Goal: Transaction & Acquisition: Download file/media

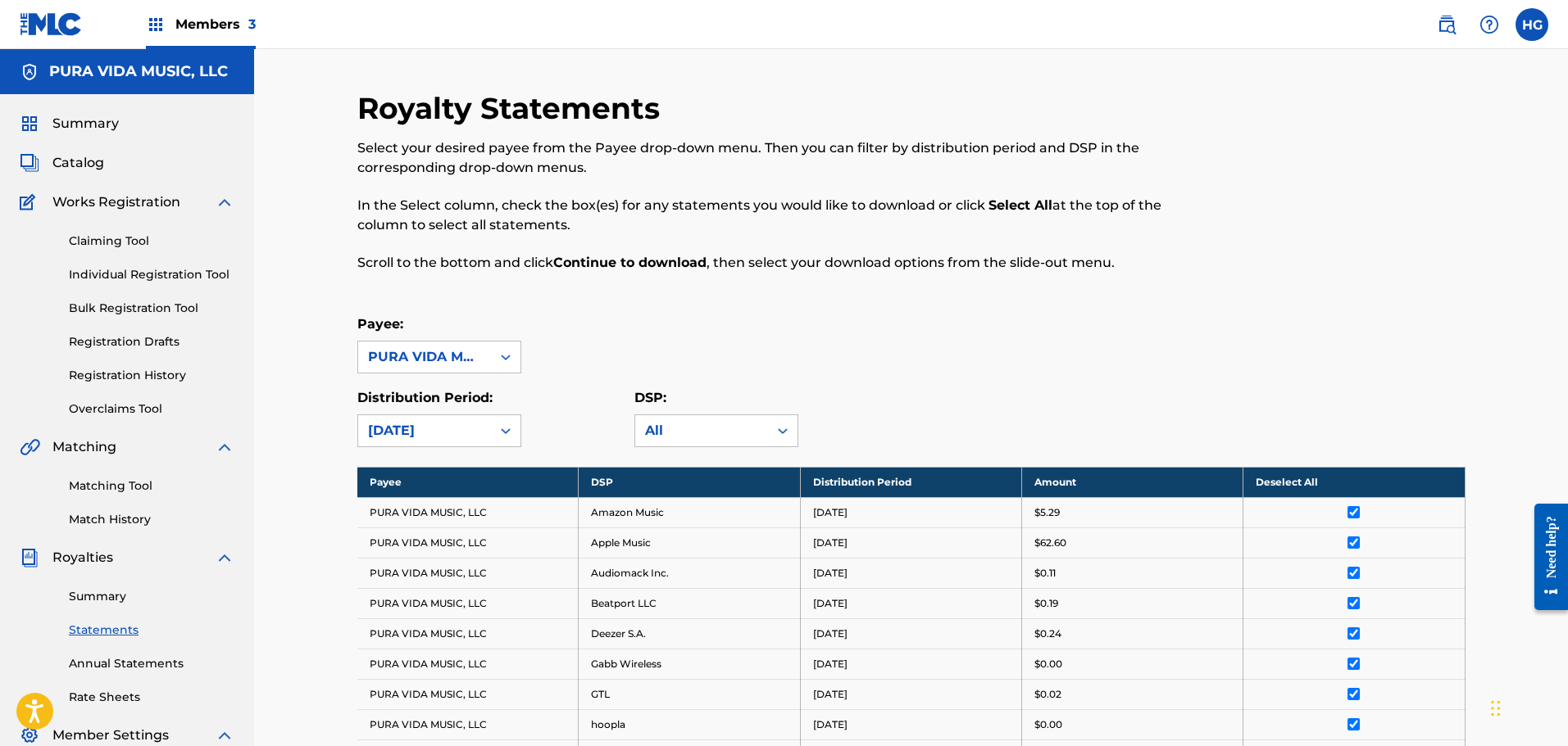
click at [84, 123] on span "Summary" at bounding box center [85, 123] width 66 height 20
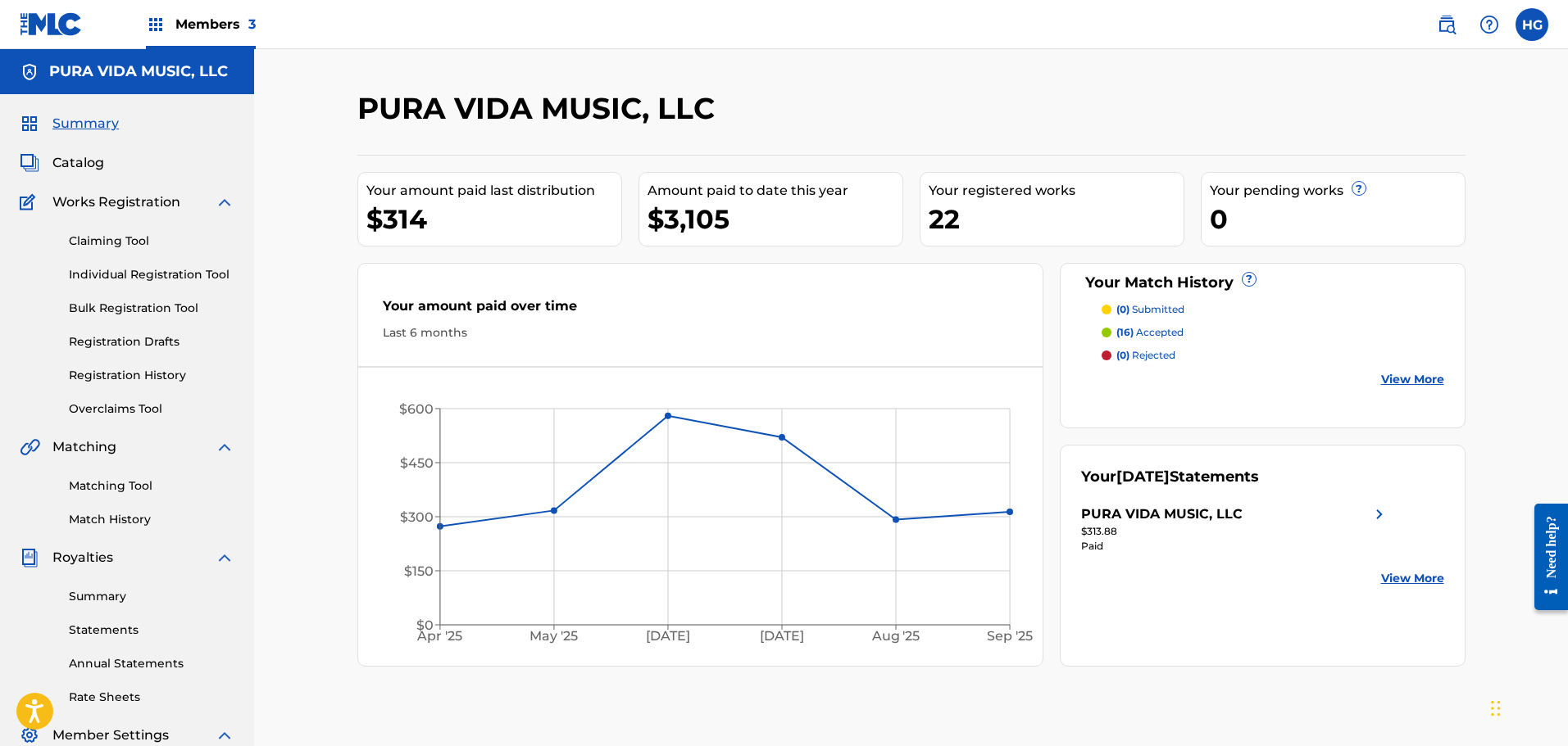
click at [87, 592] on link "Summary" at bounding box center [151, 597] width 166 height 17
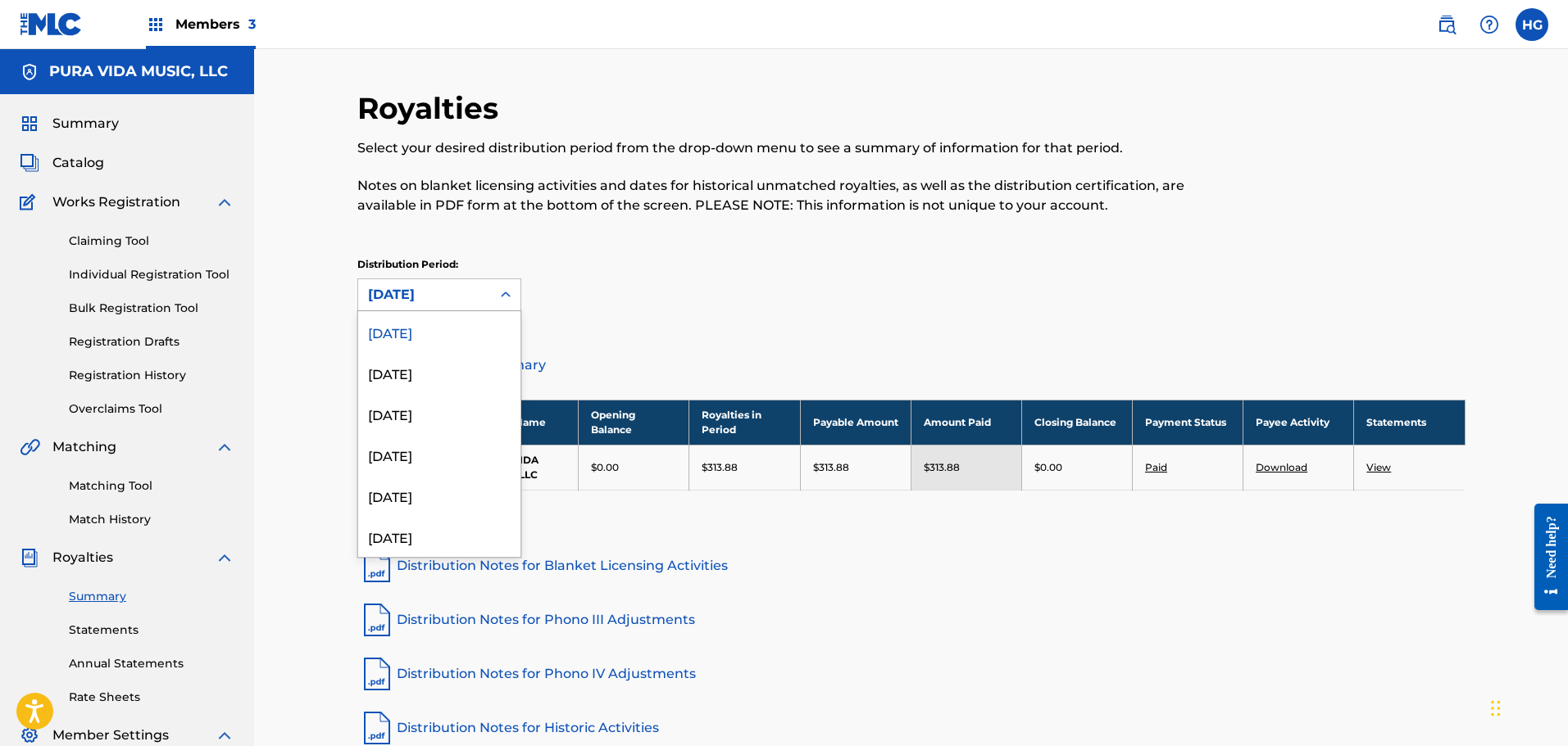
click at [437, 303] on div "[DATE]" at bounding box center [425, 295] width 113 height 20
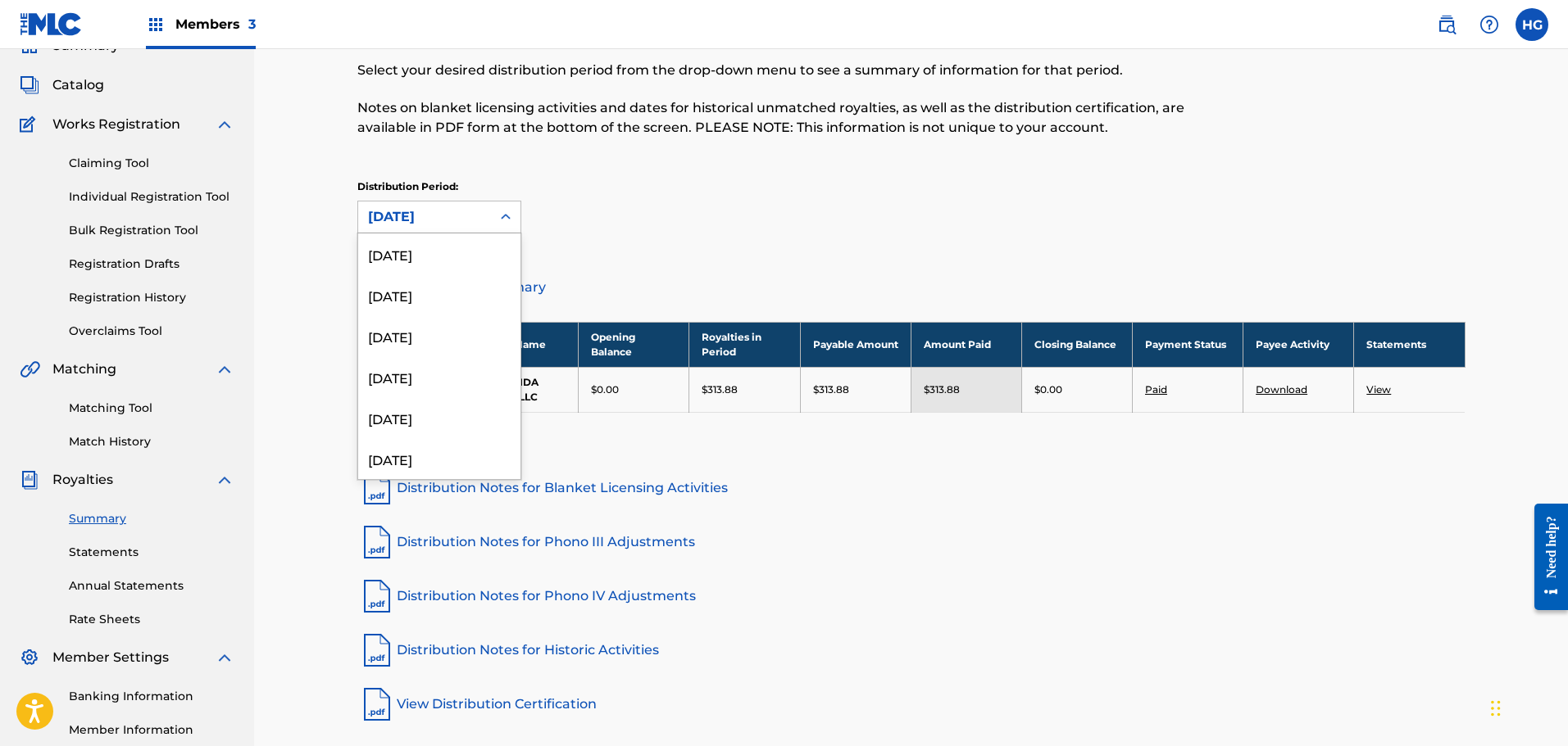
scroll to position [82, 0]
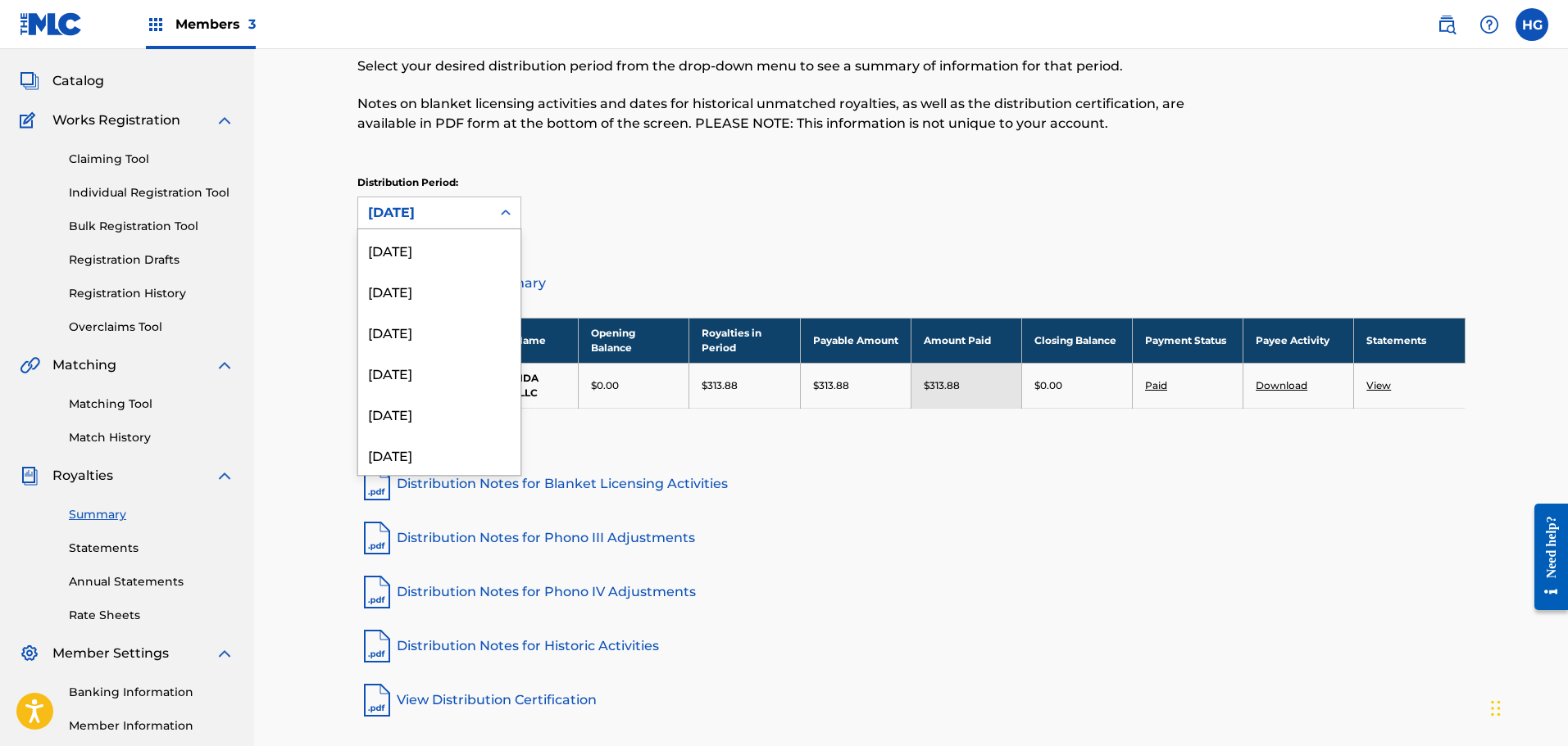
click at [113, 579] on link "Annual Statements" at bounding box center [151, 582] width 166 height 17
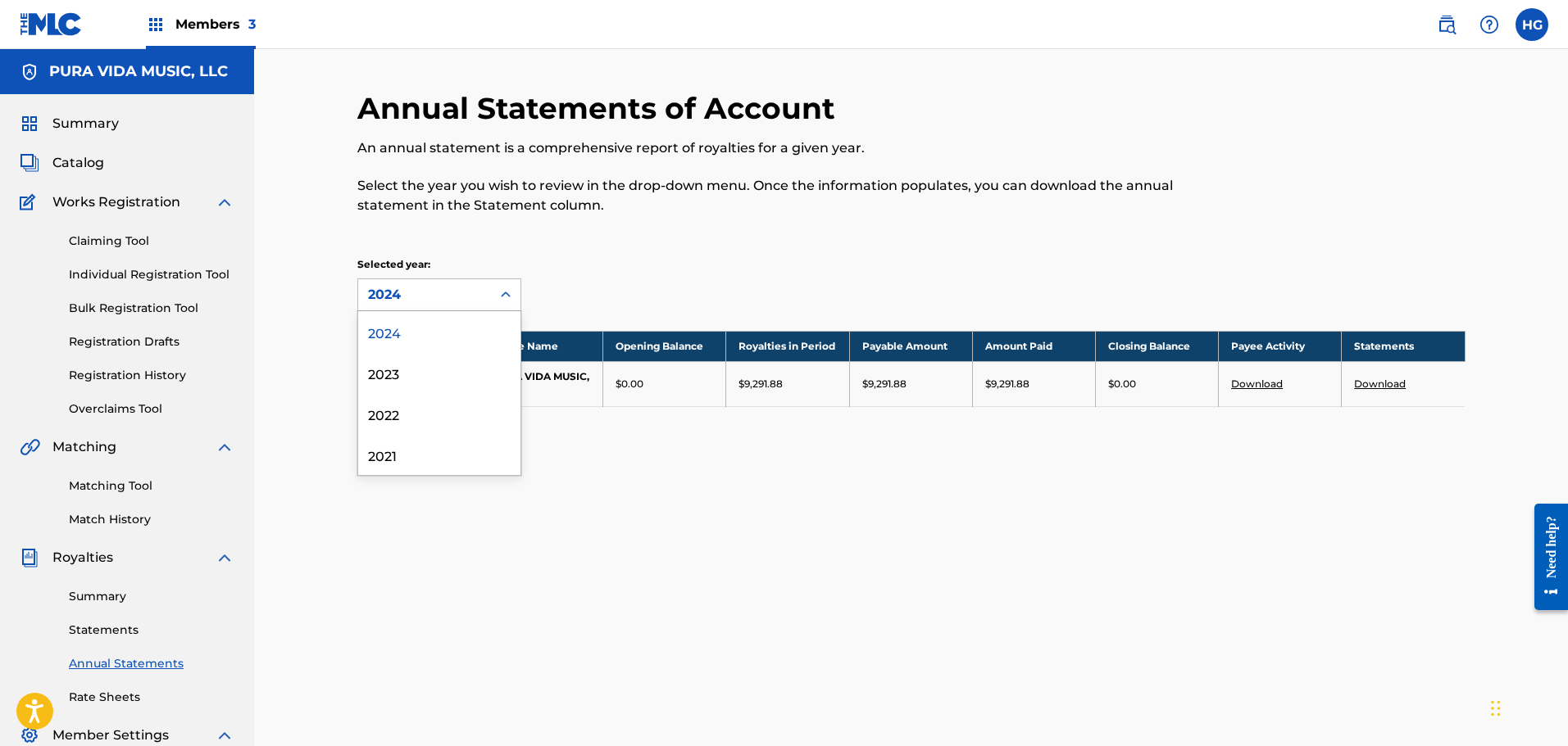
click at [380, 295] on div "2024" at bounding box center [425, 295] width 113 height 20
click at [407, 382] on div "2023" at bounding box center [439, 372] width 163 height 41
click at [389, 297] on div "2023" at bounding box center [425, 295] width 113 height 20
click at [399, 443] on div "2021" at bounding box center [439, 454] width 163 height 41
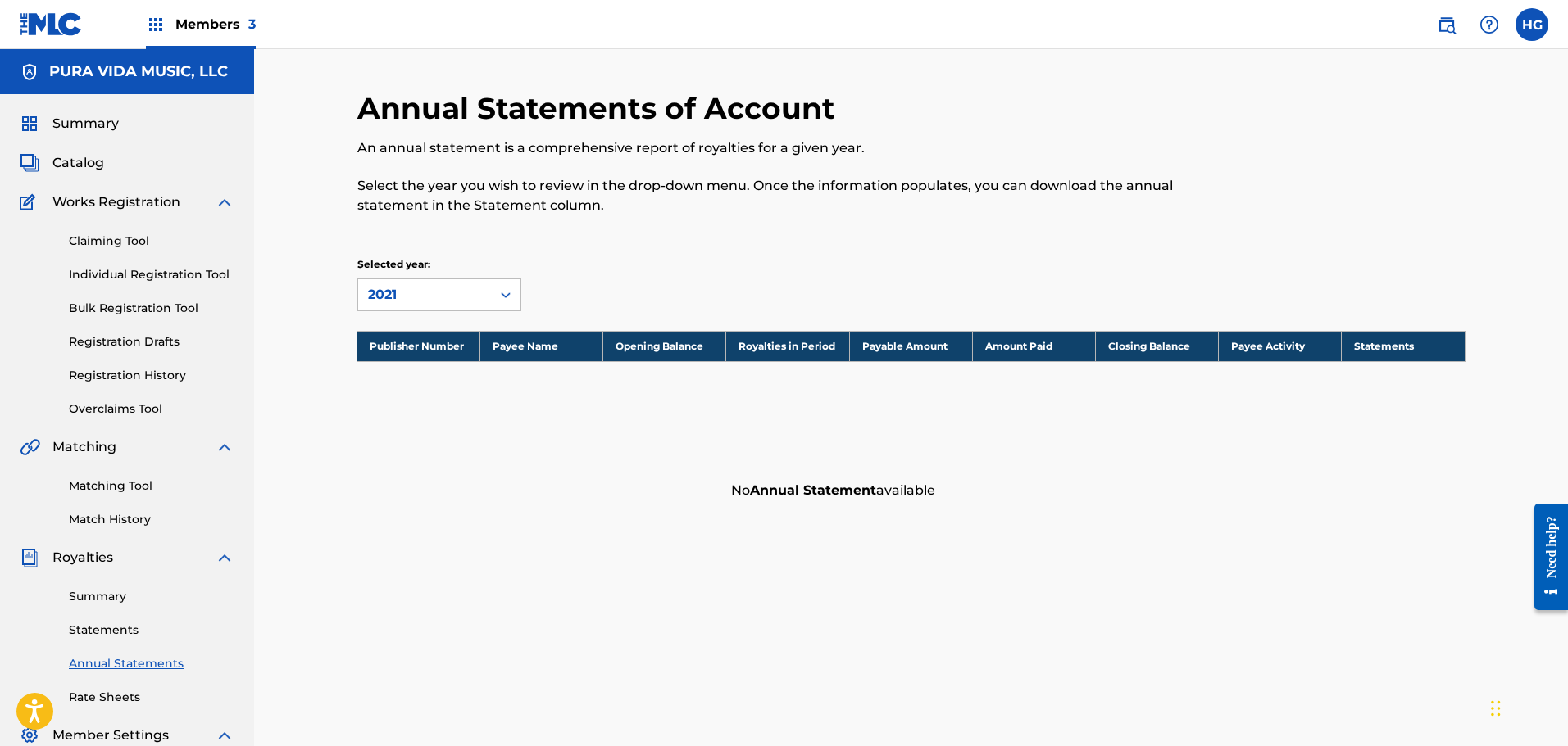
click at [419, 277] on div "Selected year: 2021" at bounding box center [438, 284] width 164 height 55
click at [418, 285] on div "2021" at bounding box center [425, 295] width 113 height 20
click at [418, 408] on div "2022" at bounding box center [439, 413] width 163 height 41
click at [397, 293] on div "2022" at bounding box center [425, 295] width 113 height 20
click at [413, 377] on div "2023" at bounding box center [439, 372] width 163 height 41
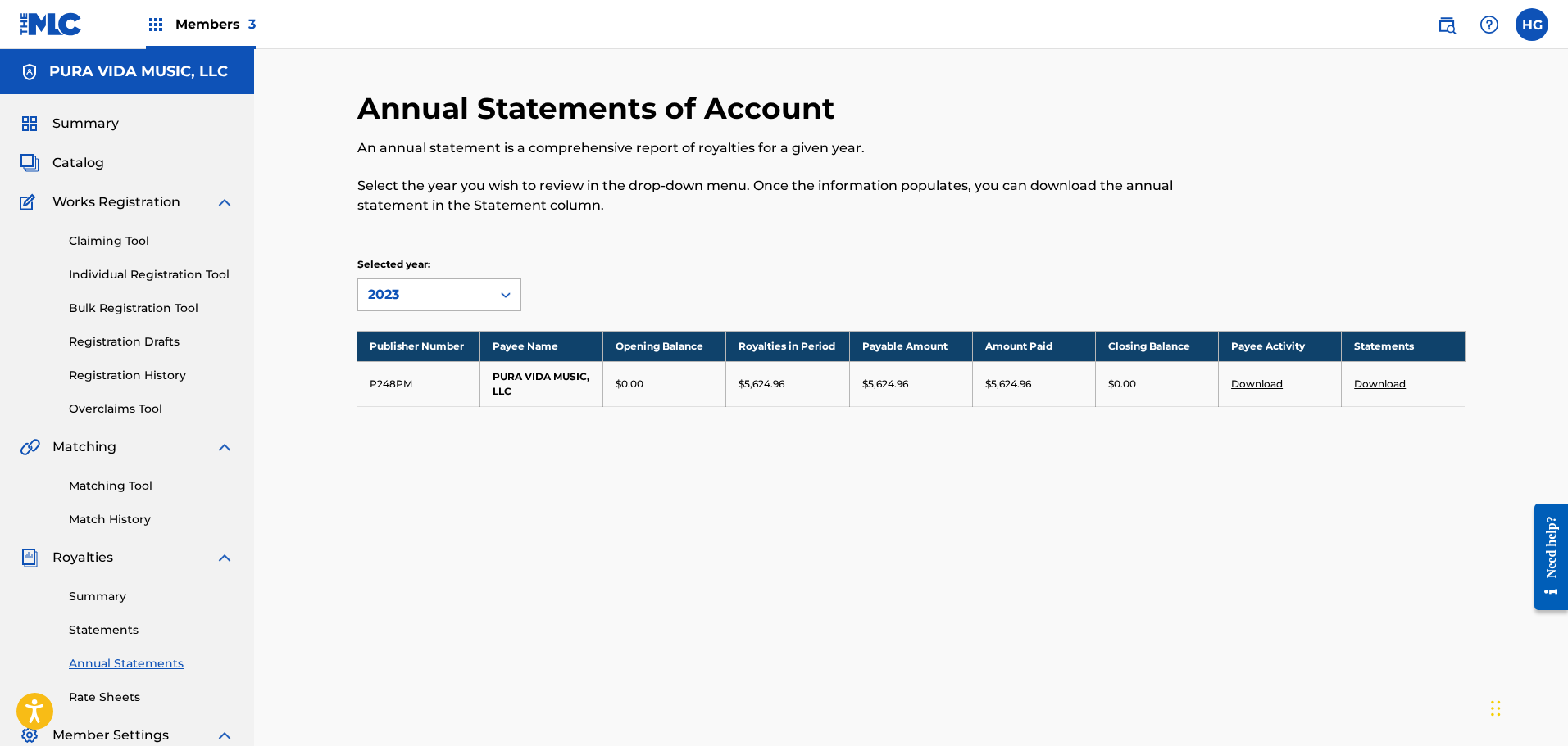
click at [414, 301] on div "2023" at bounding box center [425, 295] width 113 height 20
click at [402, 338] on div "2024" at bounding box center [439, 331] width 163 height 41
click at [416, 296] on div "2024" at bounding box center [425, 295] width 113 height 20
click at [403, 370] on div "2023" at bounding box center [439, 372] width 163 height 41
click at [385, 304] on div "2023" at bounding box center [425, 295] width 113 height 20
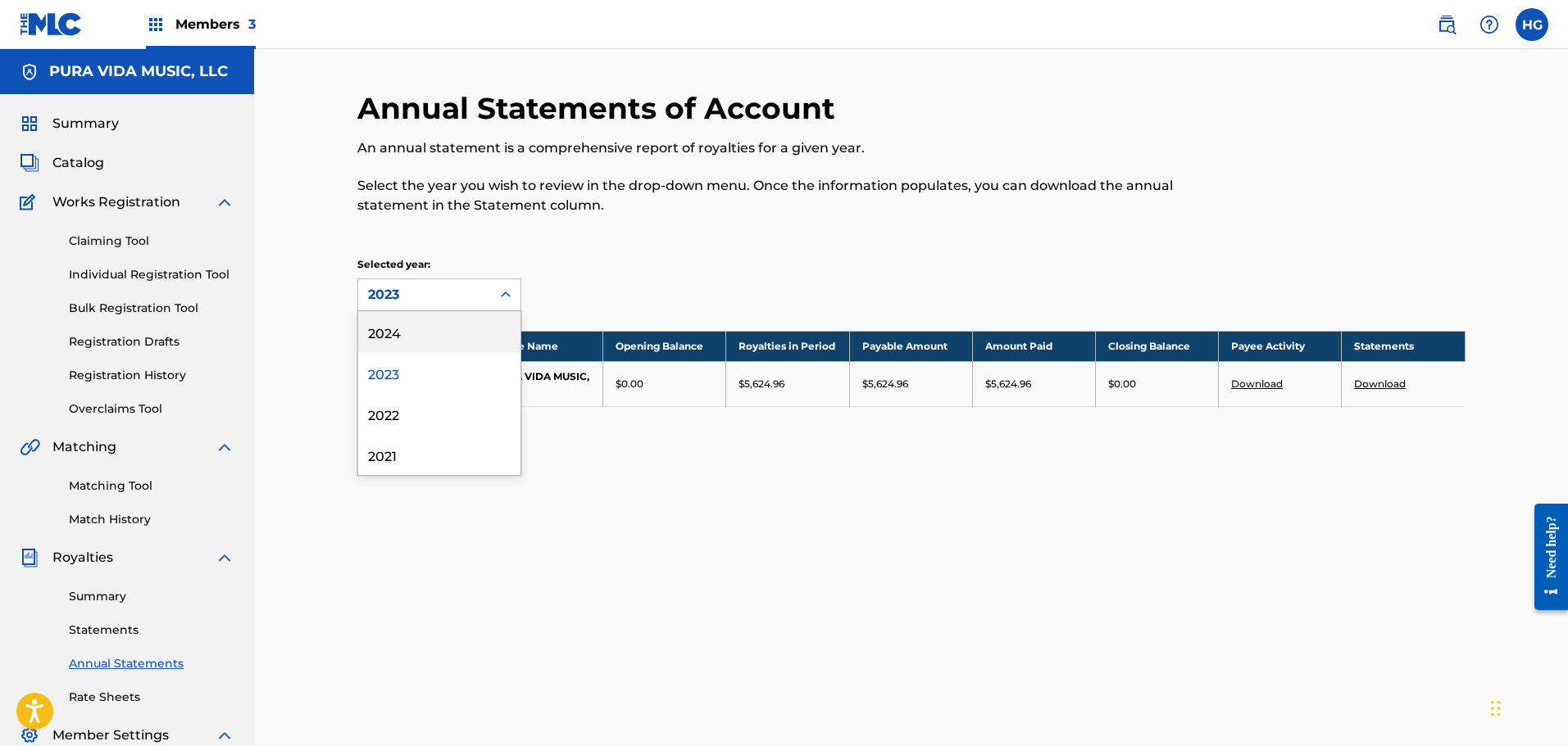
click at [99, 593] on link "Summary" at bounding box center [151, 597] width 166 height 17
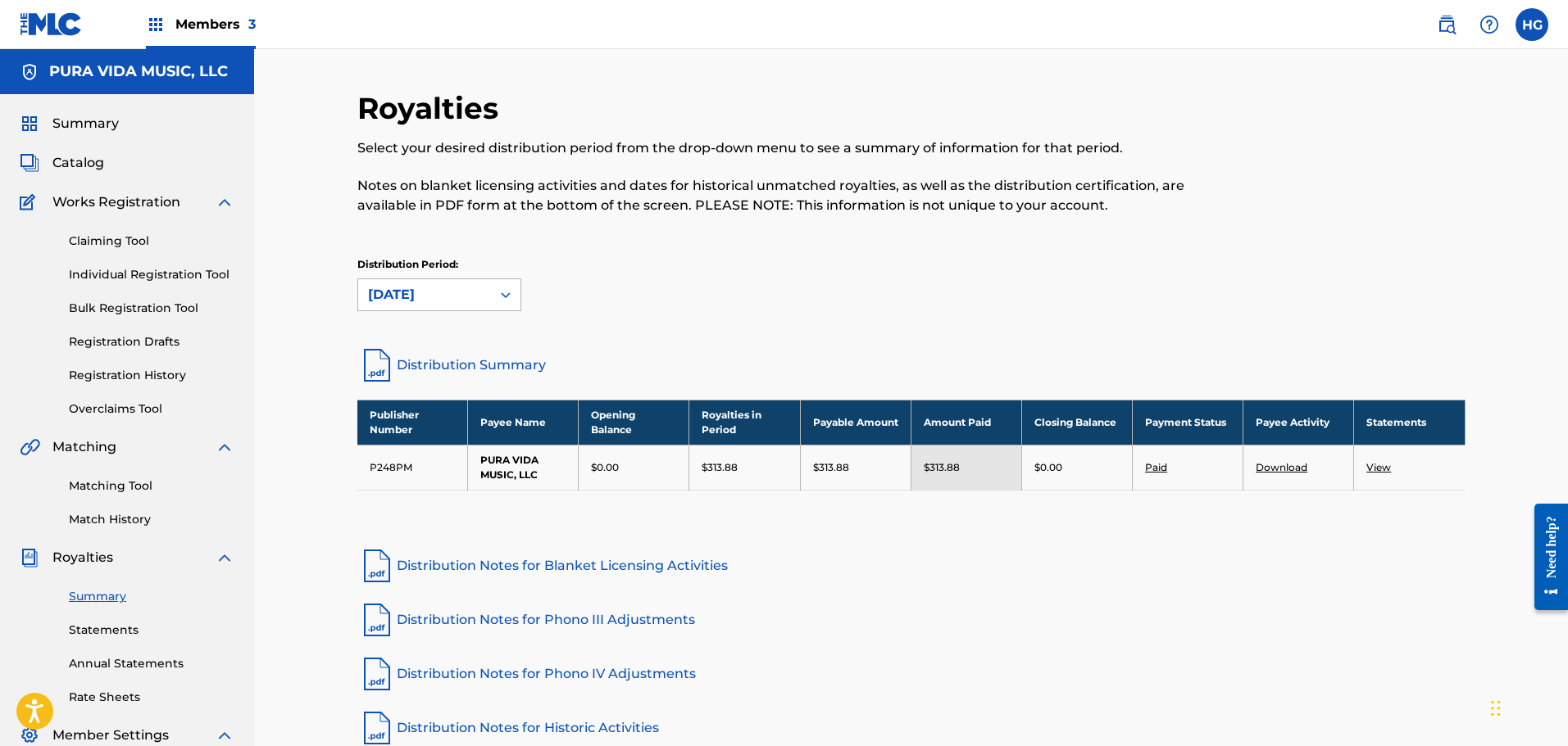
click at [459, 296] on div "[DATE]" at bounding box center [425, 295] width 113 height 20
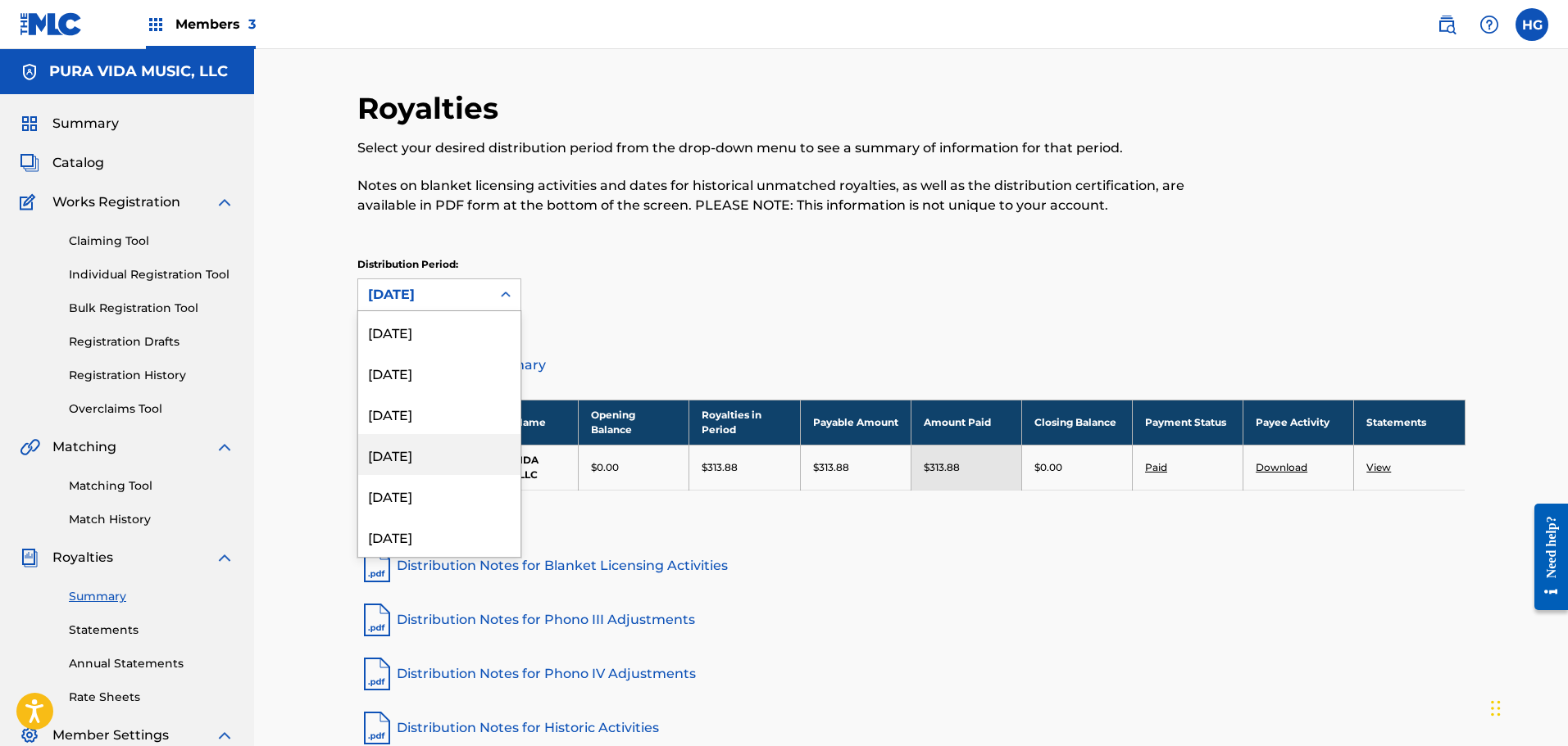
scroll to position [1147, 0]
click at [403, 383] on div "[DATE]" at bounding box center [439, 372] width 163 height 41
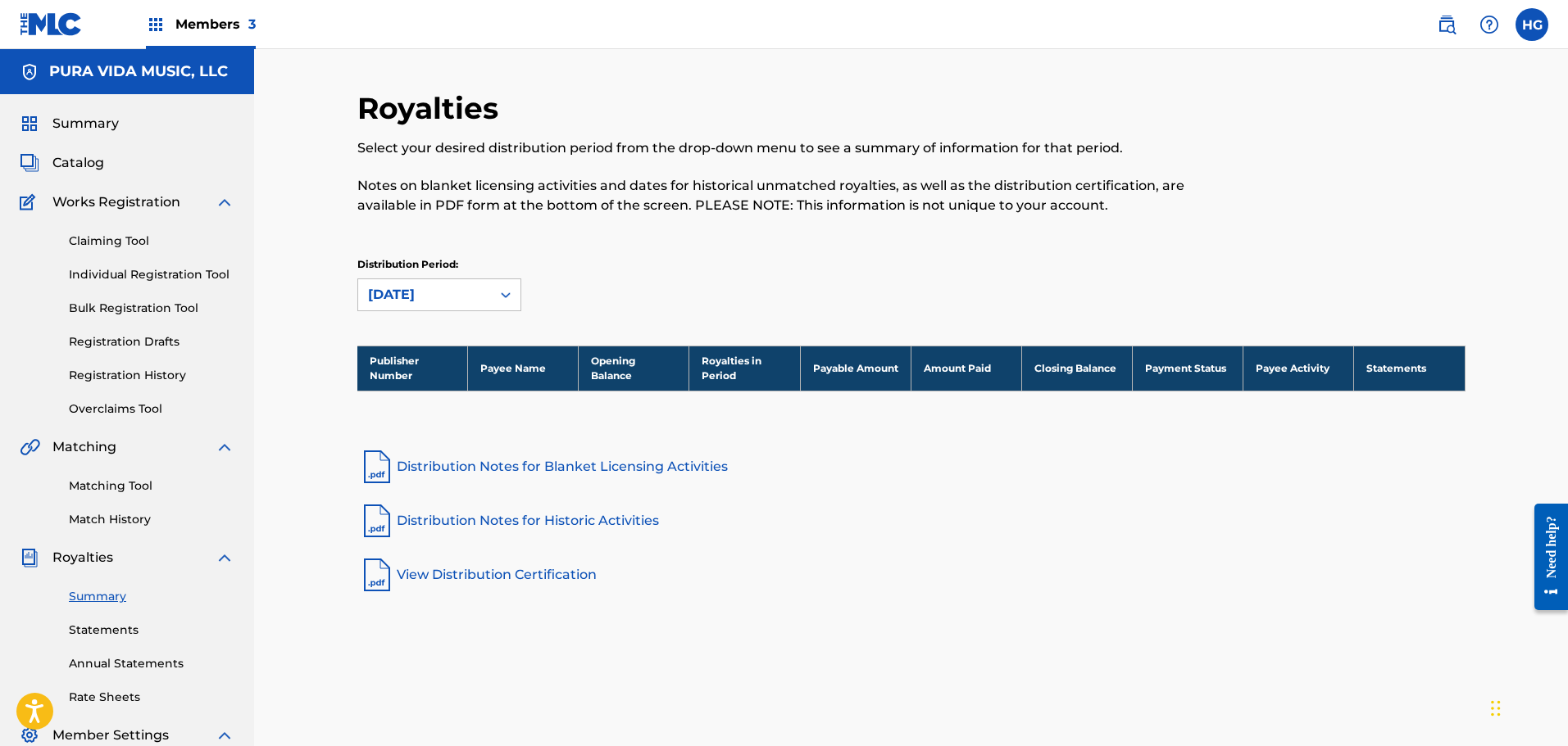
click at [403, 289] on div "[DATE]" at bounding box center [425, 295] width 113 height 20
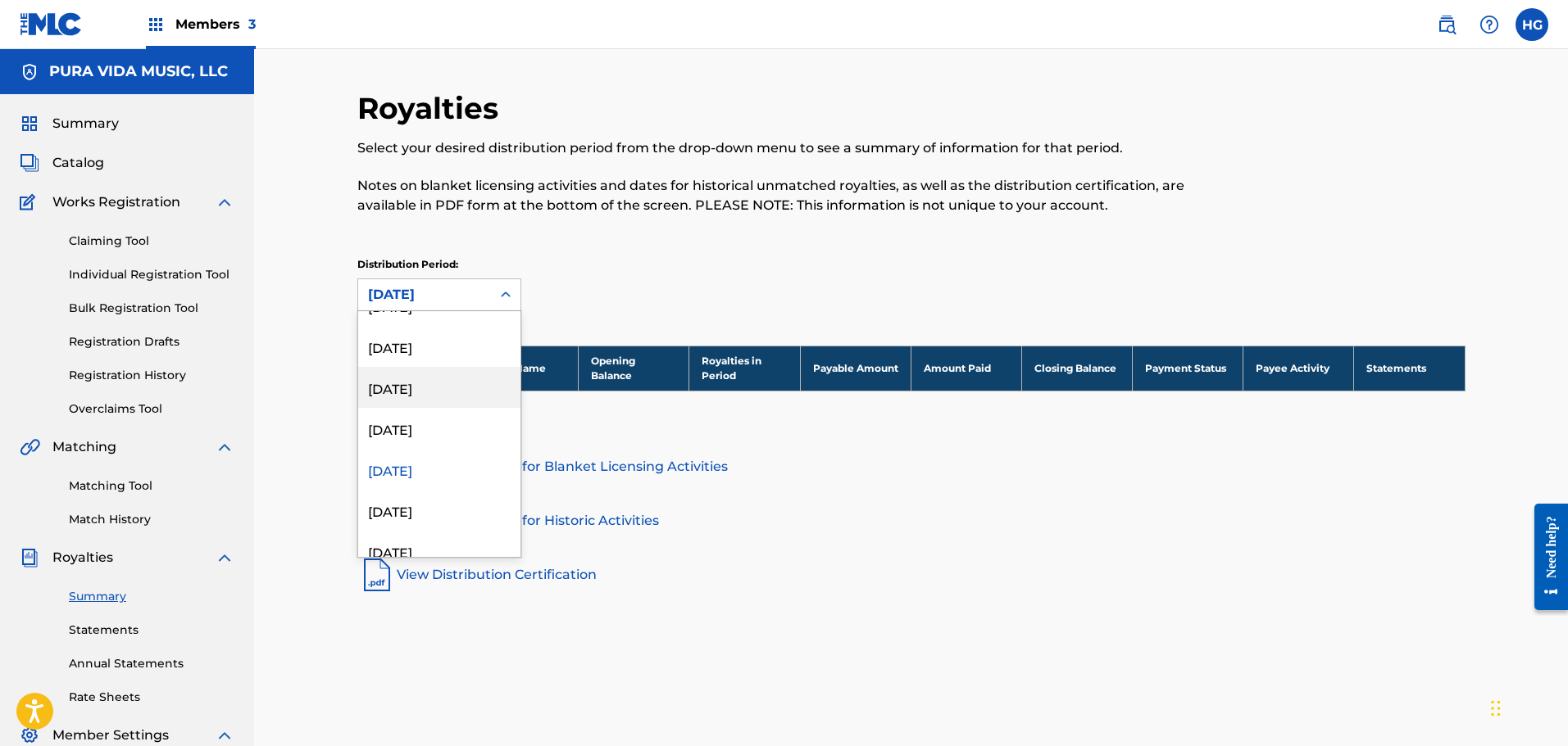
scroll to position [1079, 0]
click at [404, 383] on div "[DATE]" at bounding box center [439, 400] width 163 height 41
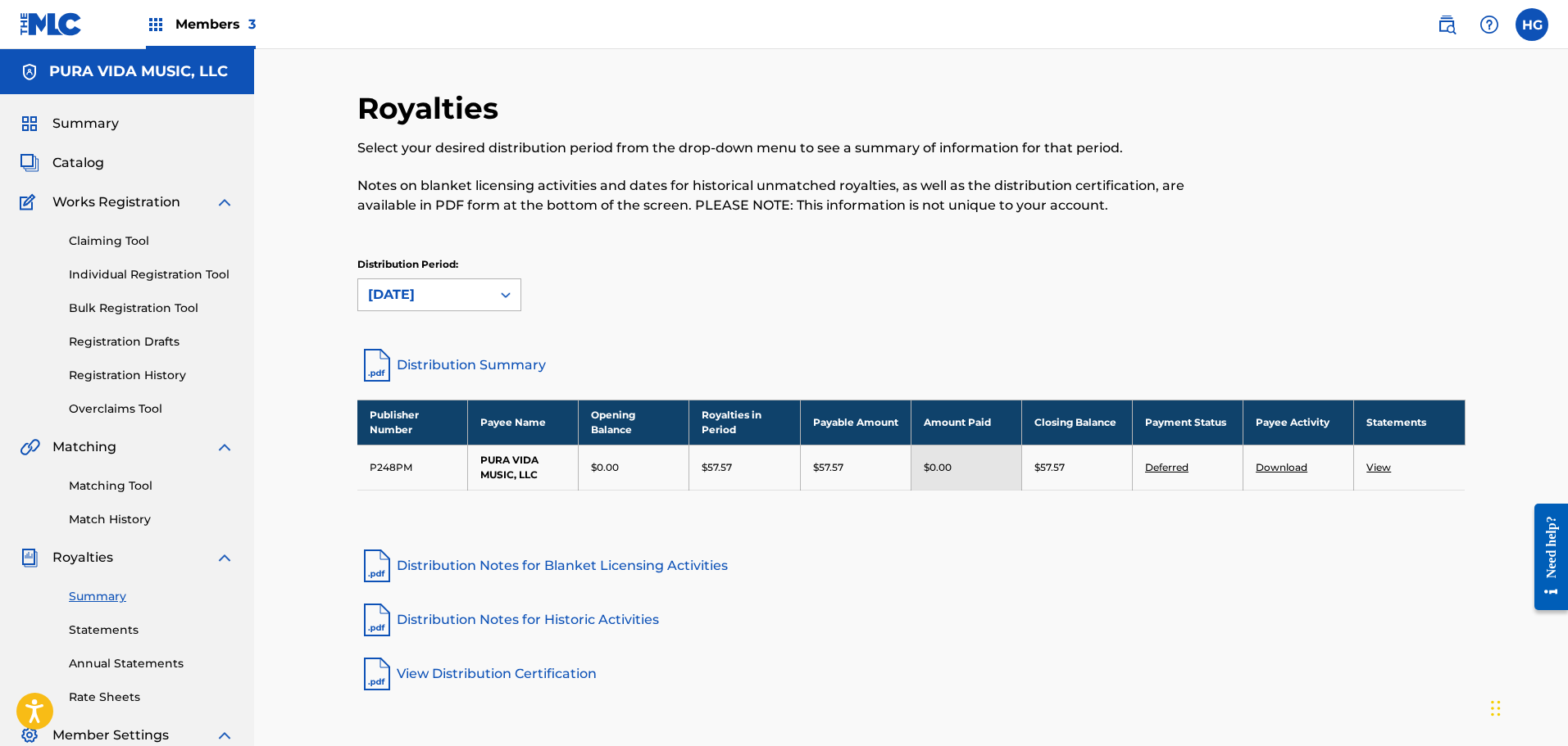
click at [414, 280] on div "[DATE]" at bounding box center [424, 295] width 133 height 32
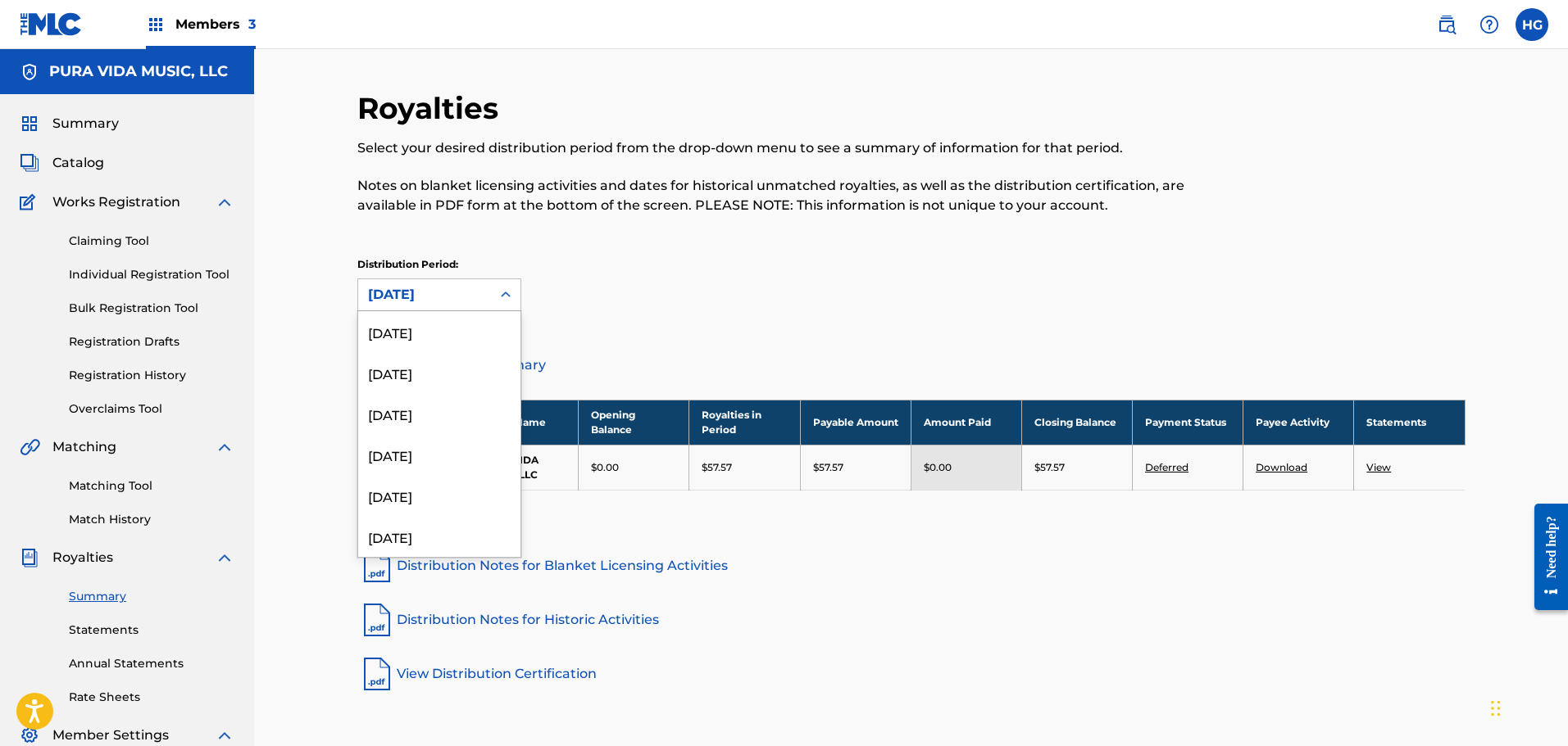
scroll to position [956, 0]
click at [453, 477] on div "[DATE]" at bounding box center [439, 481] width 163 height 41
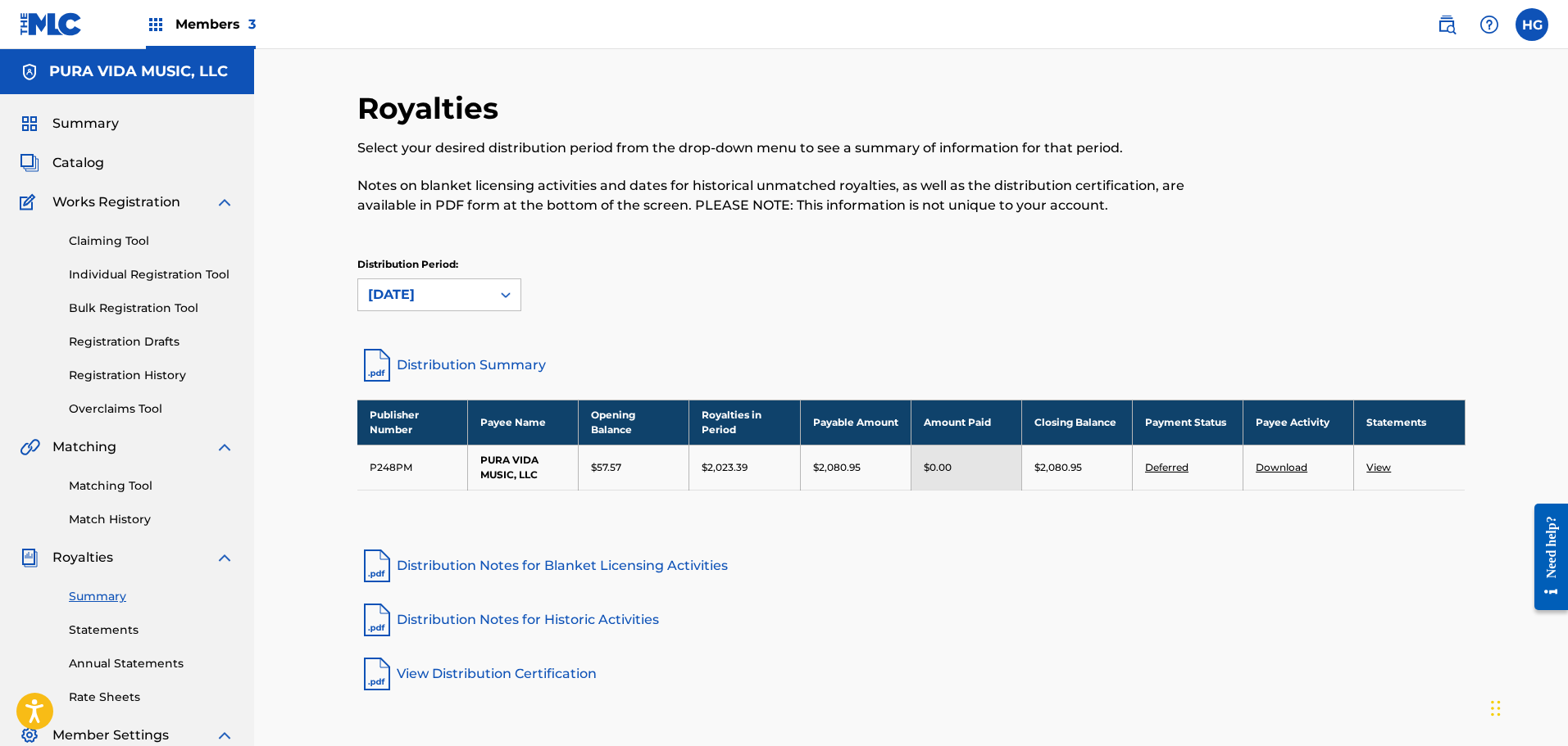
click at [443, 275] on div "Distribution Period: [DATE]" at bounding box center [438, 284] width 164 height 55
click at [445, 289] on div "[DATE]" at bounding box center [425, 295] width 113 height 20
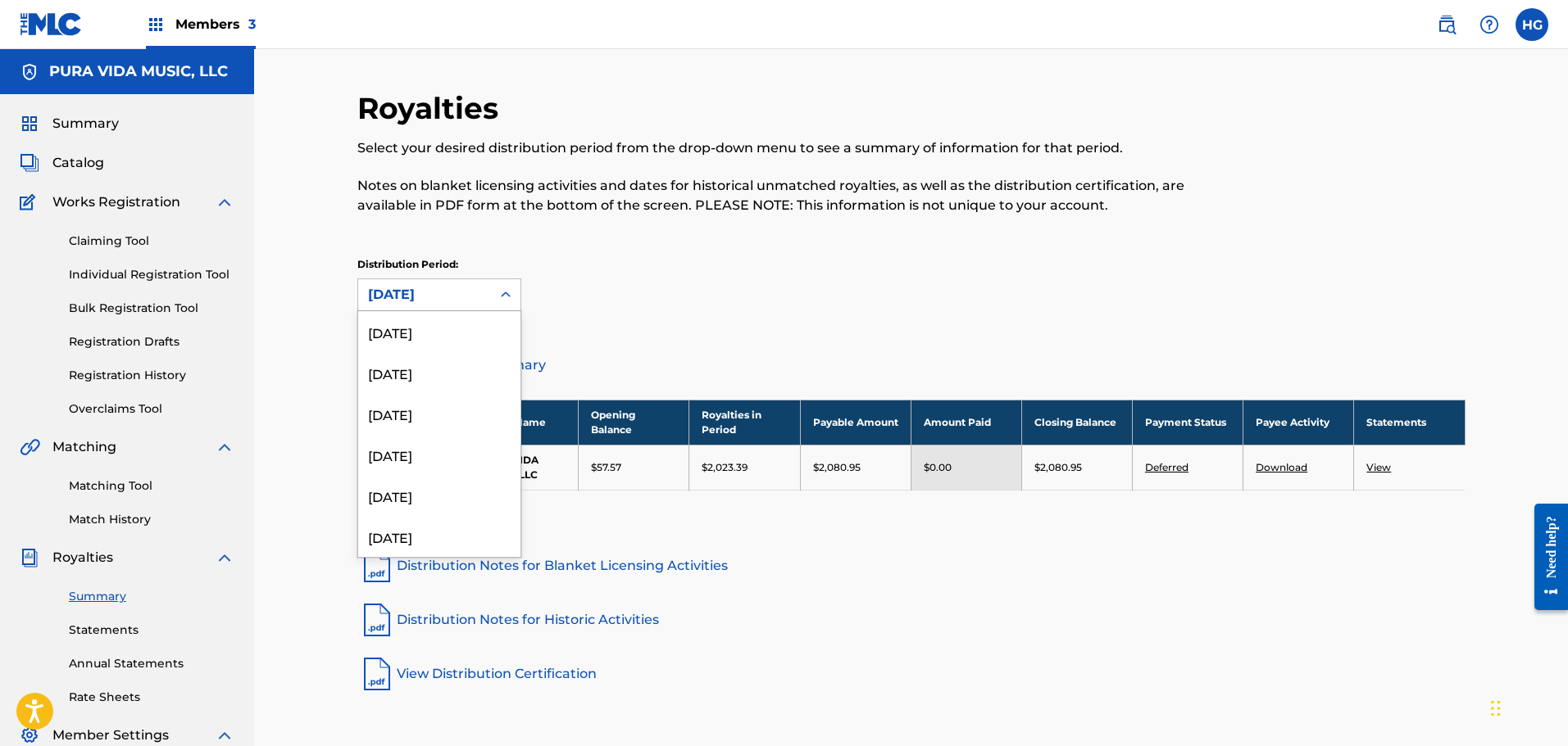
scroll to position [915, 0]
click at [435, 469] on div "[DATE]" at bounding box center [439, 481] width 163 height 41
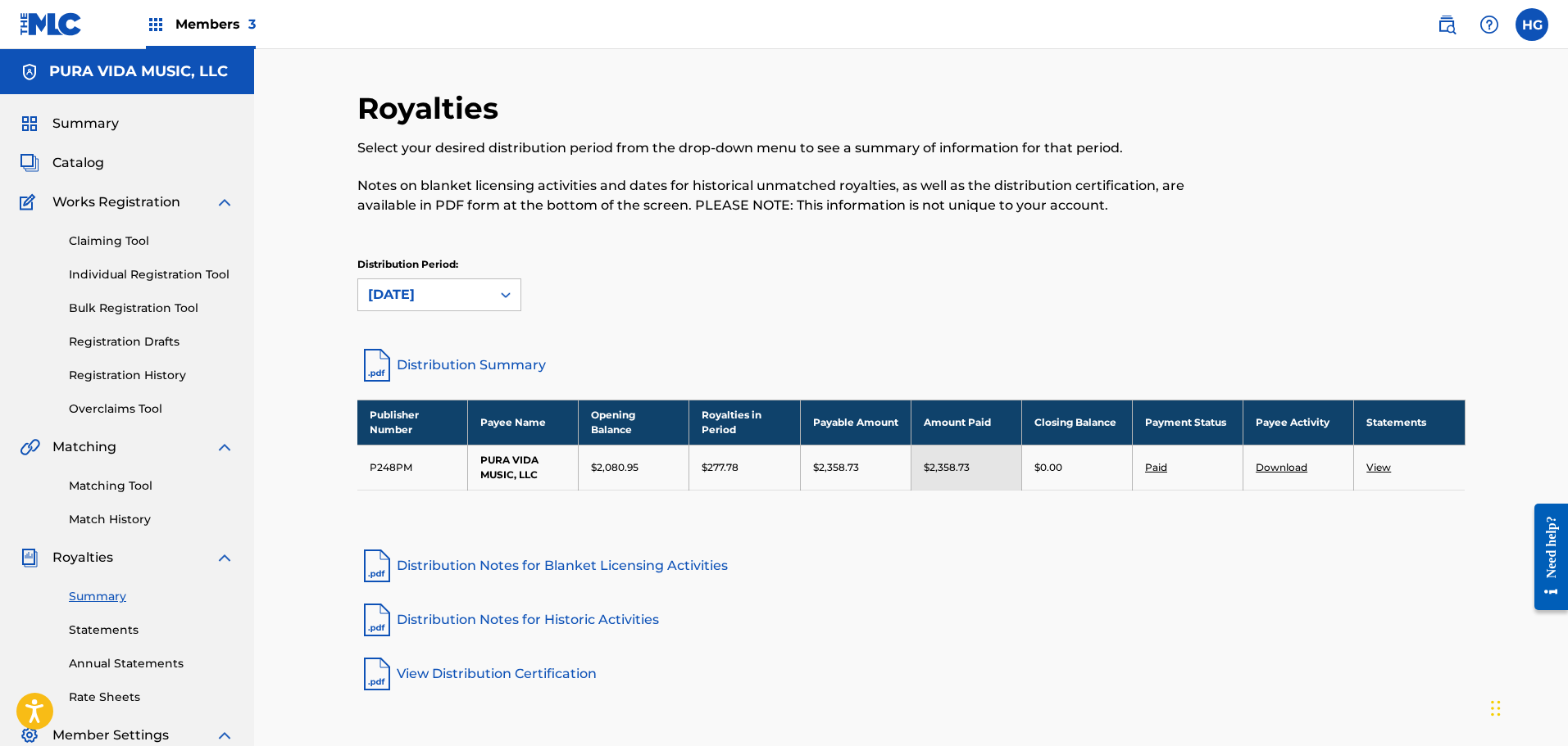
click at [414, 302] on div "[DATE]" at bounding box center [425, 295] width 113 height 20
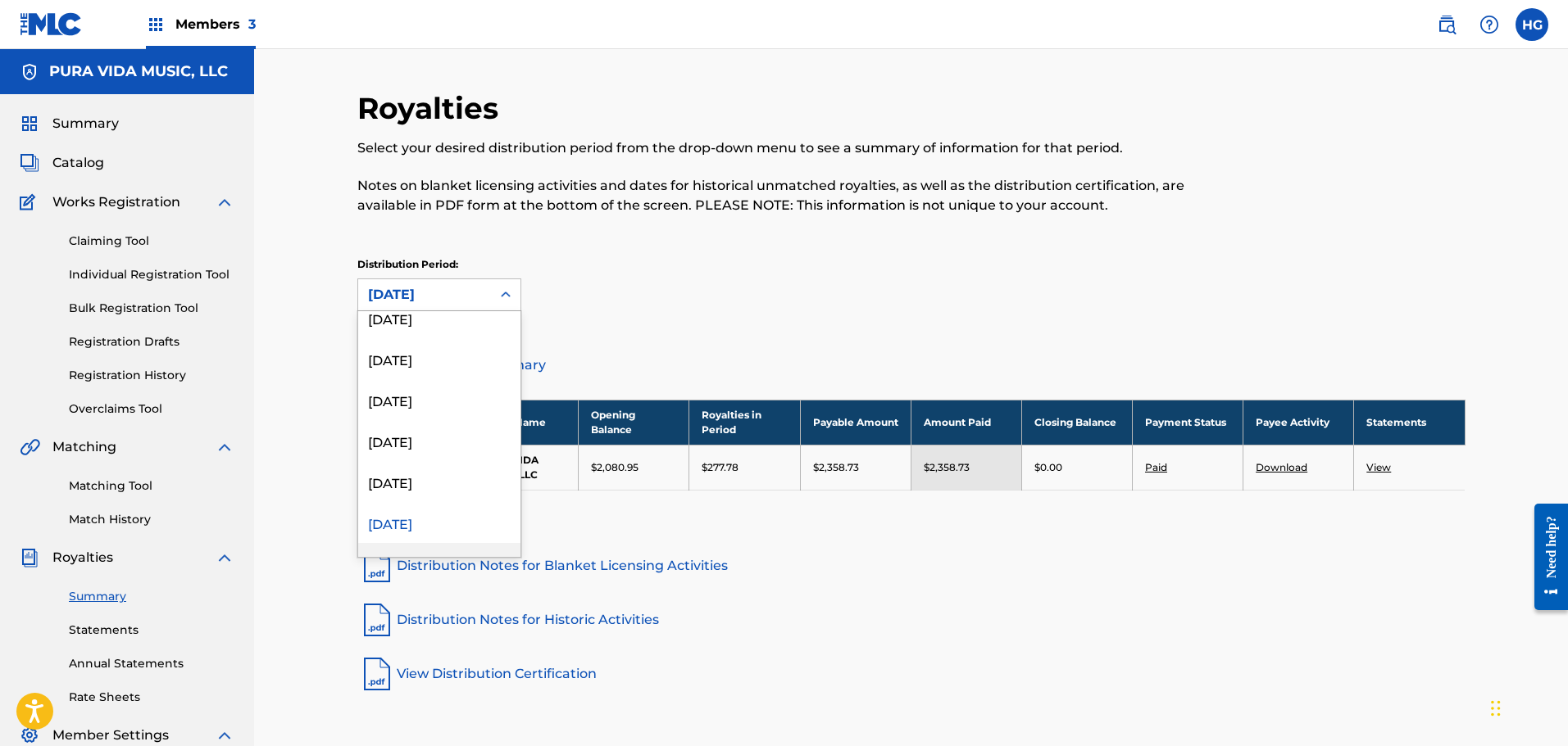
scroll to position [1038, 0]
click at [410, 446] on div "[DATE]" at bounding box center [439, 440] width 163 height 41
click at [396, 302] on div "[DATE]" at bounding box center [425, 295] width 113 height 20
click at [408, 472] on div "[DATE]" at bounding box center [439, 481] width 163 height 41
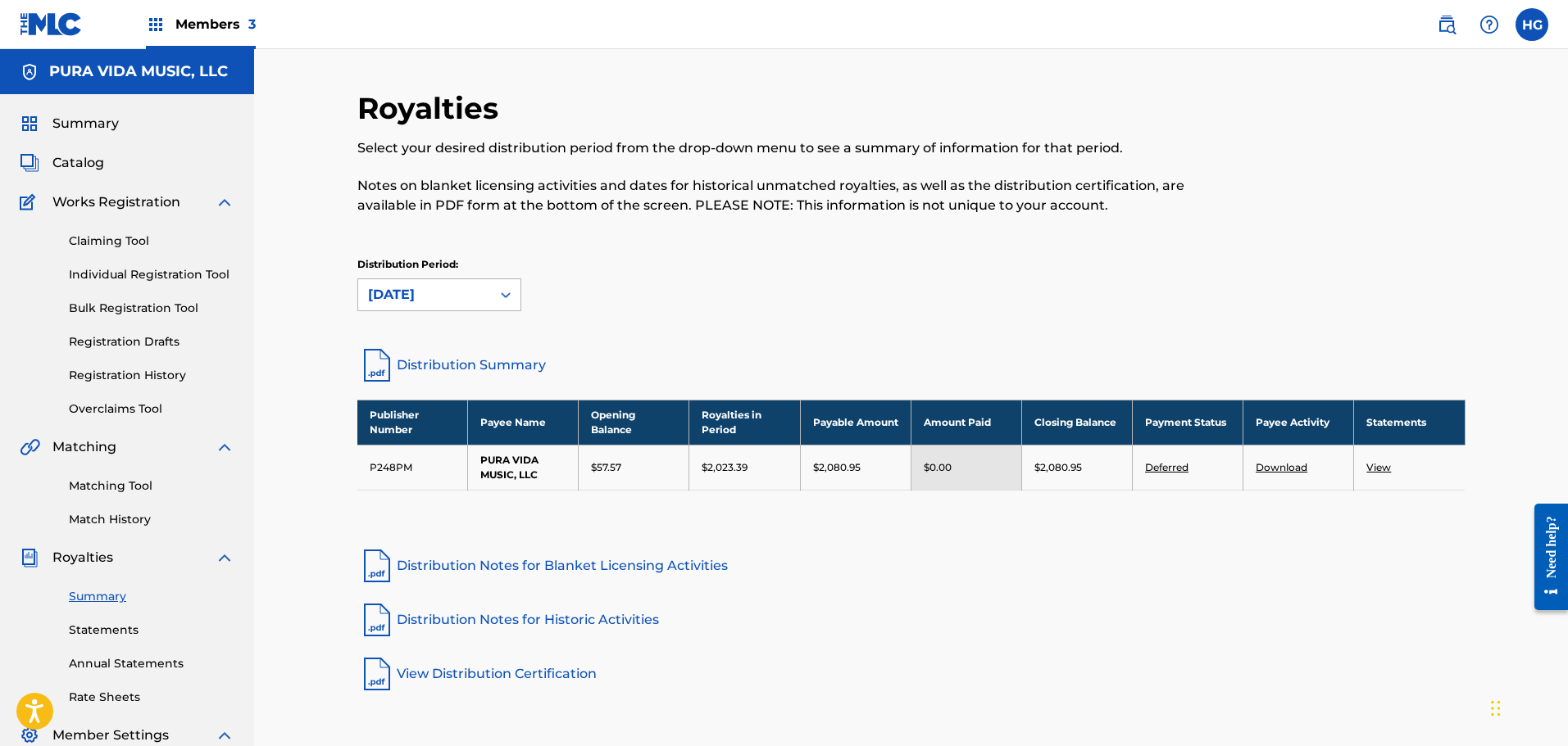
click at [409, 283] on div "[DATE]" at bounding box center [424, 295] width 133 height 32
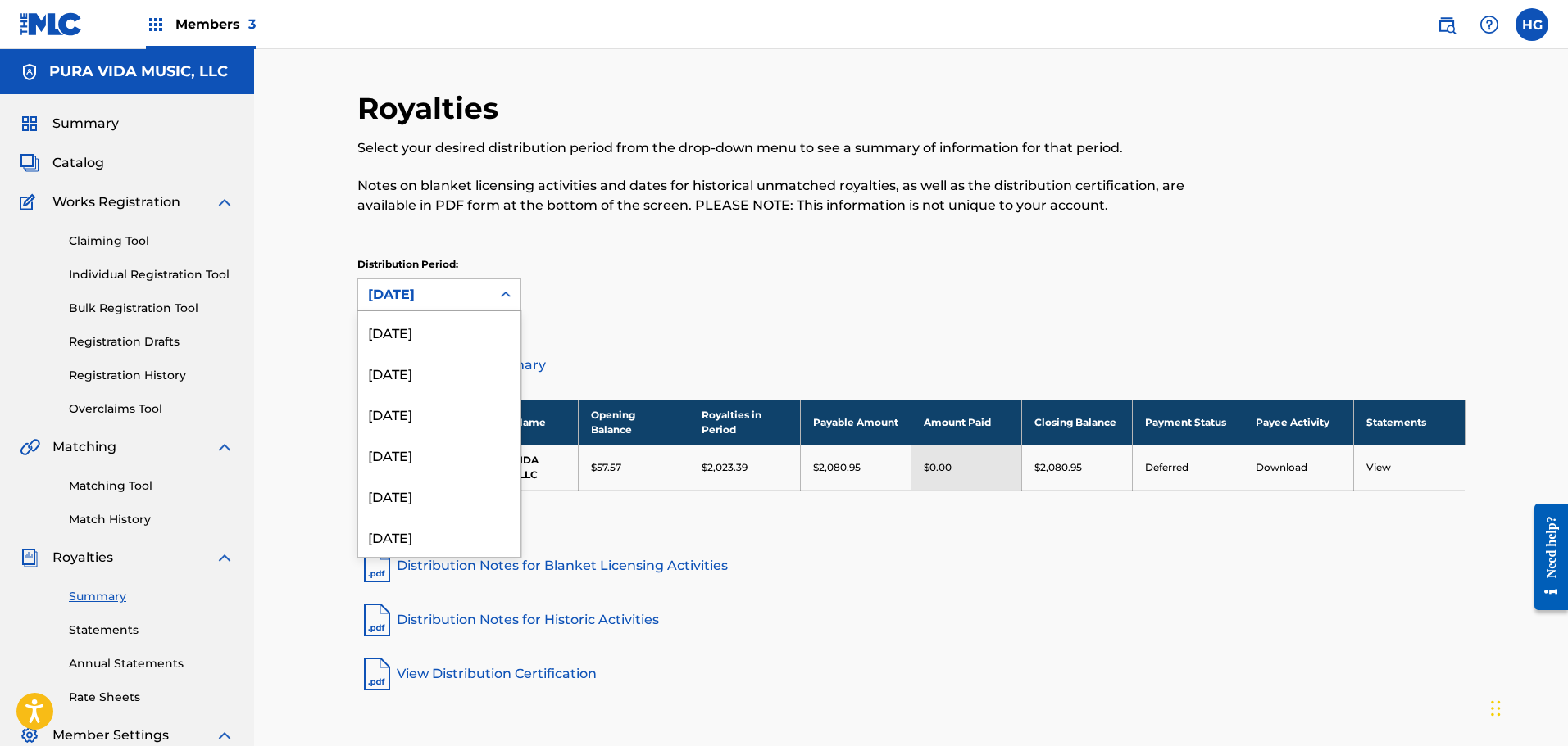
scroll to position [915, 0]
click at [426, 481] on div "[DATE]" at bounding box center [439, 481] width 163 height 41
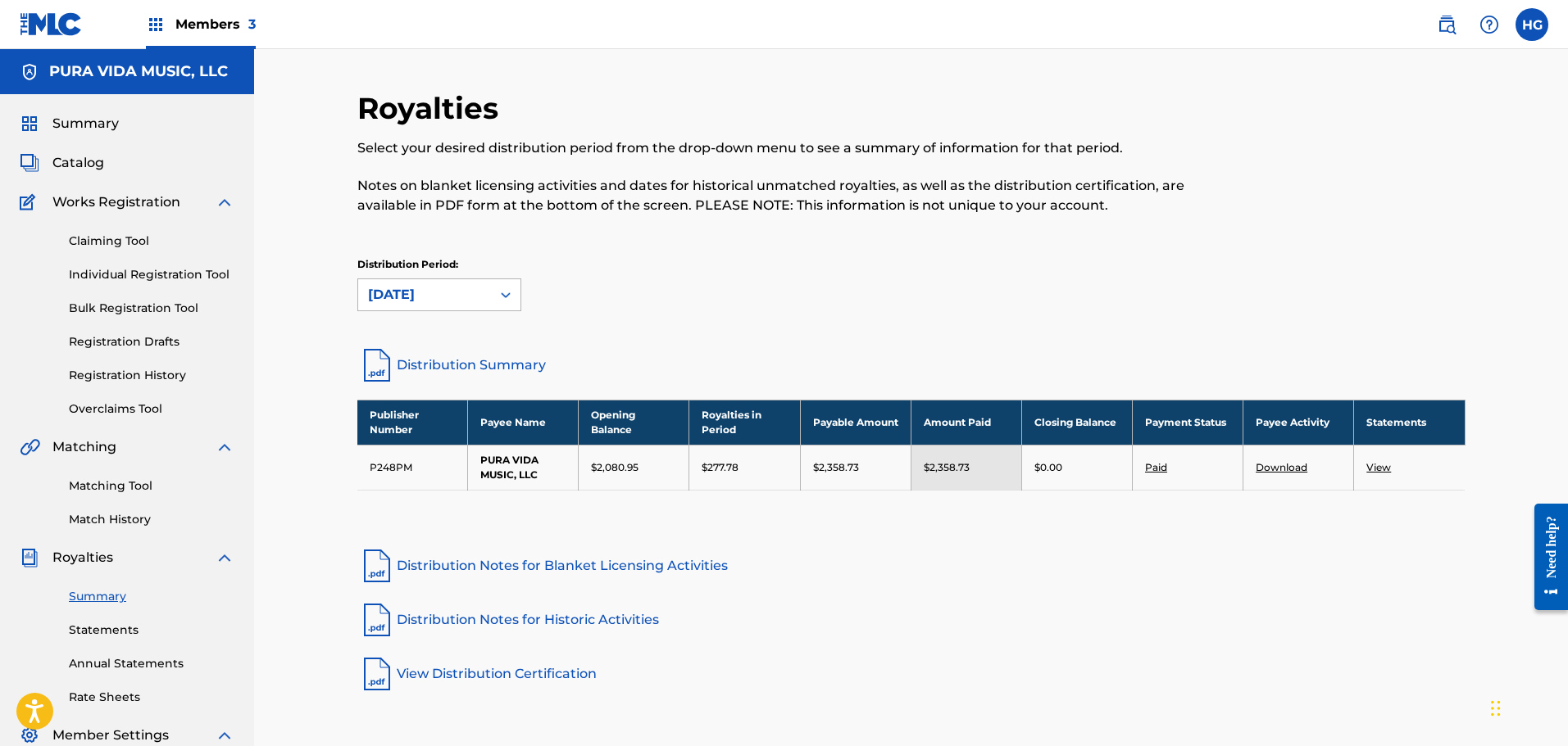
click at [413, 292] on div "[DATE]" at bounding box center [425, 295] width 113 height 20
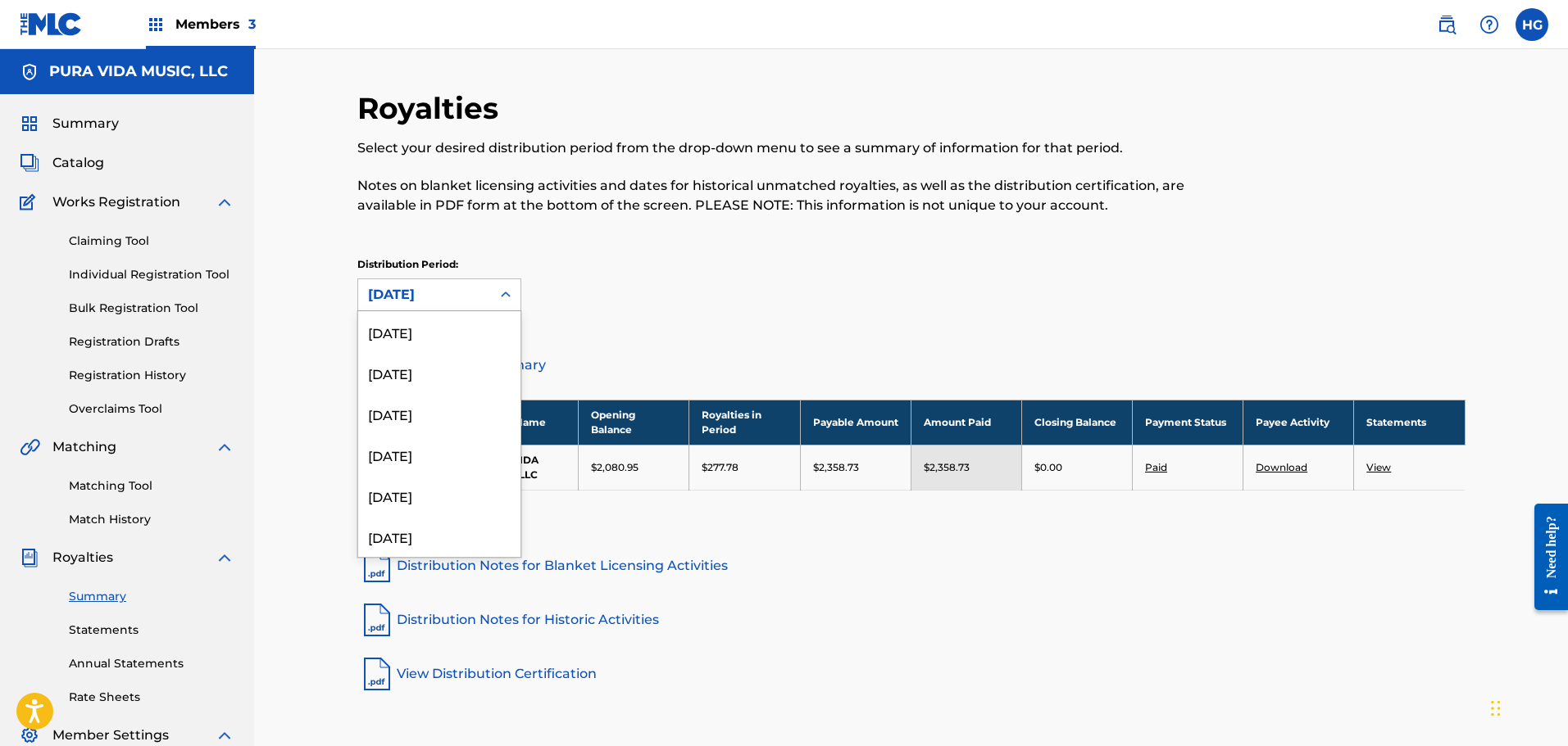
scroll to position [874, 0]
click at [427, 491] on div "[DATE]" at bounding box center [439, 481] width 163 height 41
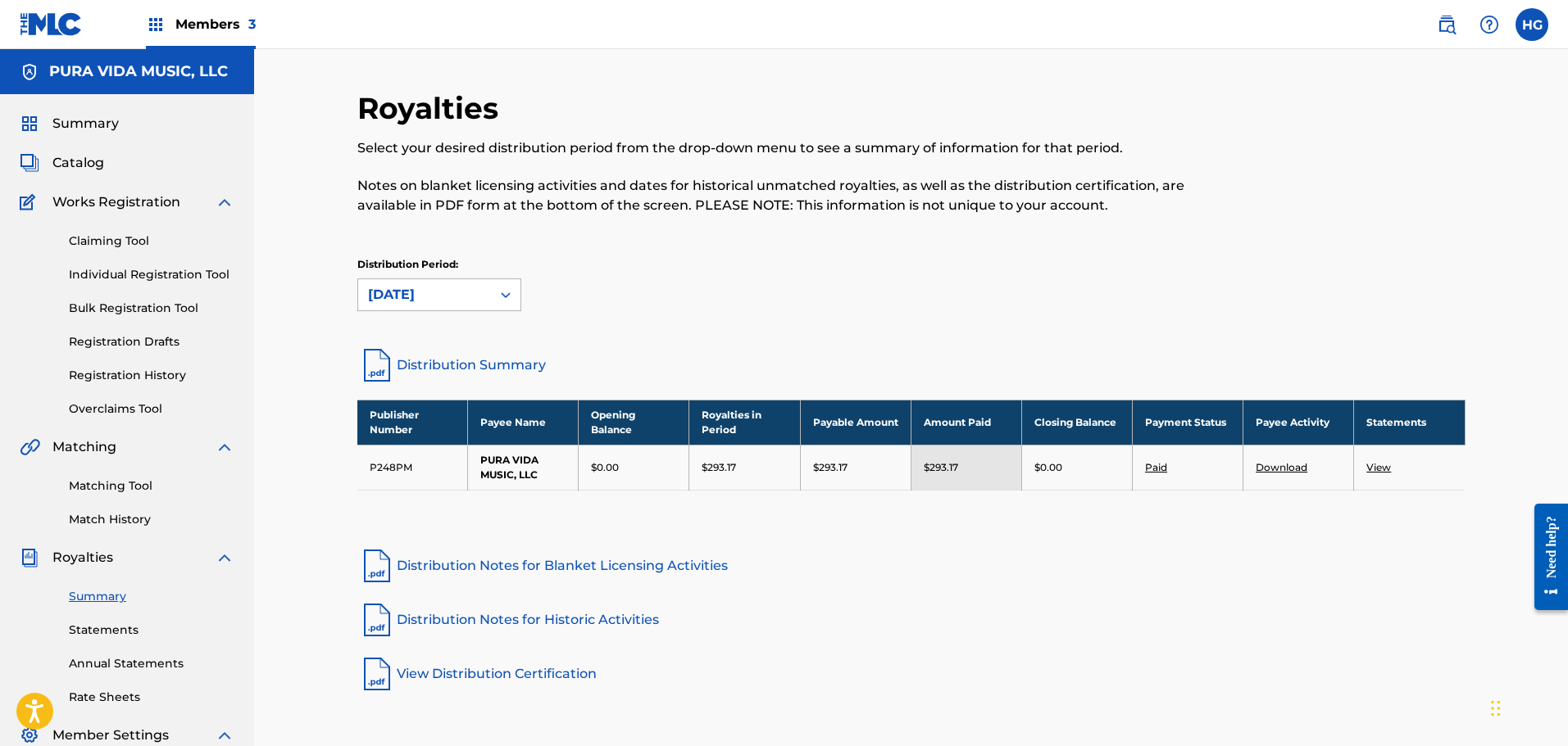
click at [403, 299] on div "[DATE]" at bounding box center [425, 295] width 113 height 20
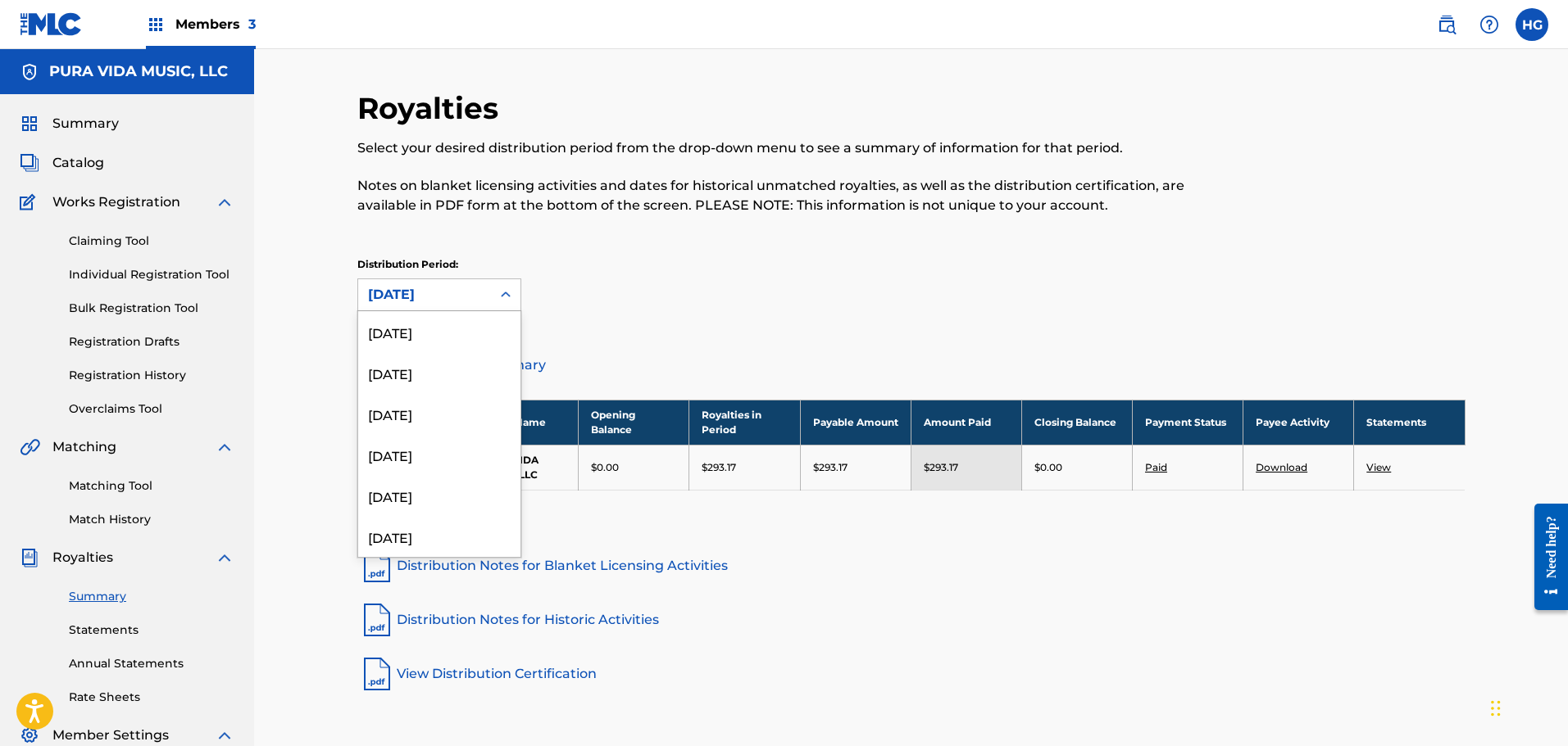
scroll to position [833, 0]
click at [413, 481] on div "[DATE]" at bounding box center [439, 481] width 163 height 41
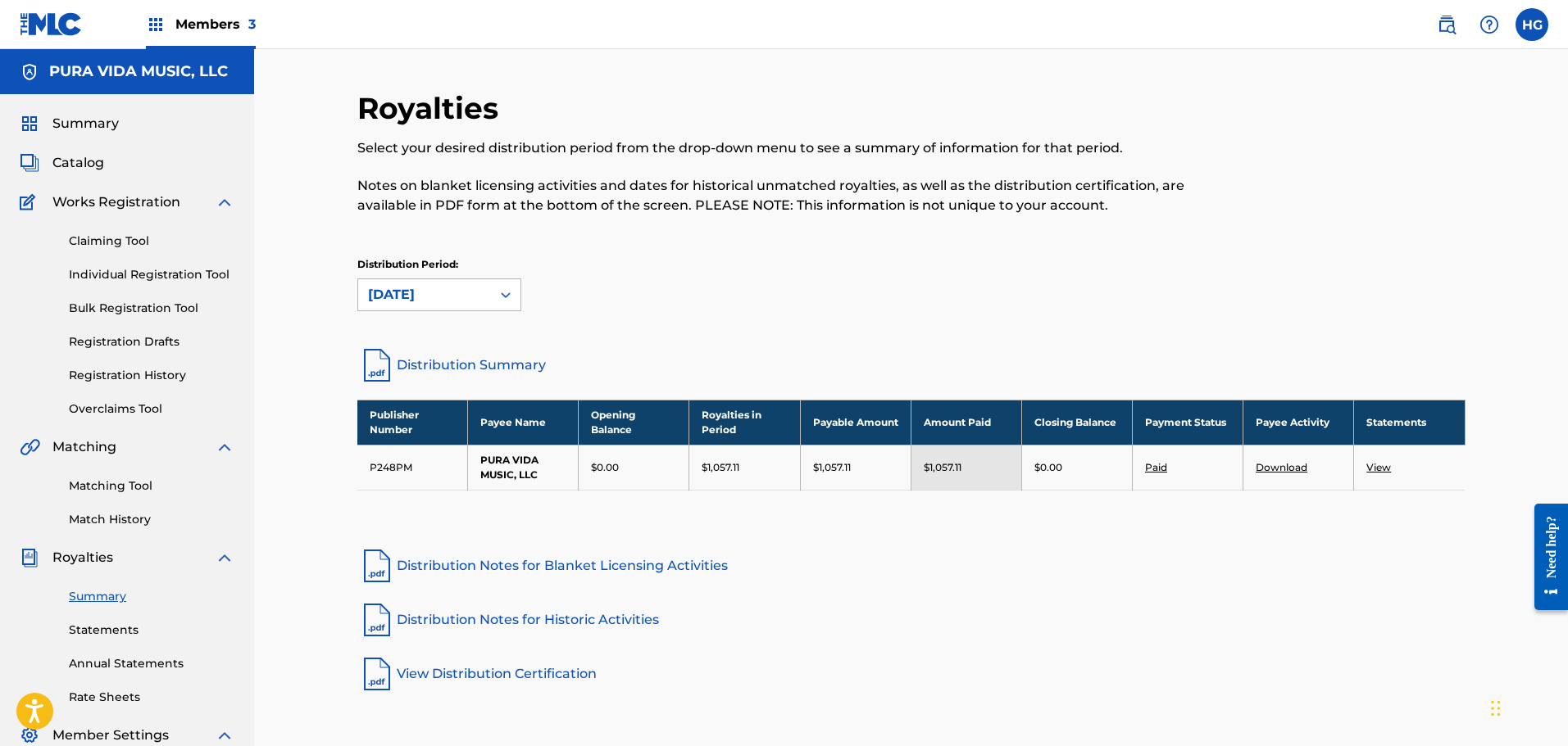
click at [472, 291] on div "[DATE]" at bounding box center [425, 295] width 113 height 20
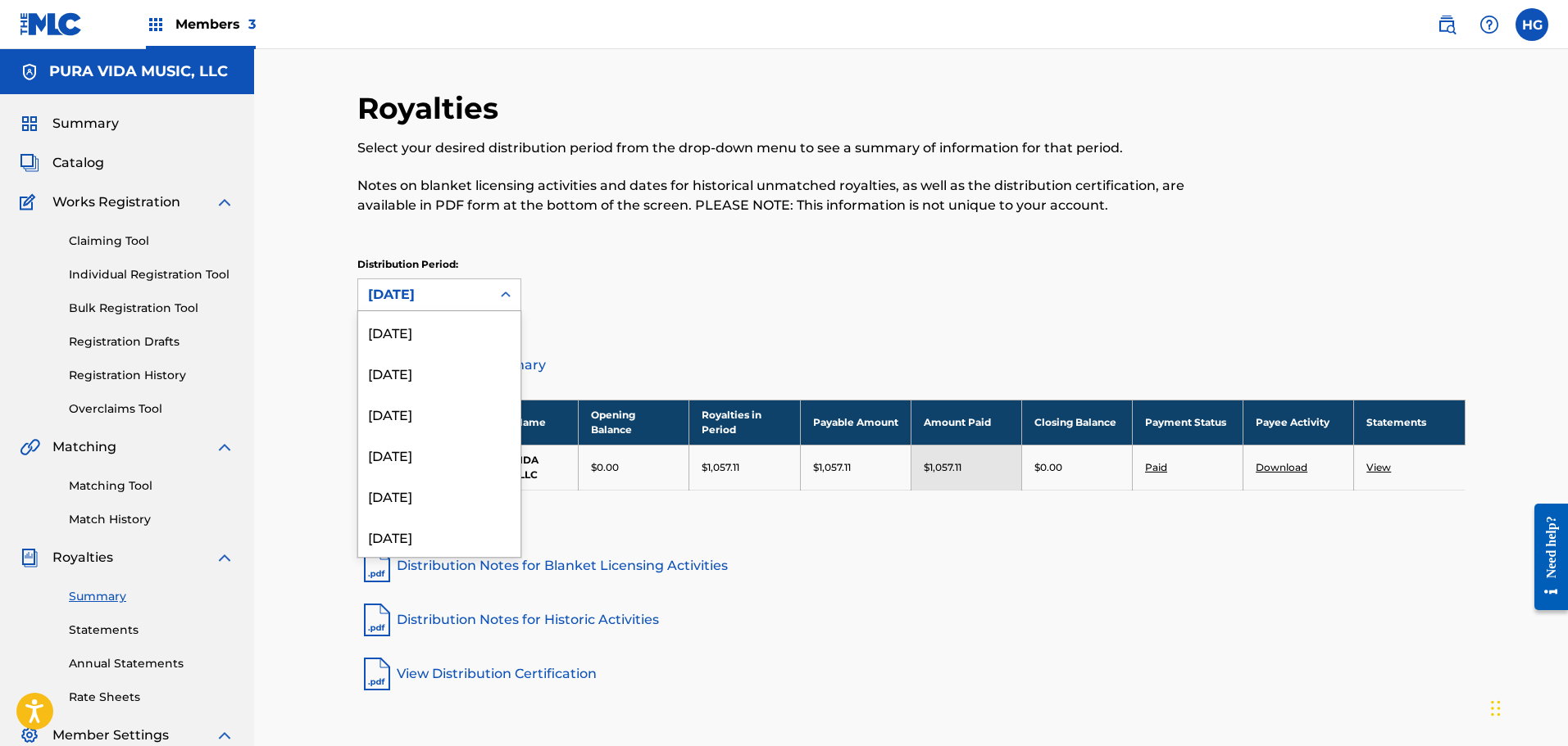
scroll to position [792, 0]
click at [427, 492] on div "[DATE]" at bounding box center [439, 481] width 163 height 41
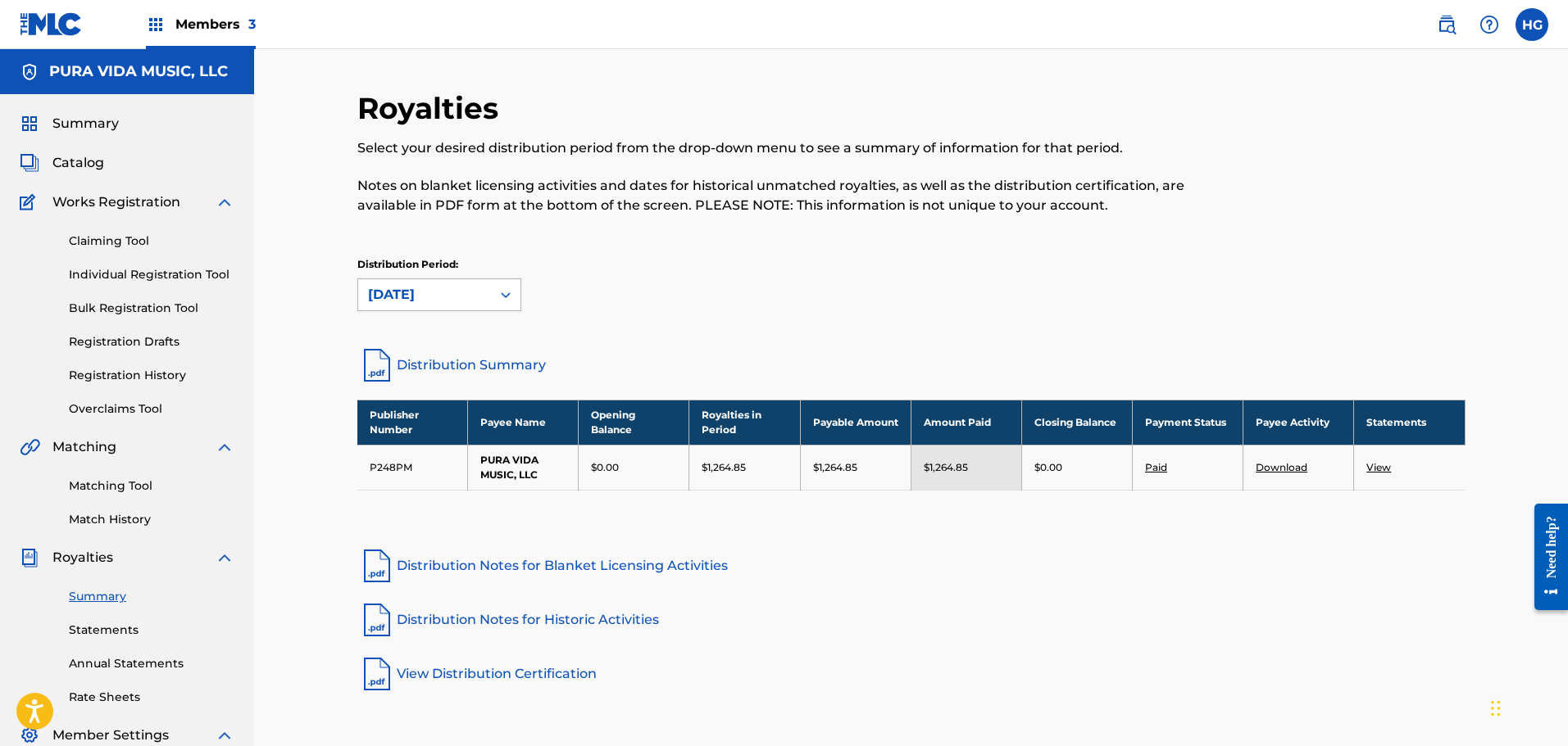
click at [423, 297] on div "[DATE]" at bounding box center [425, 295] width 113 height 20
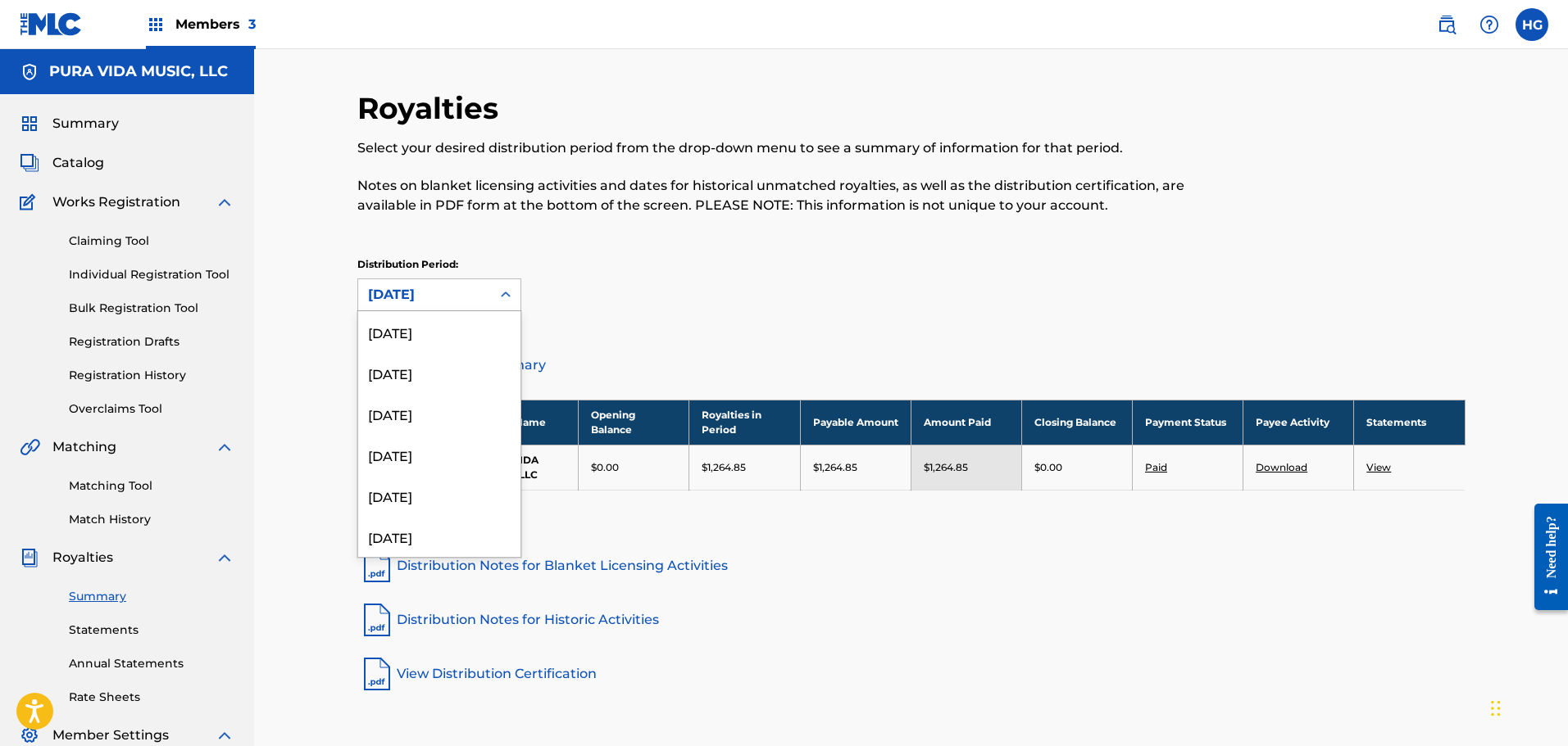
scroll to position [751, 0]
click at [415, 495] on div "[DATE]" at bounding box center [439, 481] width 163 height 41
click at [396, 292] on div "[DATE]" at bounding box center [425, 295] width 113 height 20
click at [411, 488] on div "[DATE]" at bounding box center [439, 481] width 163 height 41
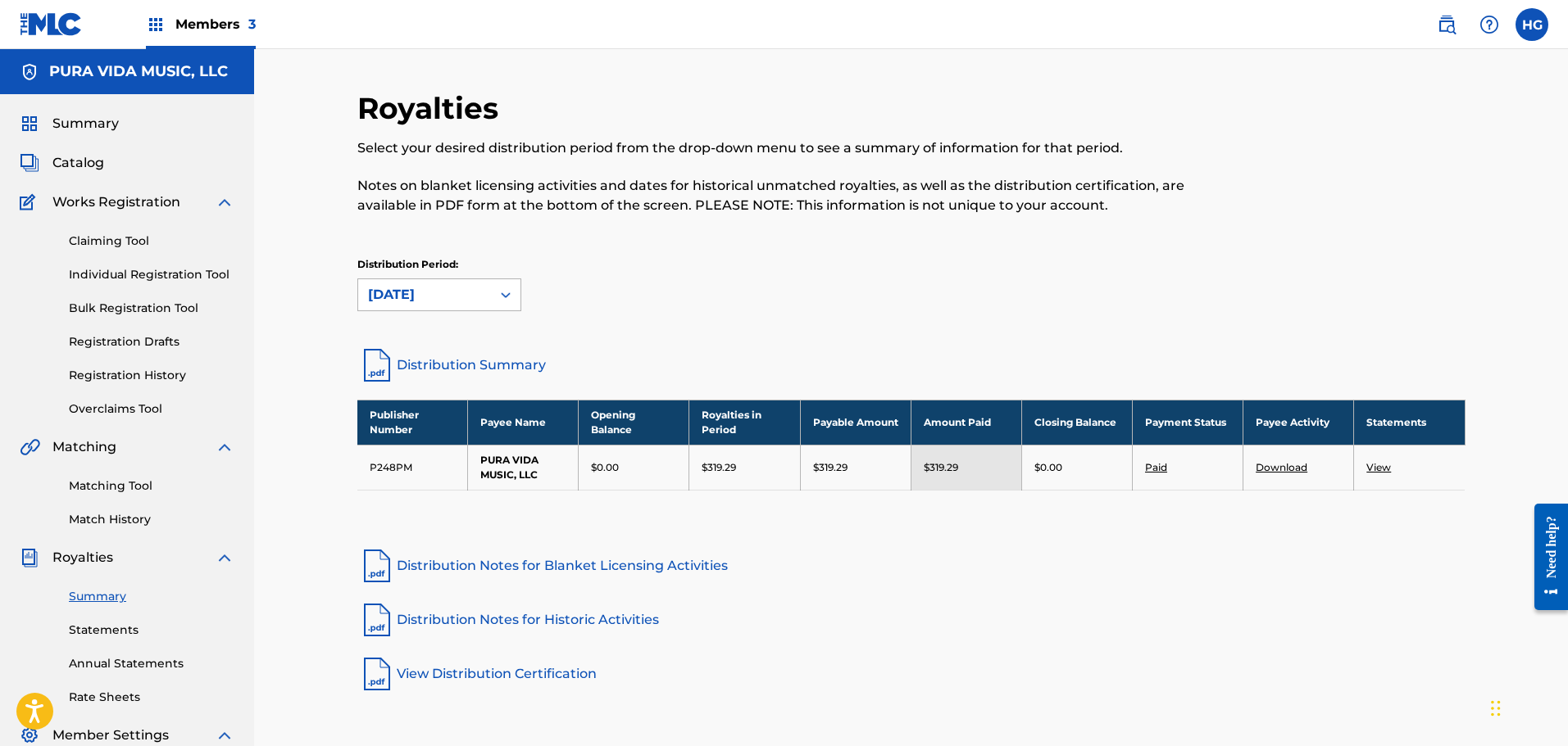
click at [460, 295] on div "[DATE]" at bounding box center [425, 295] width 113 height 20
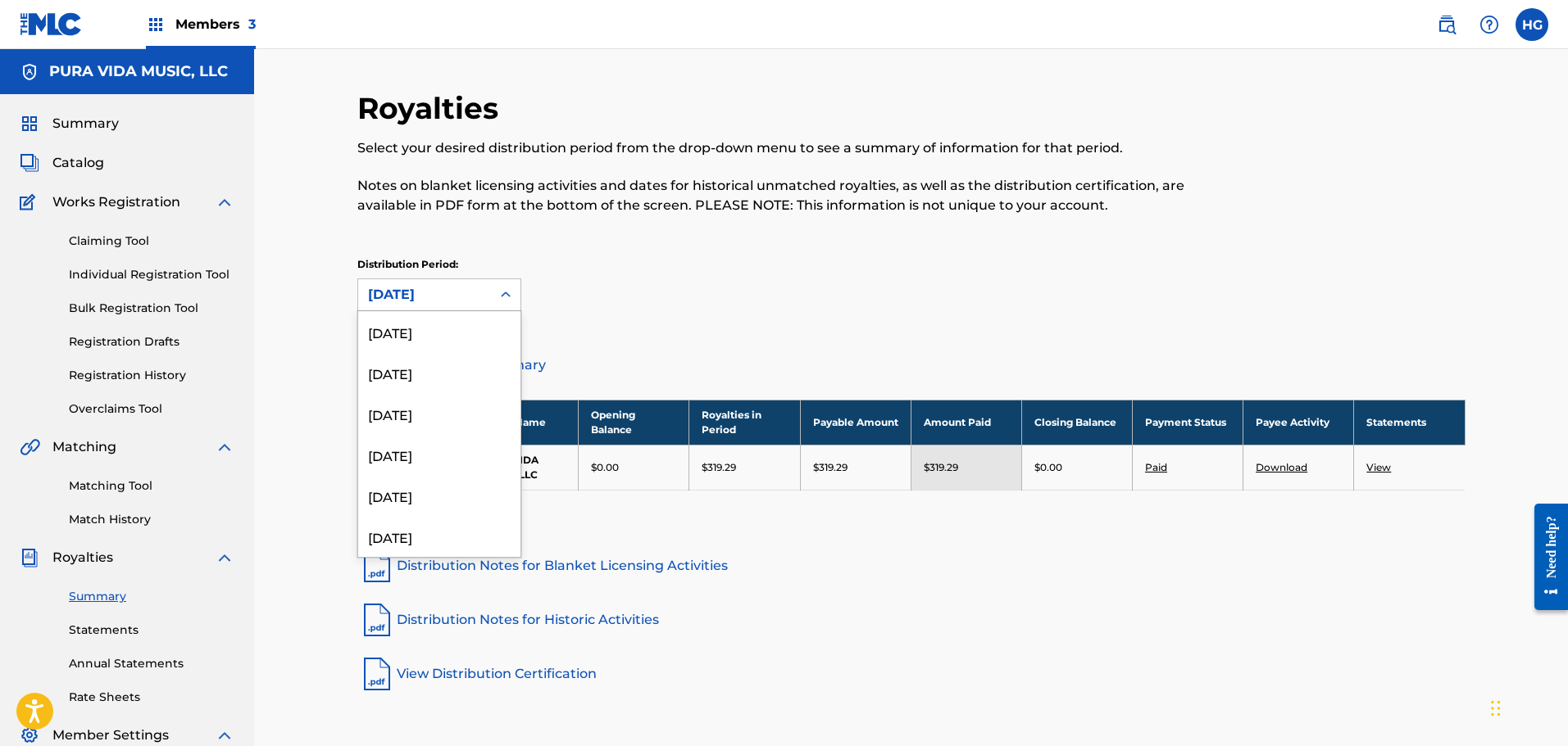
scroll to position [669, 0]
click at [444, 472] on div "[DATE]" at bounding box center [439, 481] width 163 height 41
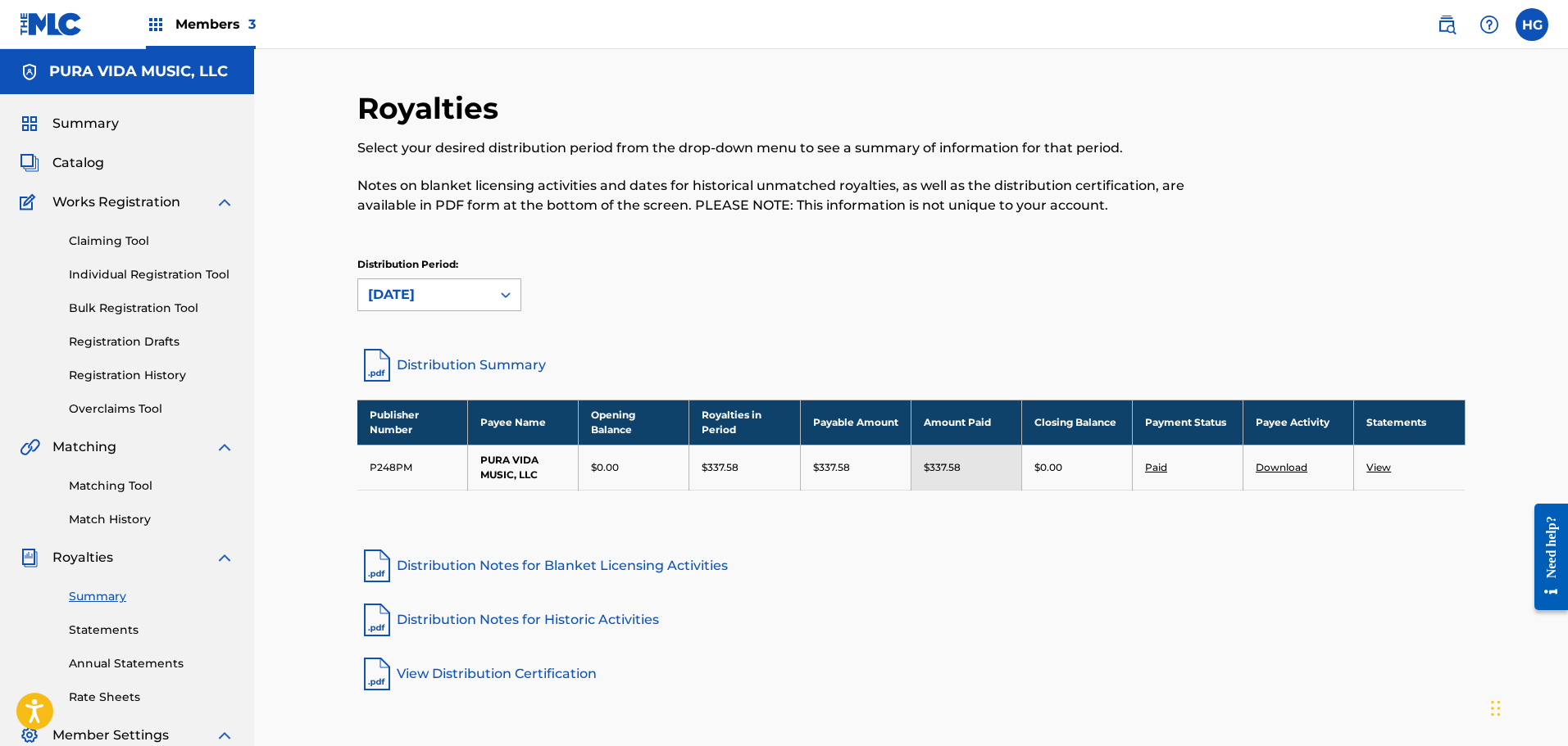
click at [453, 296] on div "[DATE]" at bounding box center [425, 295] width 113 height 20
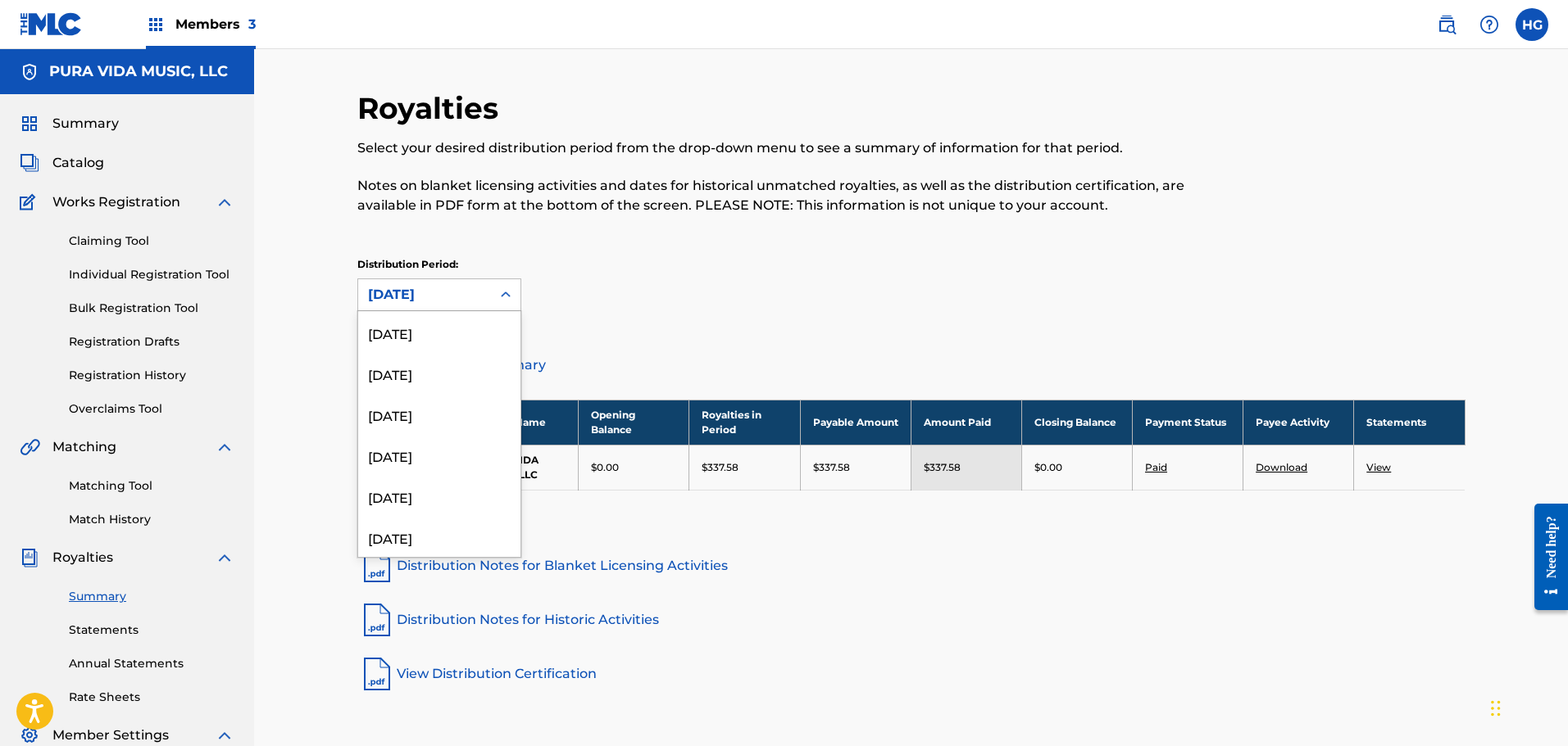
scroll to position [383, 0]
click at [412, 330] on div "[DATE]" at bounding box center [439, 318] width 163 height 41
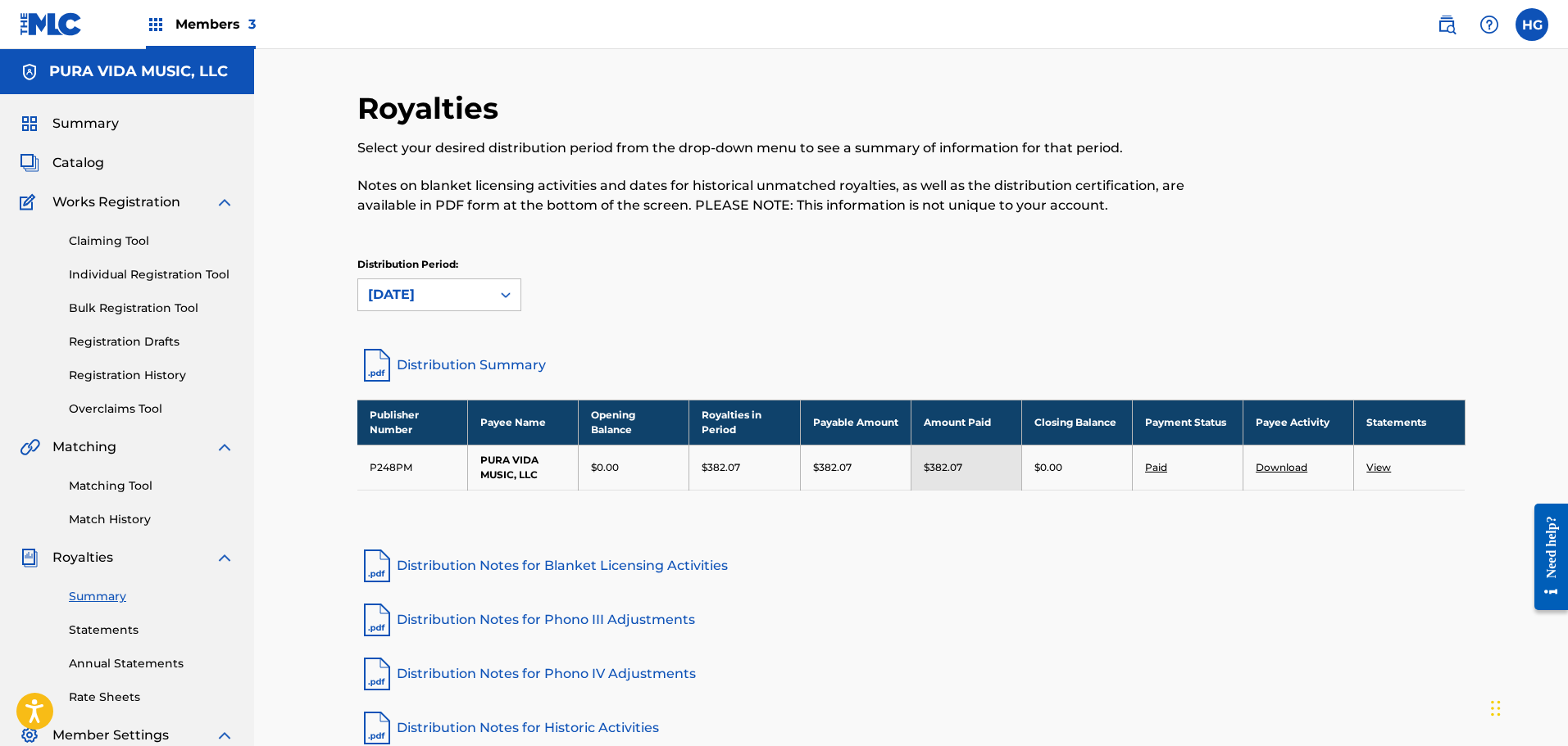
click at [466, 301] on div "[DATE]" at bounding box center [425, 295] width 113 height 20
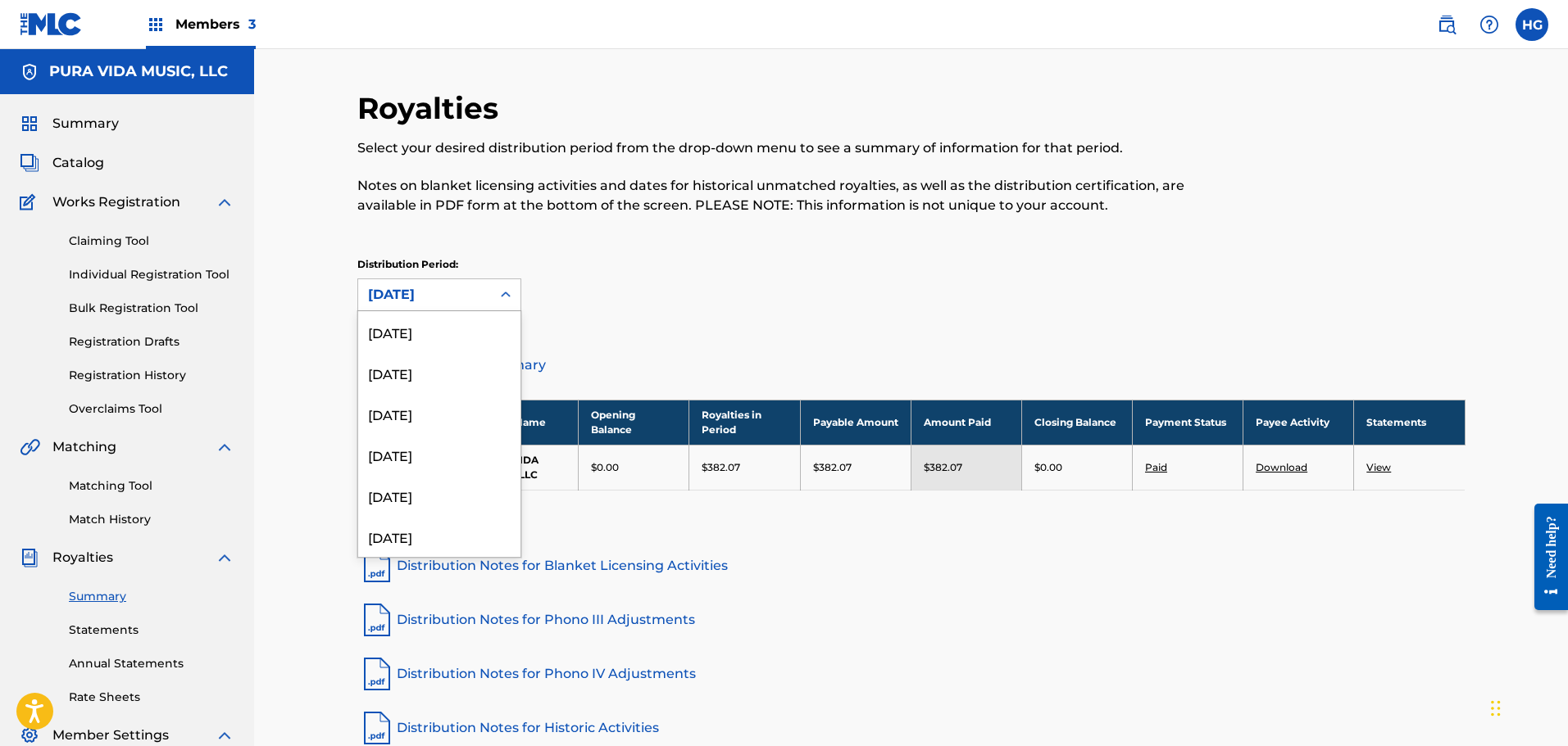
scroll to position [178, 0]
click at [420, 487] on div "[DATE]" at bounding box center [439, 481] width 163 height 41
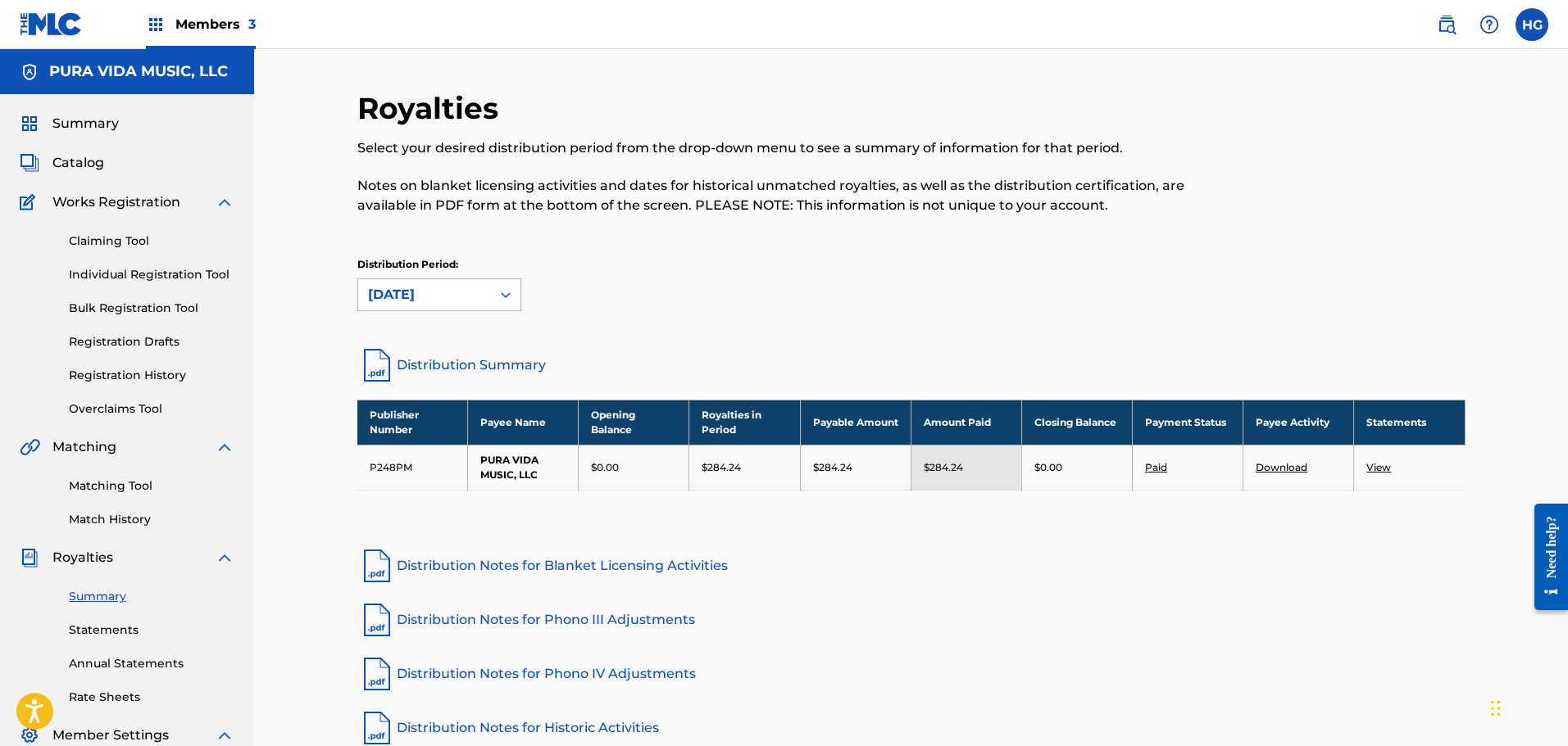
drag, startPoint x: 475, startPoint y: 293, endPoint x: 460, endPoint y: 311, distance: 23.4
click at [475, 293] on div "[DATE]" at bounding box center [425, 295] width 113 height 20
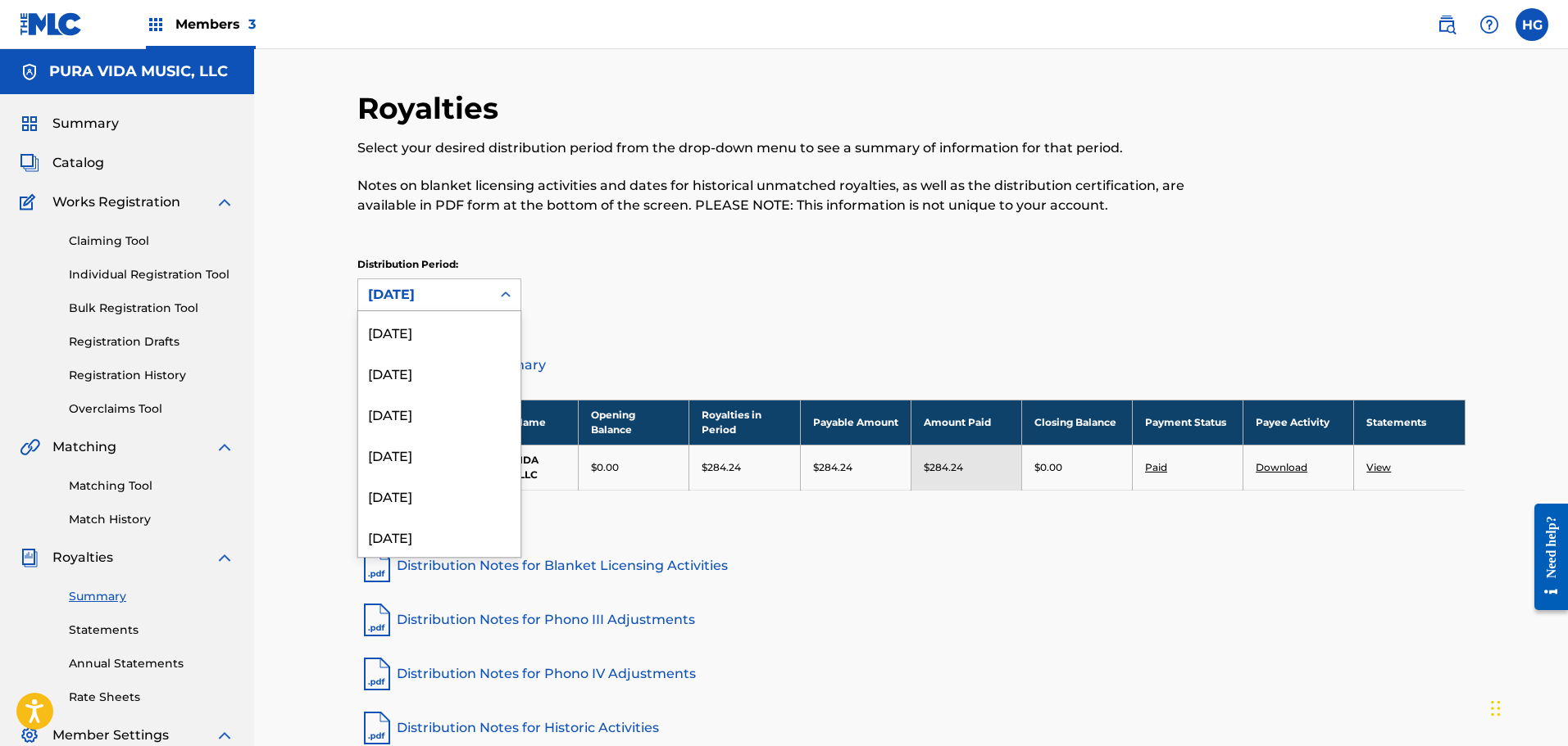
scroll to position [137, 0]
click at [417, 492] on div "[DATE]" at bounding box center [439, 481] width 163 height 41
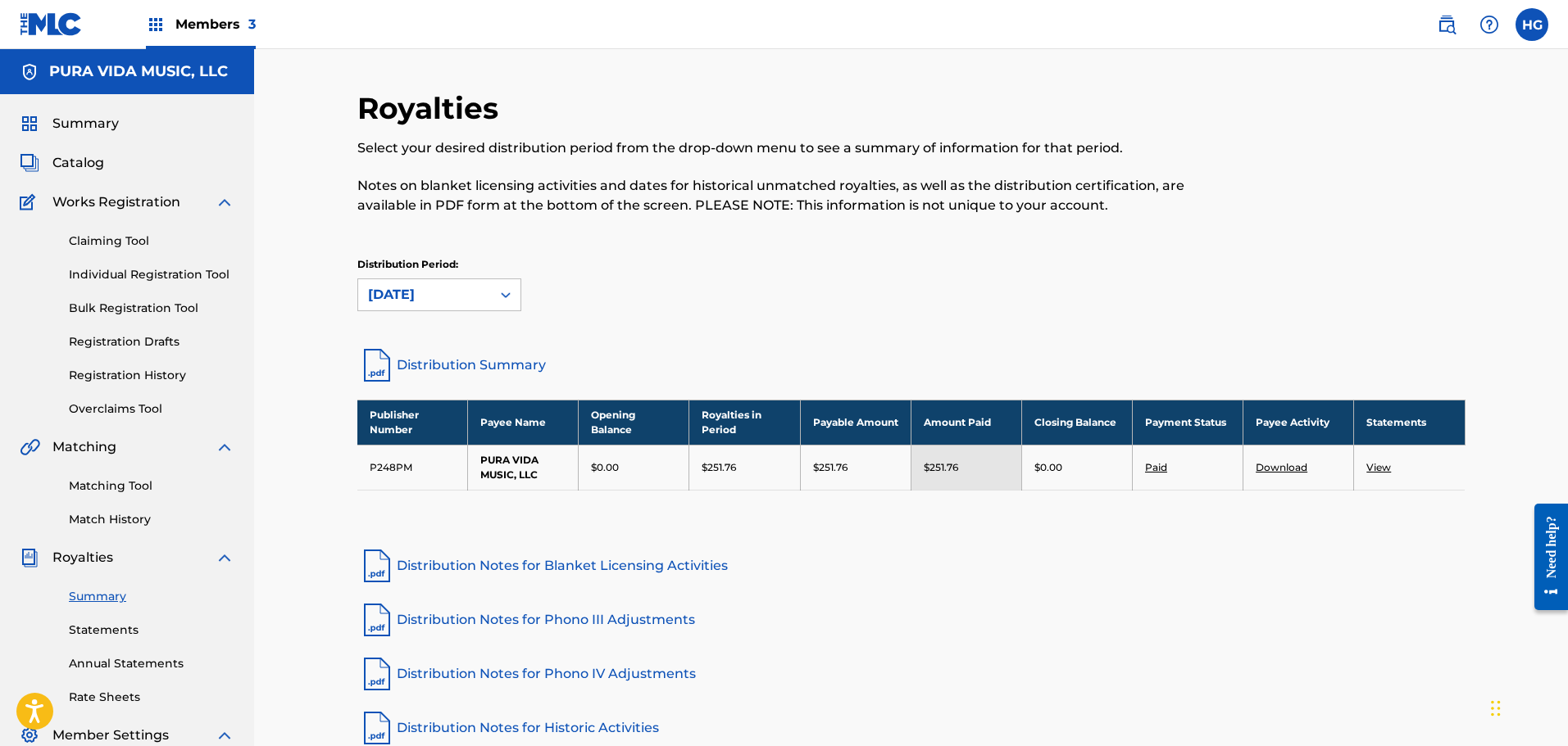
click at [387, 290] on div "[DATE]" at bounding box center [425, 295] width 113 height 20
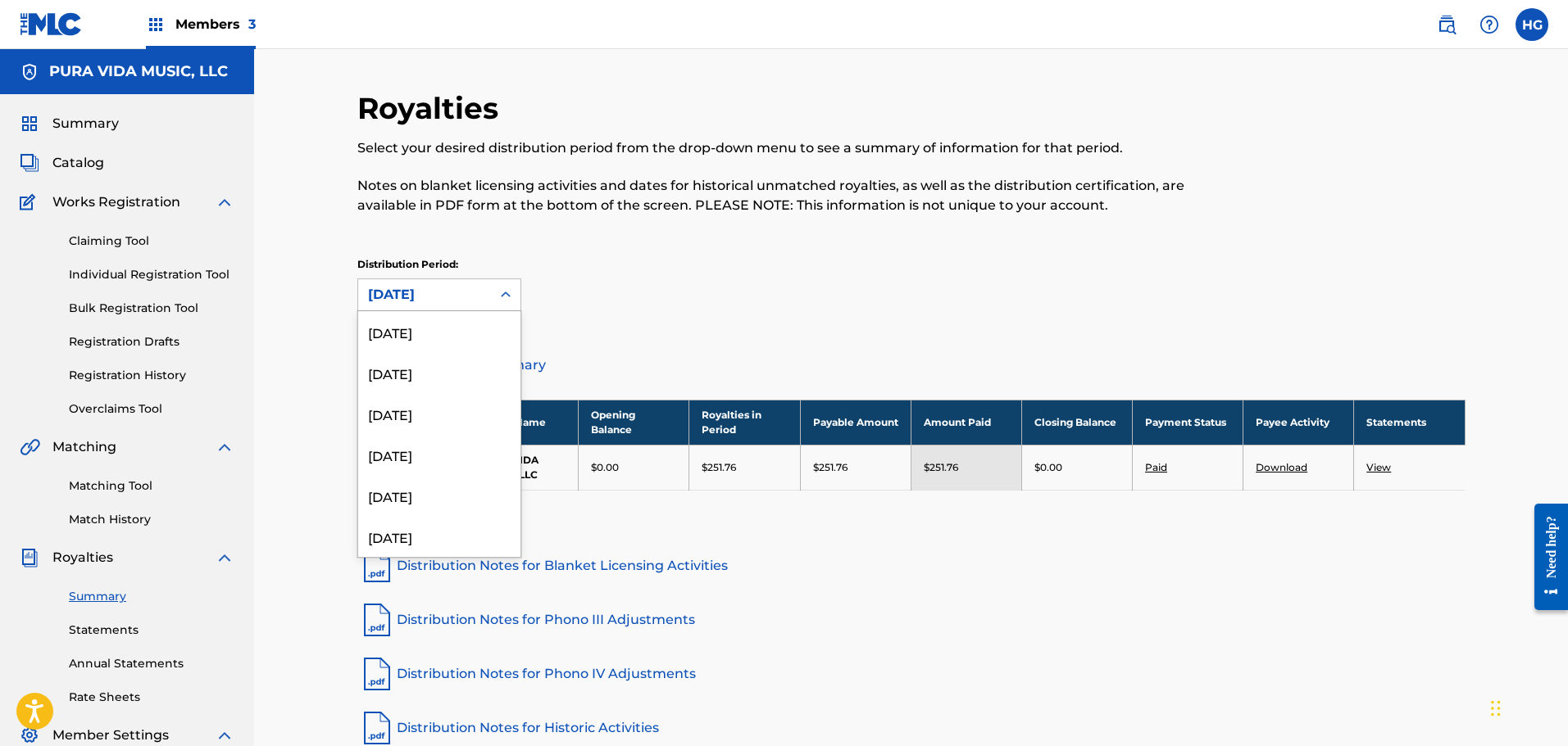
scroll to position [96, 0]
click at [402, 483] on div "[DATE]" at bounding box center [439, 481] width 163 height 41
click at [382, 297] on div "[DATE]" at bounding box center [425, 295] width 113 height 20
click at [413, 478] on div "[DATE]" at bounding box center [439, 481] width 163 height 41
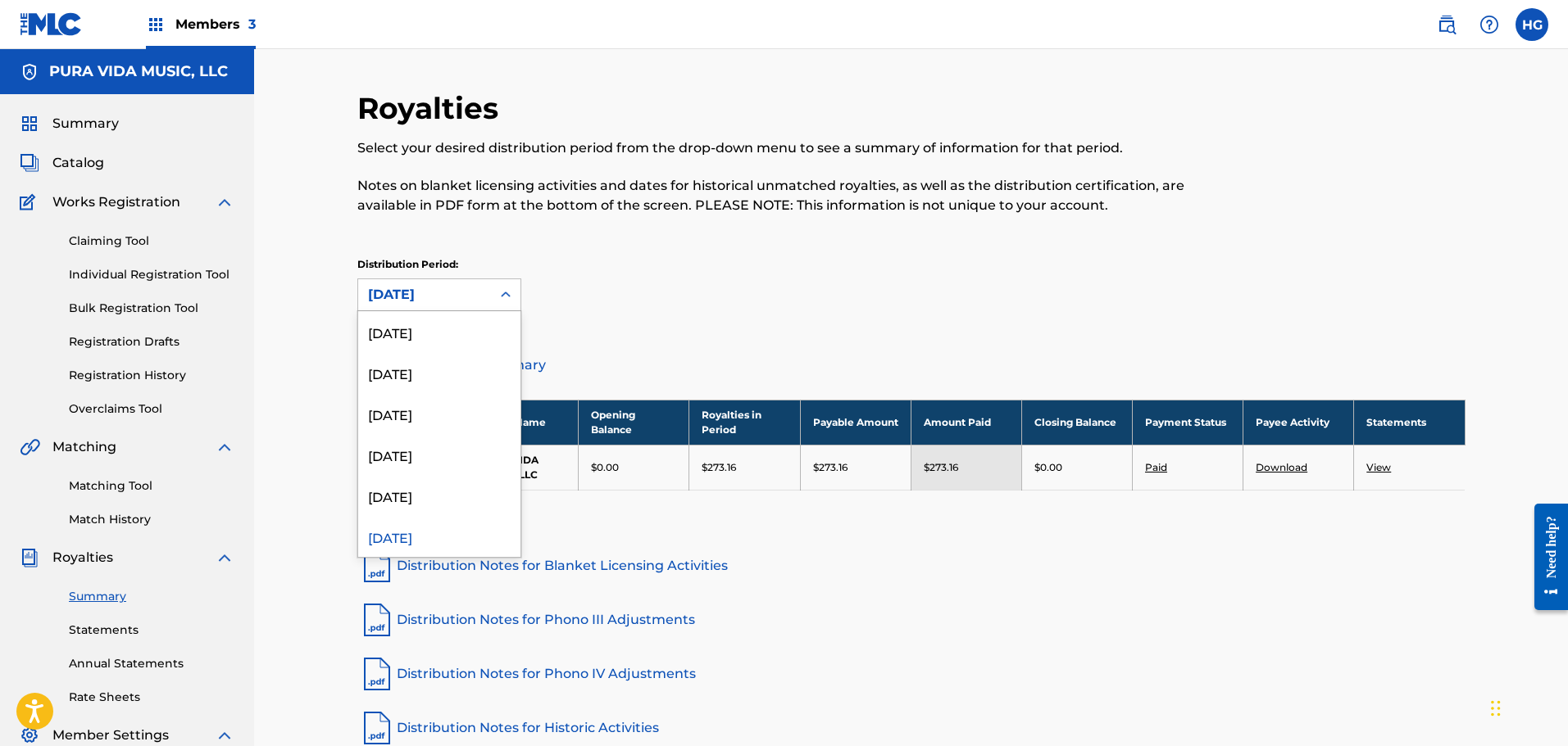
click at [410, 295] on div "[DATE]" at bounding box center [425, 295] width 113 height 20
click at [426, 480] on div "[DATE]" at bounding box center [439, 481] width 163 height 41
click at [426, 297] on div "[DATE]" at bounding box center [425, 295] width 113 height 20
click at [445, 461] on div "[DATE]" at bounding box center [439, 454] width 163 height 41
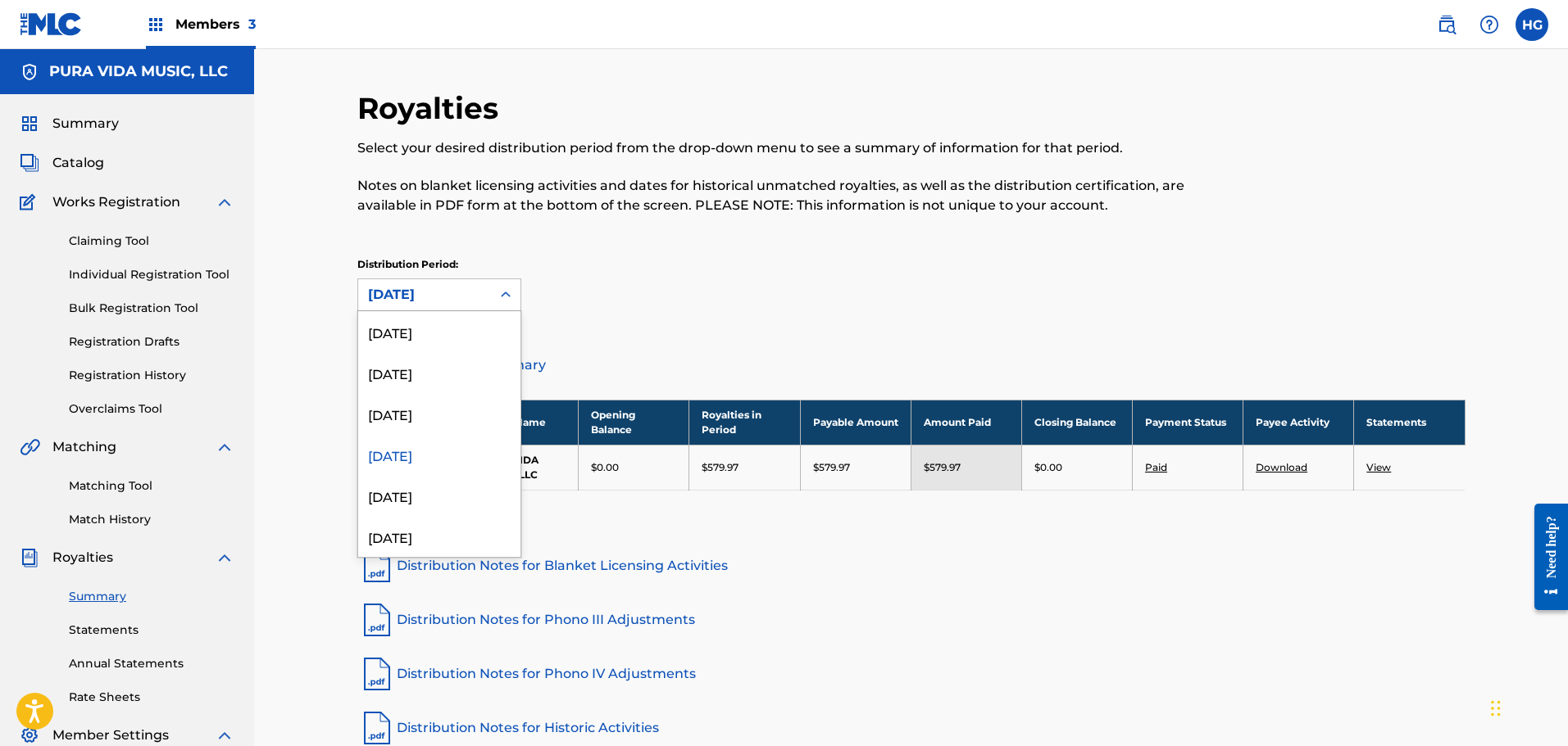
click at [431, 298] on div "[DATE]" at bounding box center [425, 295] width 113 height 20
click at [411, 421] on div "[DATE]" at bounding box center [439, 413] width 163 height 41
click at [420, 304] on div "[DATE]" at bounding box center [425, 295] width 113 height 20
click at [421, 391] on div "[DATE]" at bounding box center [439, 372] width 163 height 41
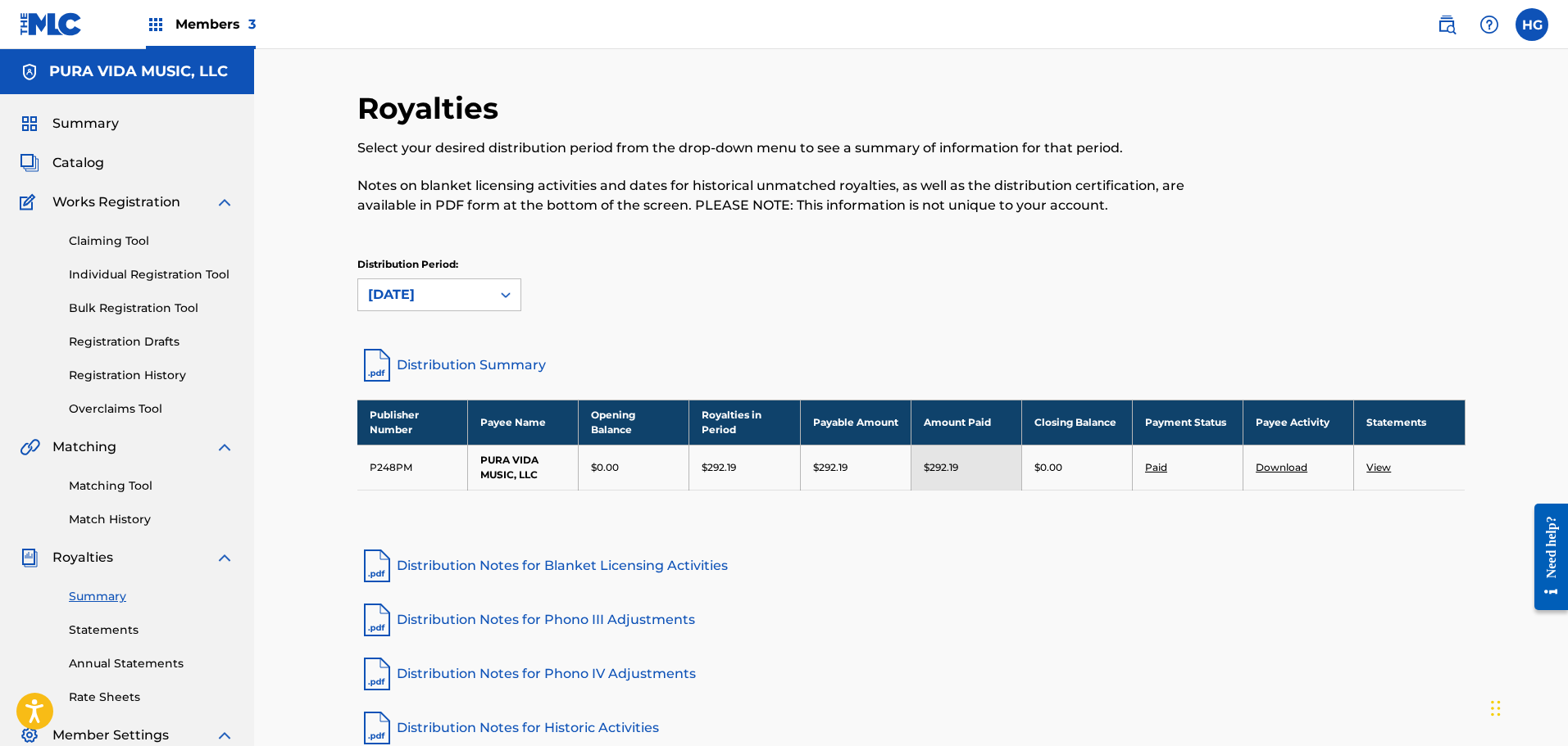
click at [418, 296] on div "[DATE]" at bounding box center [425, 295] width 113 height 20
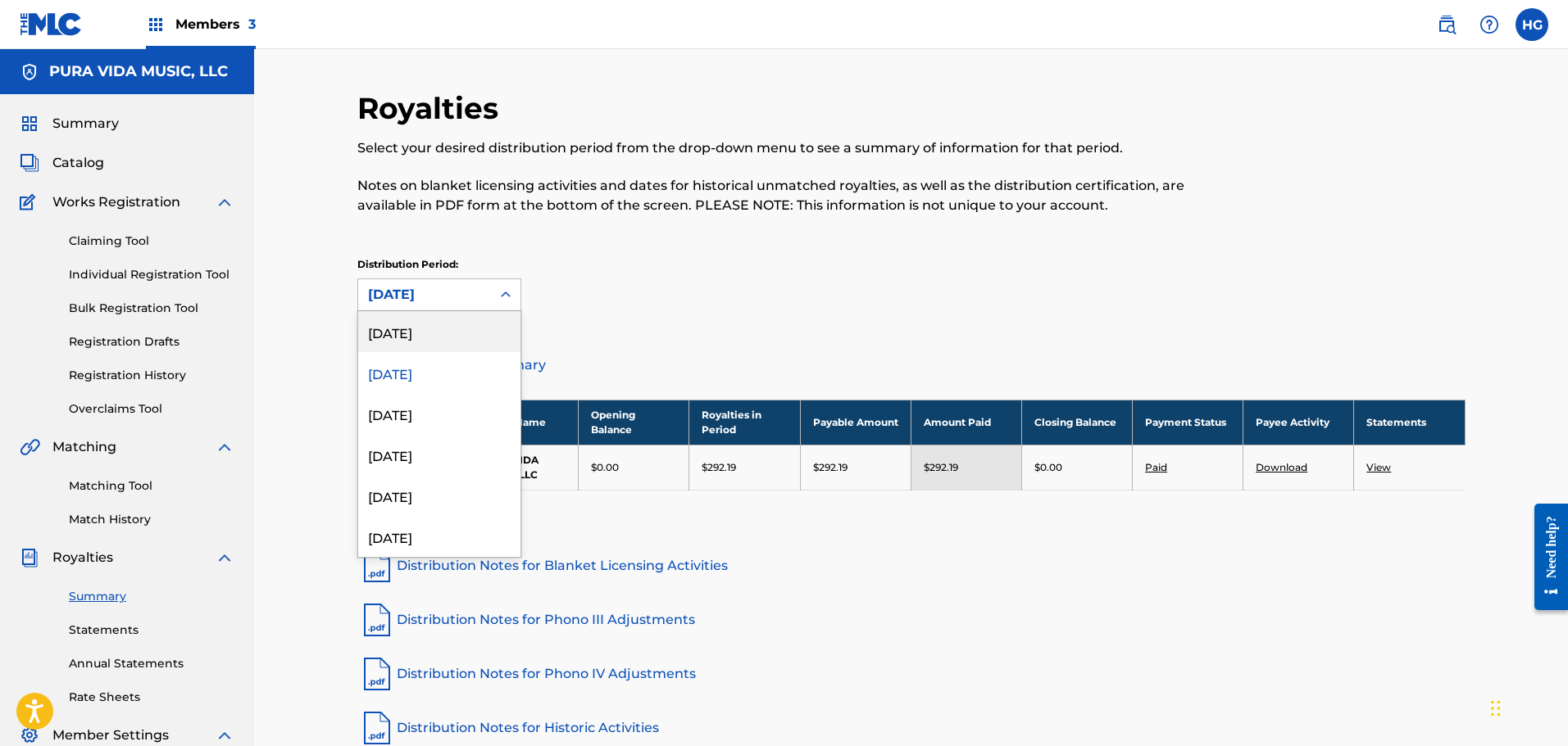
click at [425, 339] on div "[DATE]" at bounding box center [439, 331] width 163 height 41
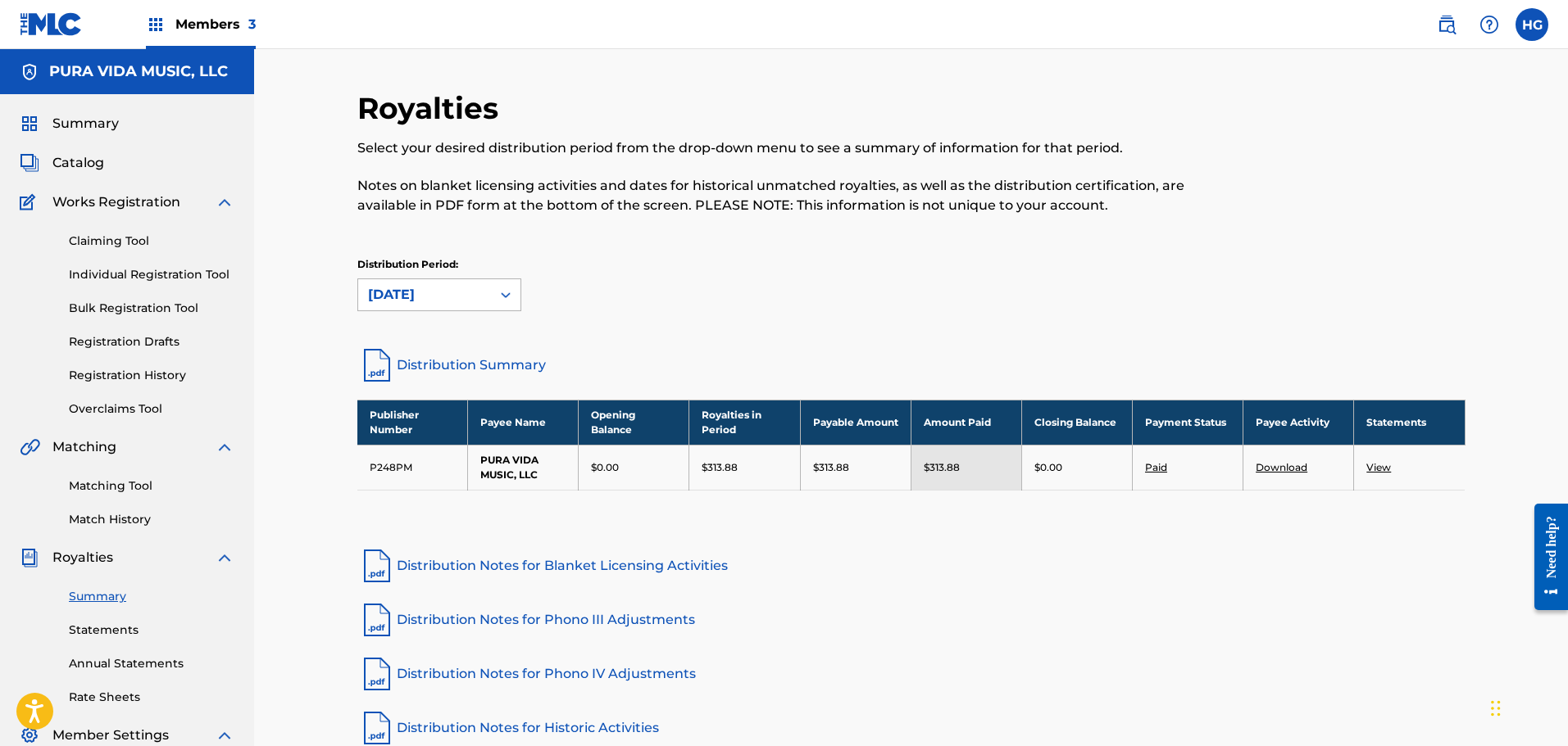
click at [475, 283] on div "[DATE]" at bounding box center [424, 295] width 133 height 32
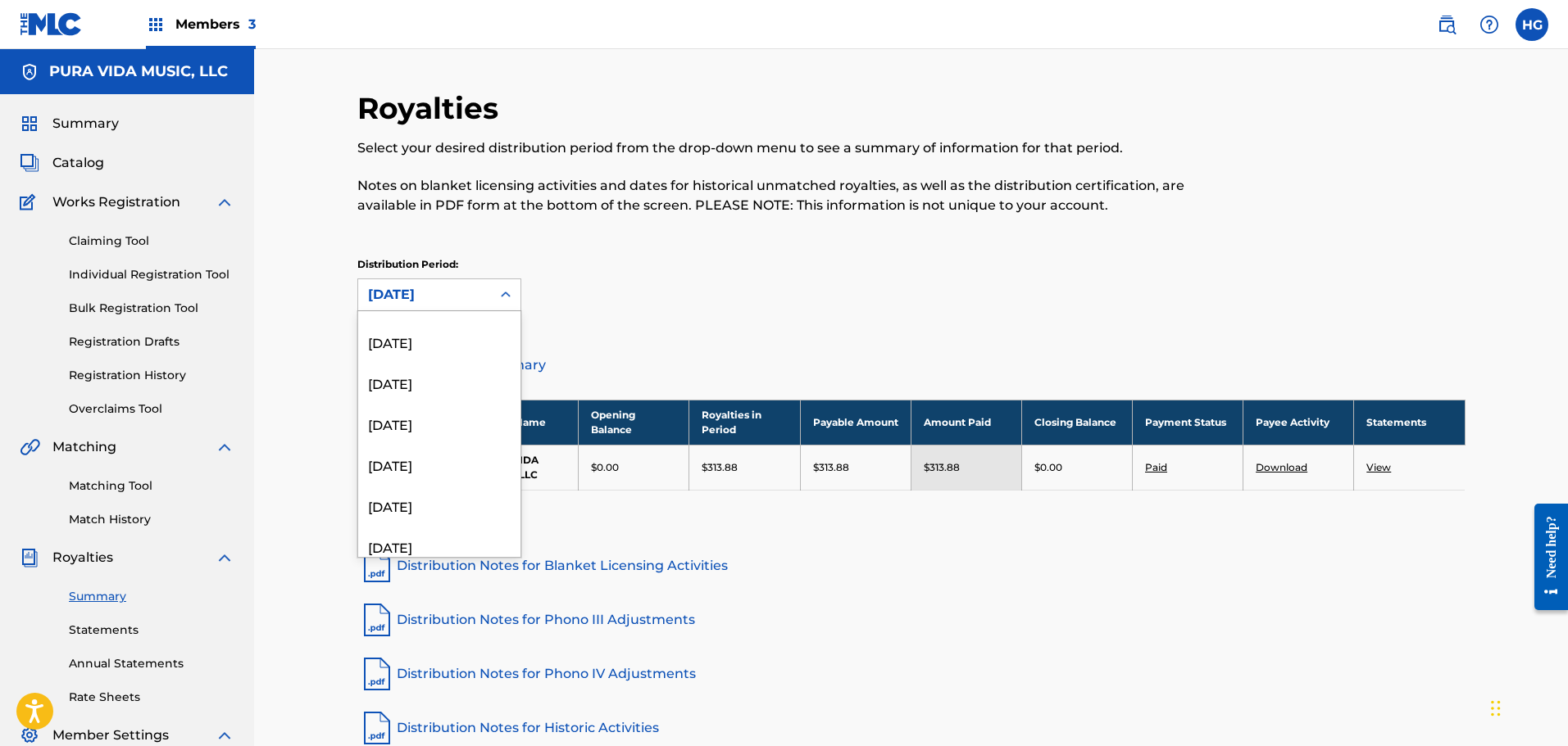
scroll to position [1065, 0]
click at [434, 364] on div "[DATE]" at bounding box center [439, 372] width 163 height 41
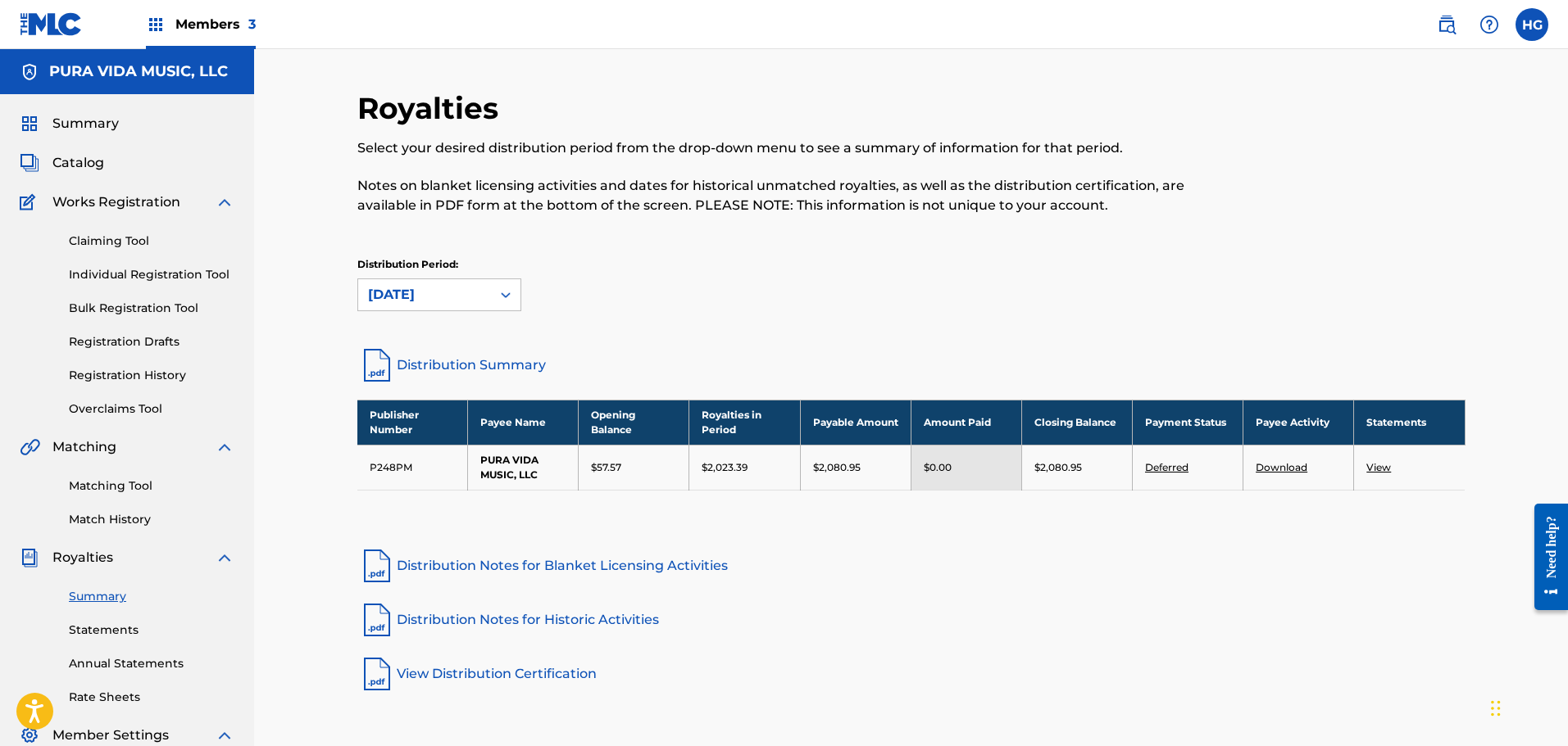
click at [1290, 466] on link "Download" at bounding box center [1281, 467] width 52 height 12
click at [78, 625] on link "Statements" at bounding box center [151, 630] width 166 height 17
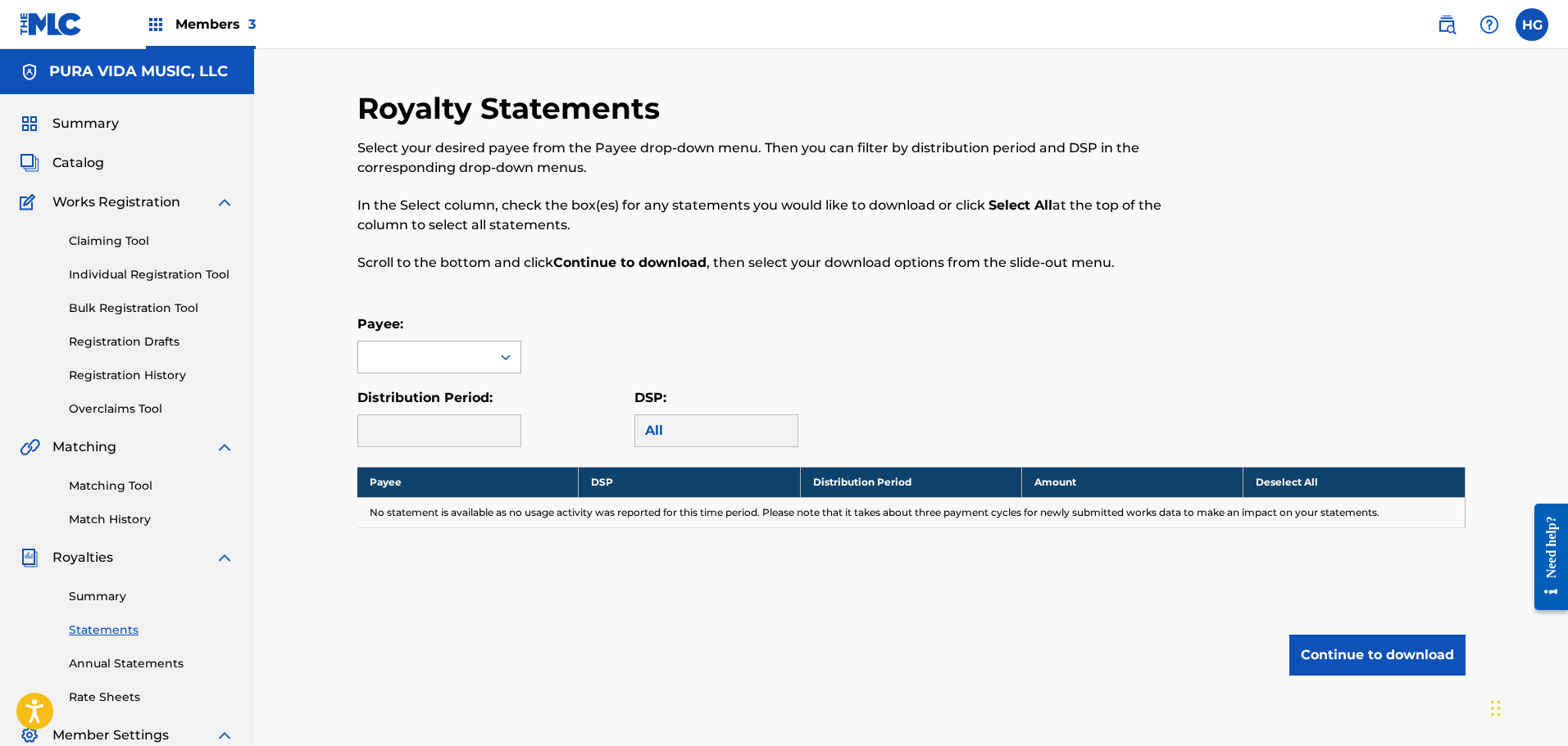
click at [448, 362] on div at bounding box center [424, 357] width 133 height 32
click at [453, 428] on div "PURA VIDA MUSIC, LLC" at bounding box center [439, 404] width 163 height 60
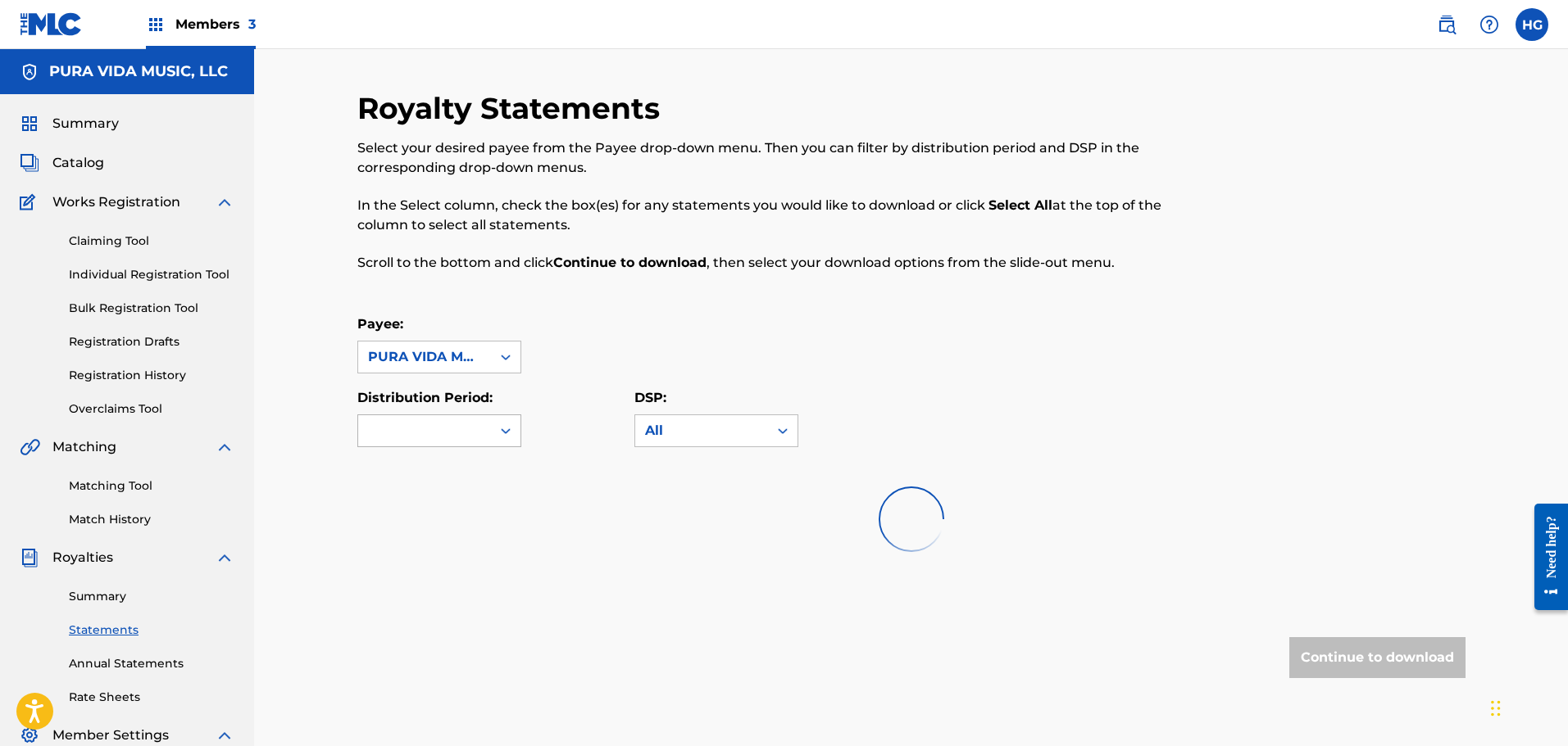
click at [415, 441] on div at bounding box center [425, 441] width 113 height 0
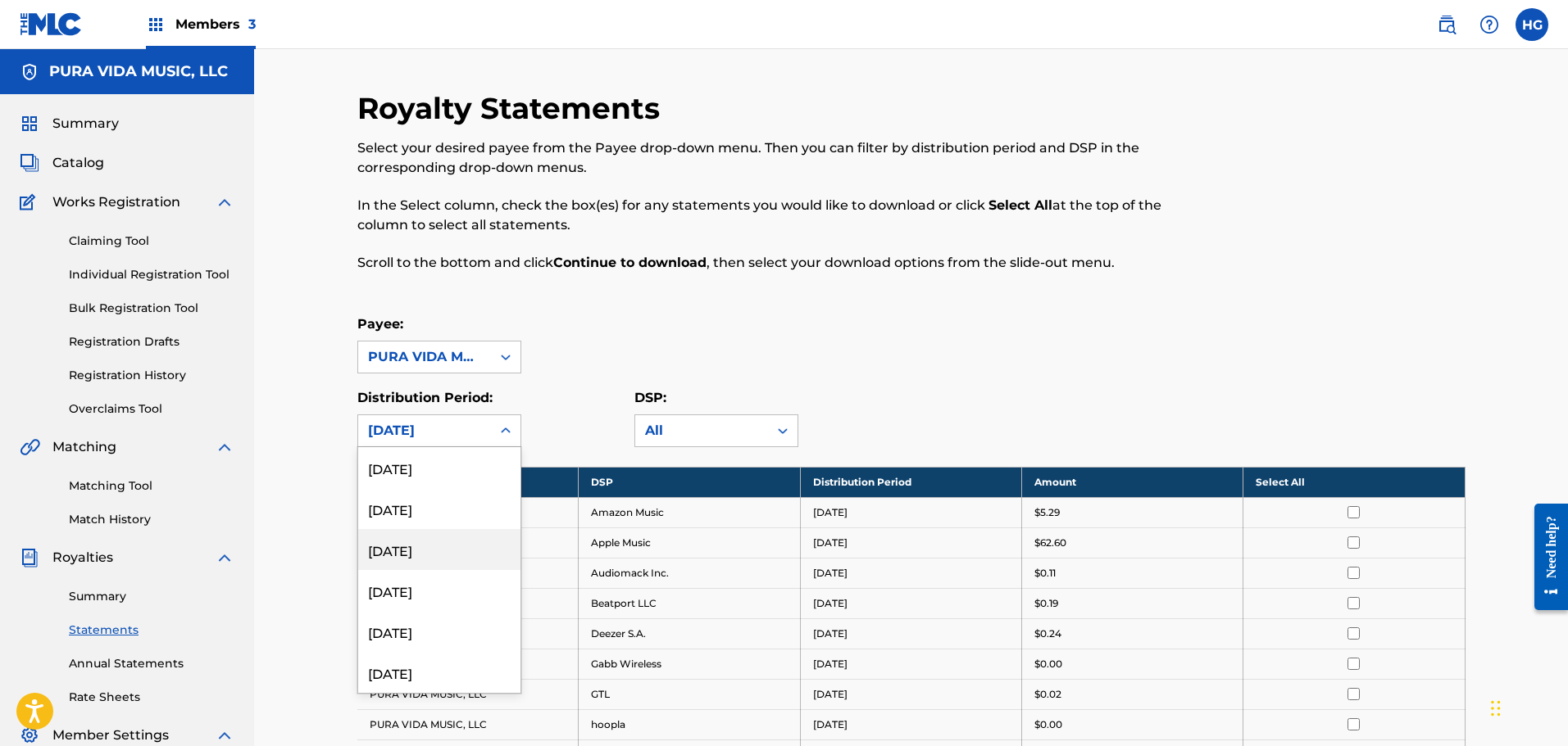
scroll to position [983, 0]
click at [409, 593] on div "[DATE]" at bounding box center [439, 590] width 163 height 41
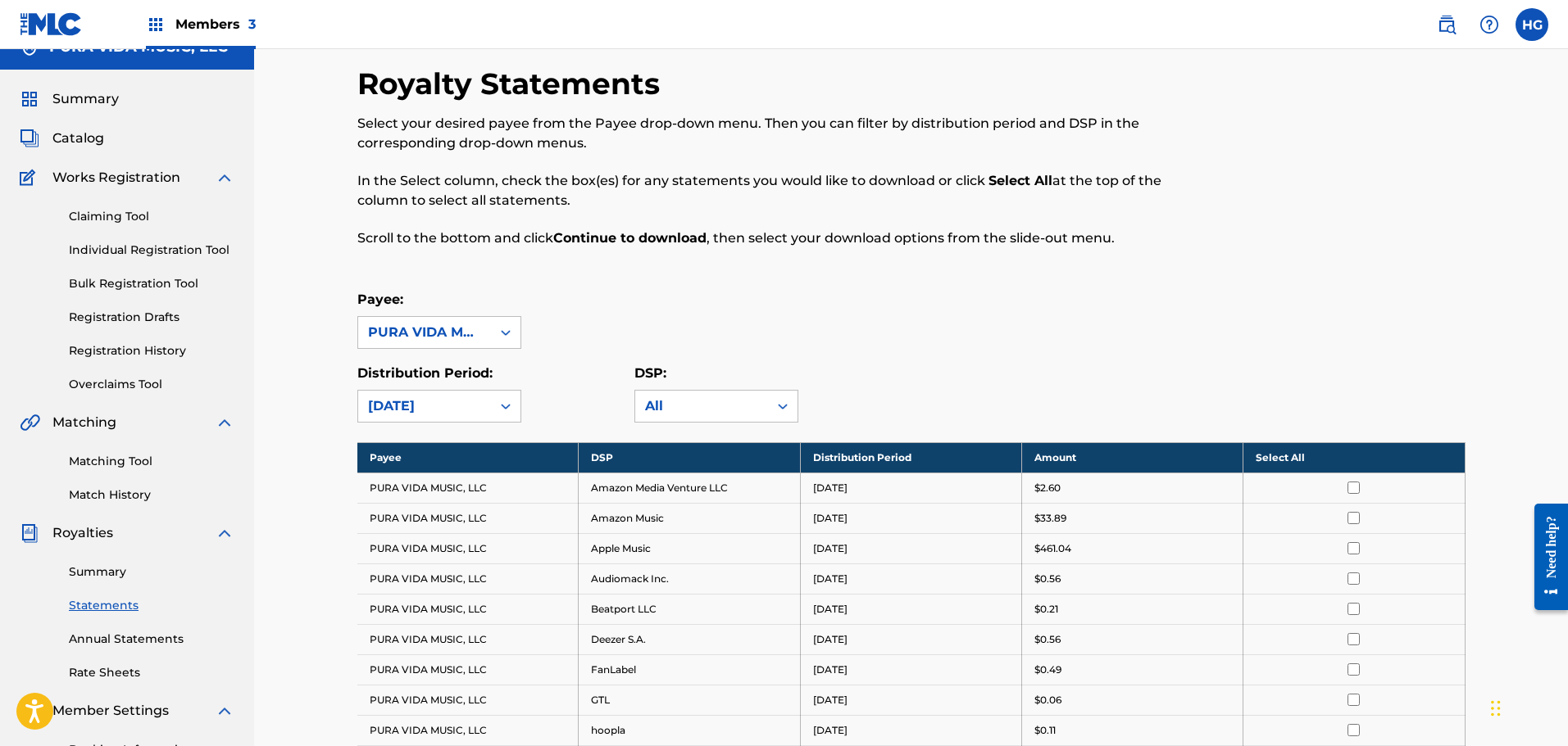
click at [1312, 448] on th "Select All" at bounding box center [1353, 458] width 221 height 31
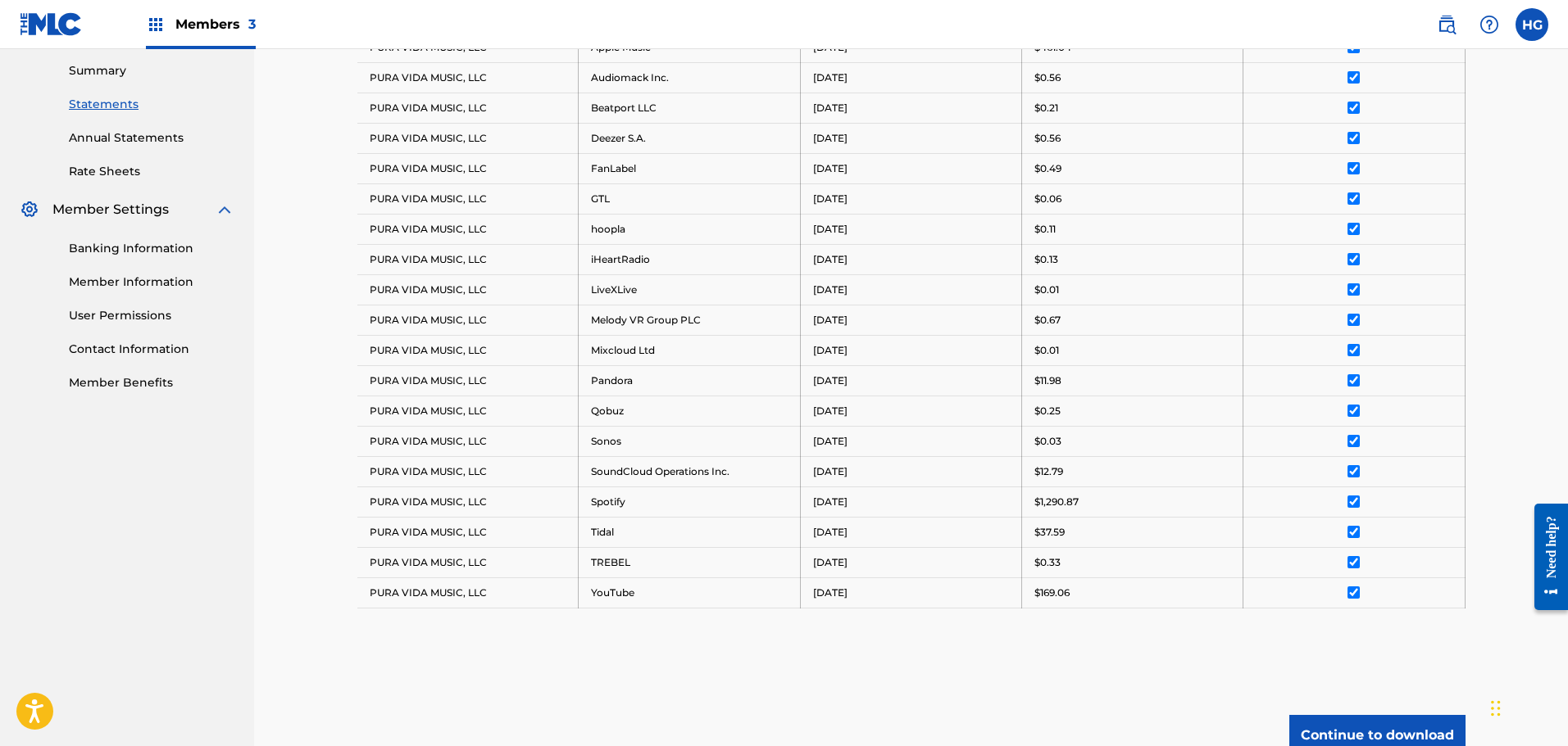
scroll to position [680, 0]
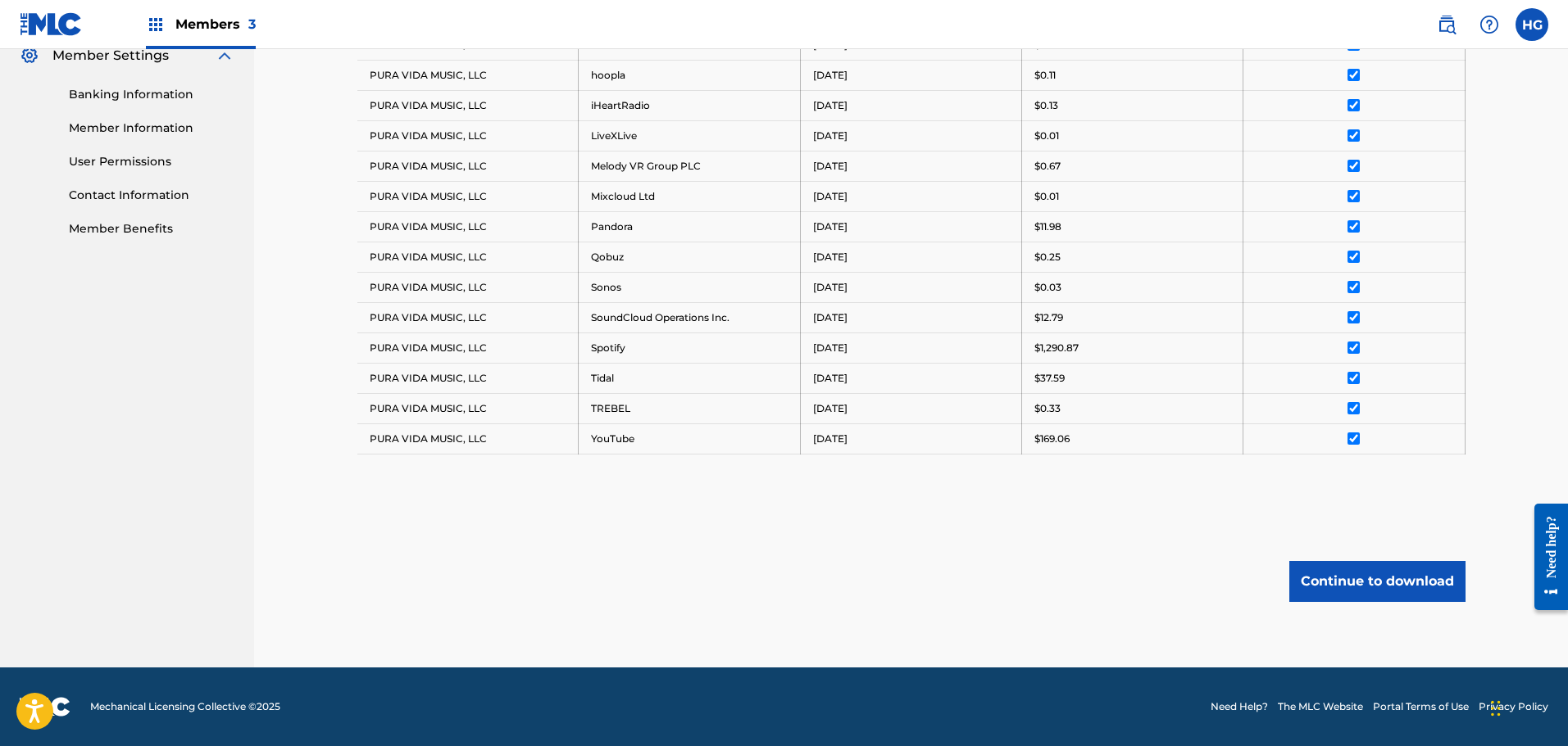
click at [1396, 565] on button "Continue to download" at bounding box center [1377, 581] width 176 height 41
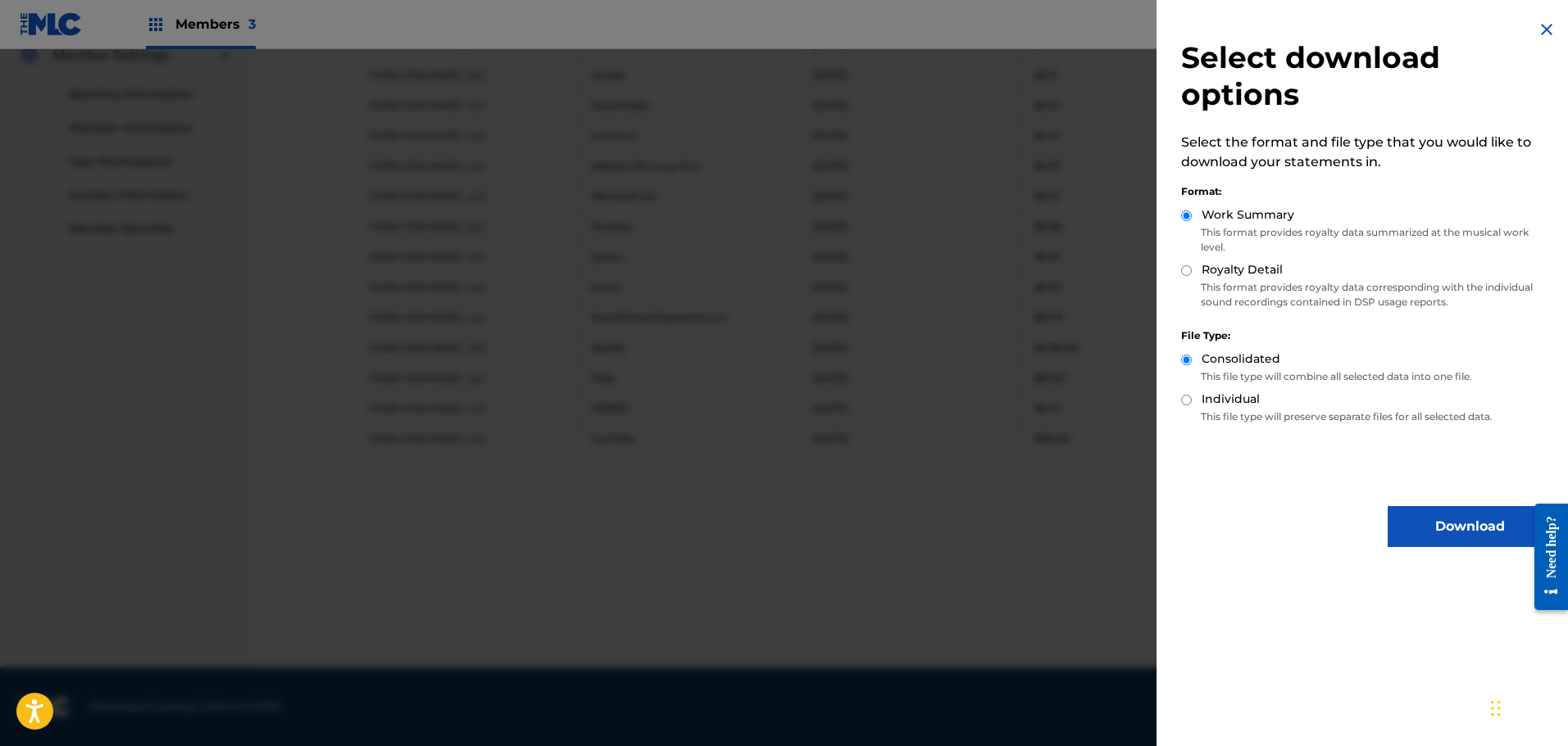
click at [1191, 260] on div "Work Summary This format provides royalty data summarized at the musical work l…" at bounding box center [1365, 233] width 370 height 55
click at [1197, 273] on div "Royalty Detail" at bounding box center [1365, 271] width 370 height 19
click at [1185, 270] on input "Royalty Detail" at bounding box center [1185, 271] width 11 height 11
radio input "true"
click at [1408, 520] on button "Download" at bounding box center [1469, 526] width 164 height 41
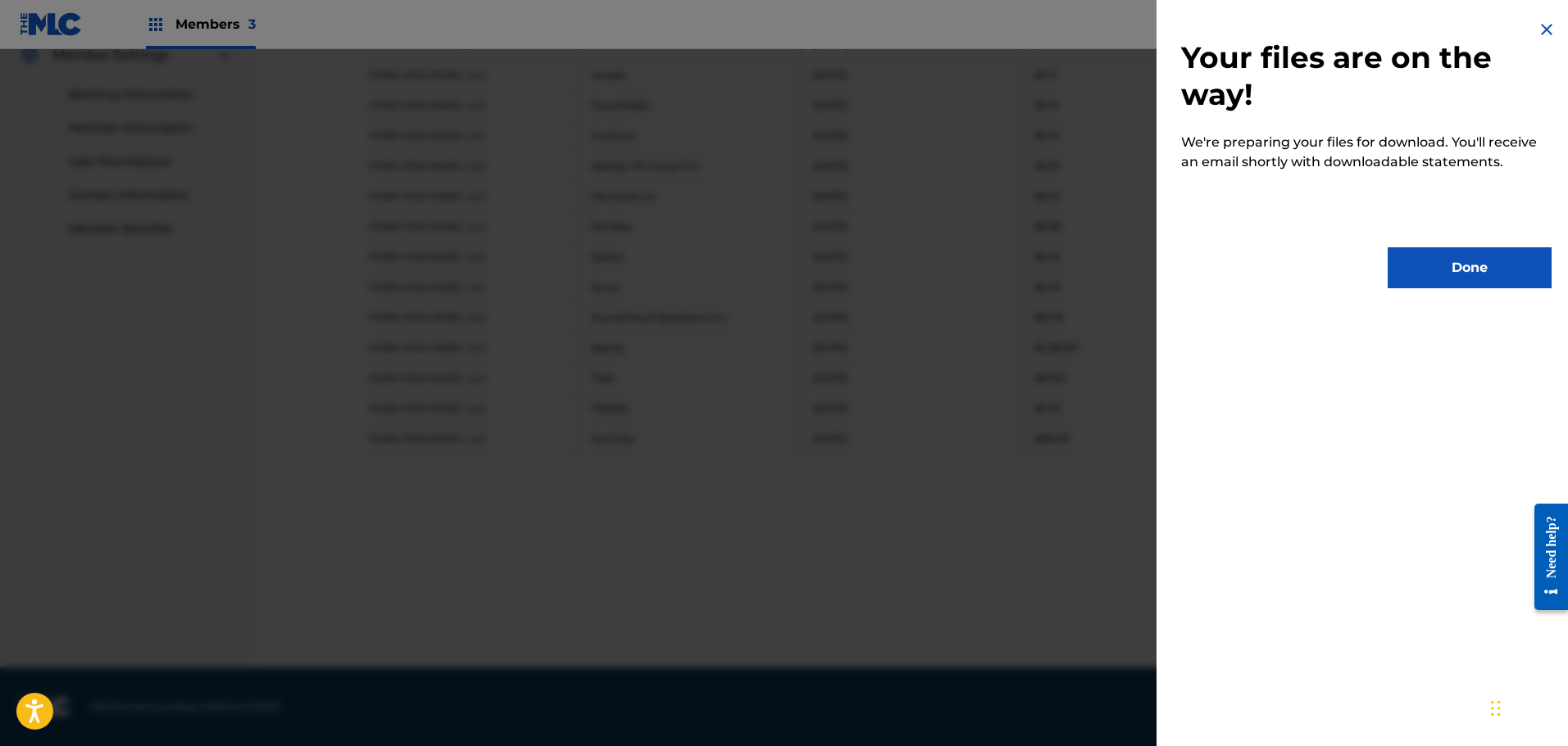
click at [1425, 277] on button "Done" at bounding box center [1469, 268] width 164 height 41
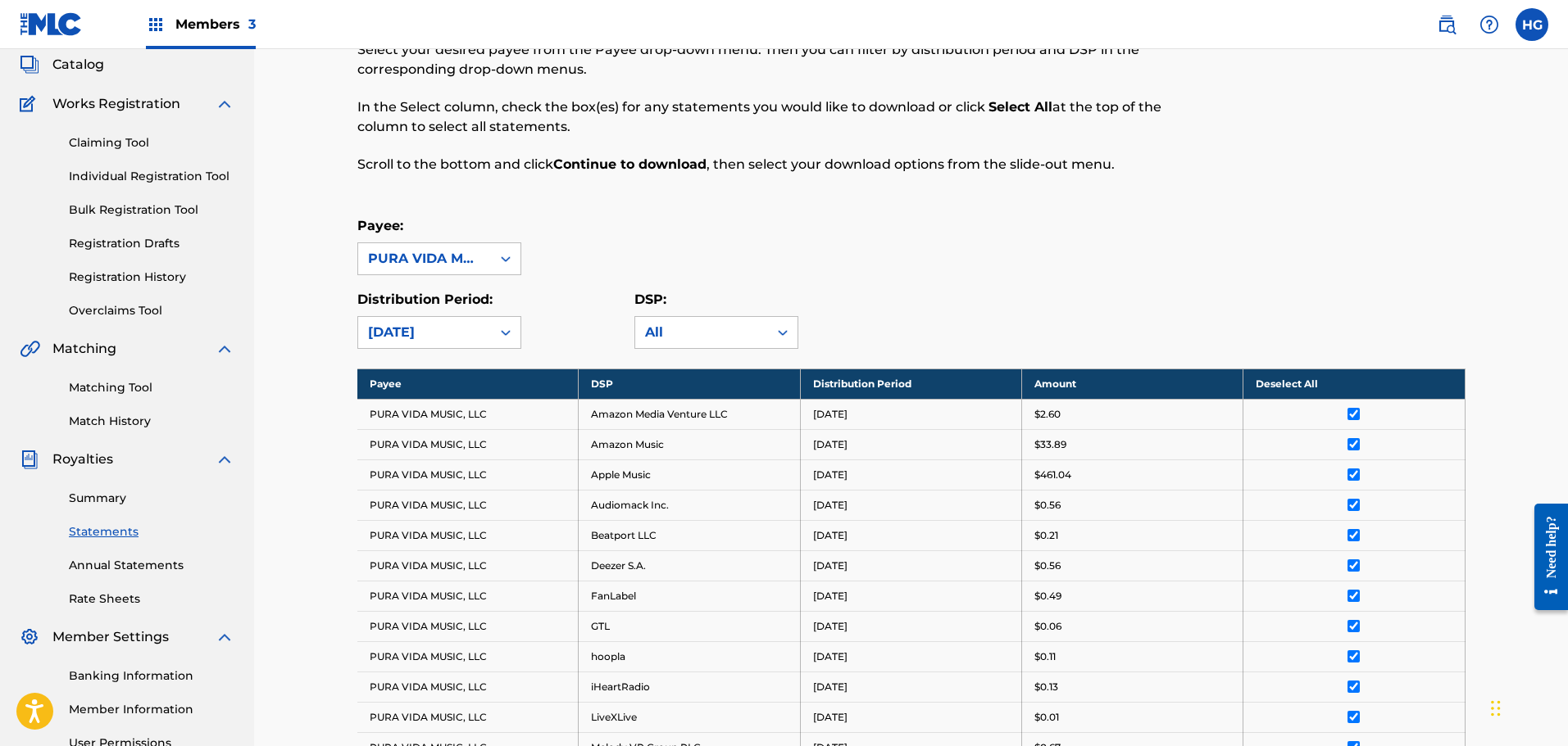
scroll to position [0, 0]
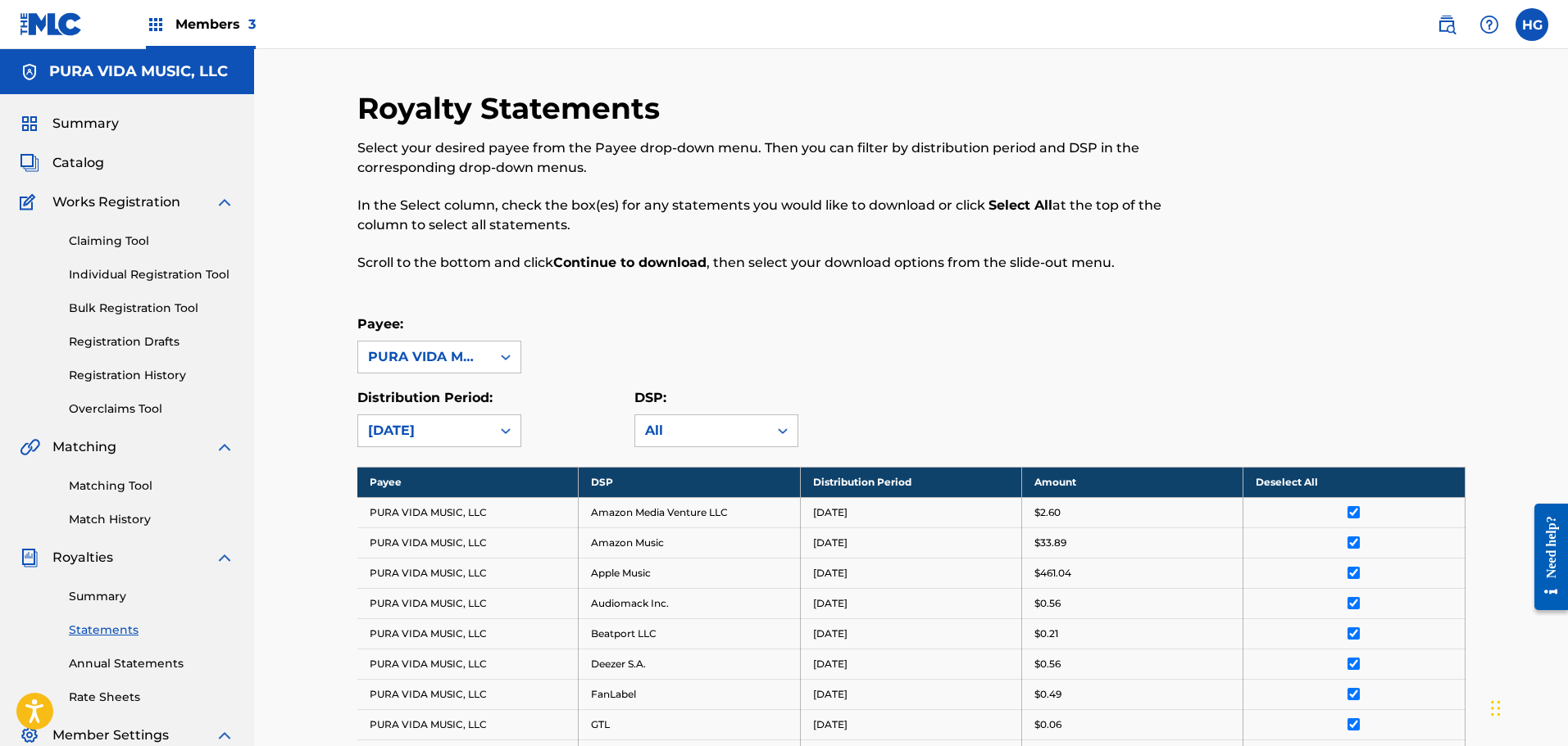
click at [374, 453] on div "Royalty Statements Select your desired payee from the Payee drop-down menu. The…" at bounding box center [911, 718] width 1108 height 1258
click at [378, 449] on div "Royalty Statements Select your desired payee from the Payee drop-down menu. The…" at bounding box center [911, 718] width 1108 height 1258
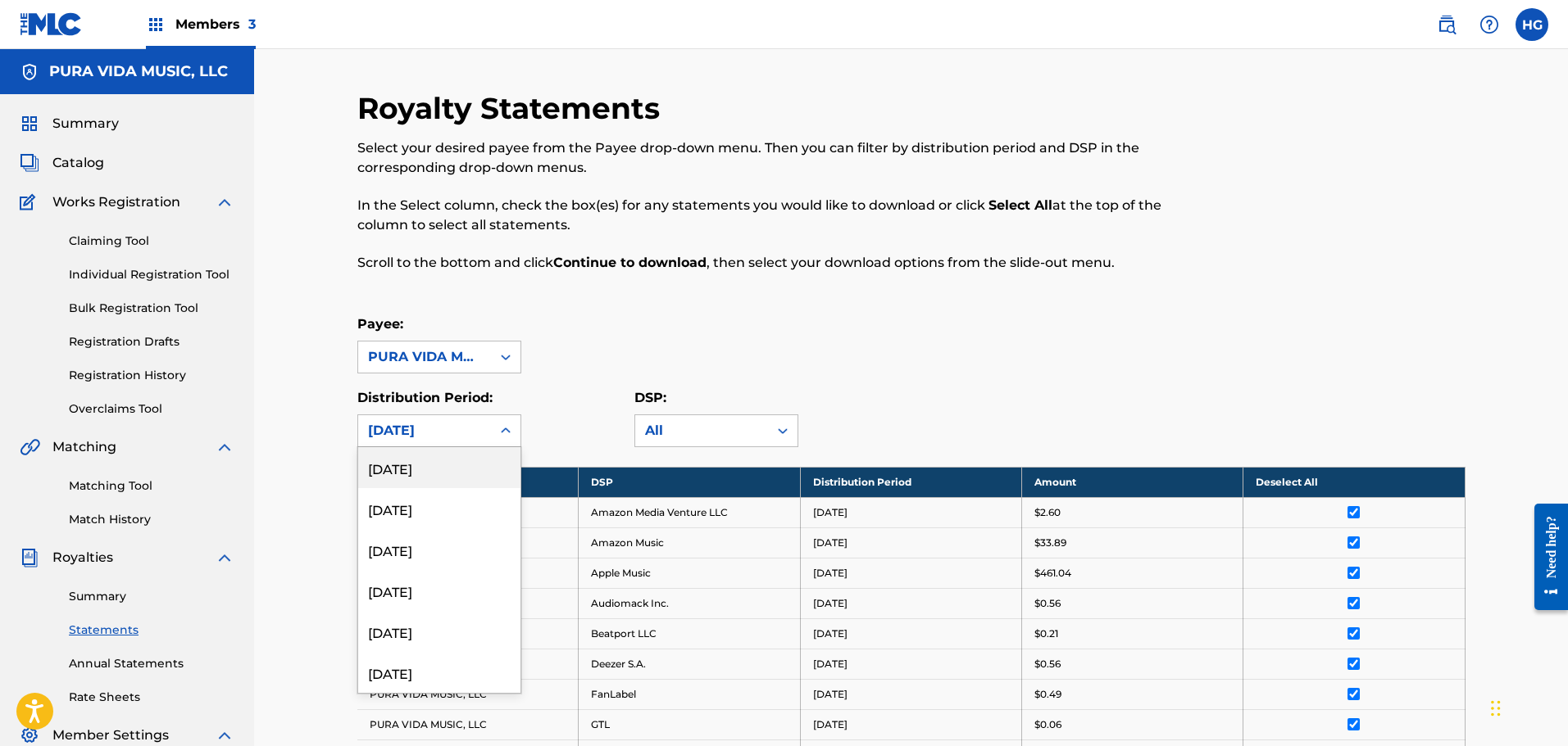
click at [383, 429] on div "[DATE]" at bounding box center [425, 430] width 113 height 20
click at [410, 484] on div "[DATE]" at bounding box center [439, 468] width 163 height 41
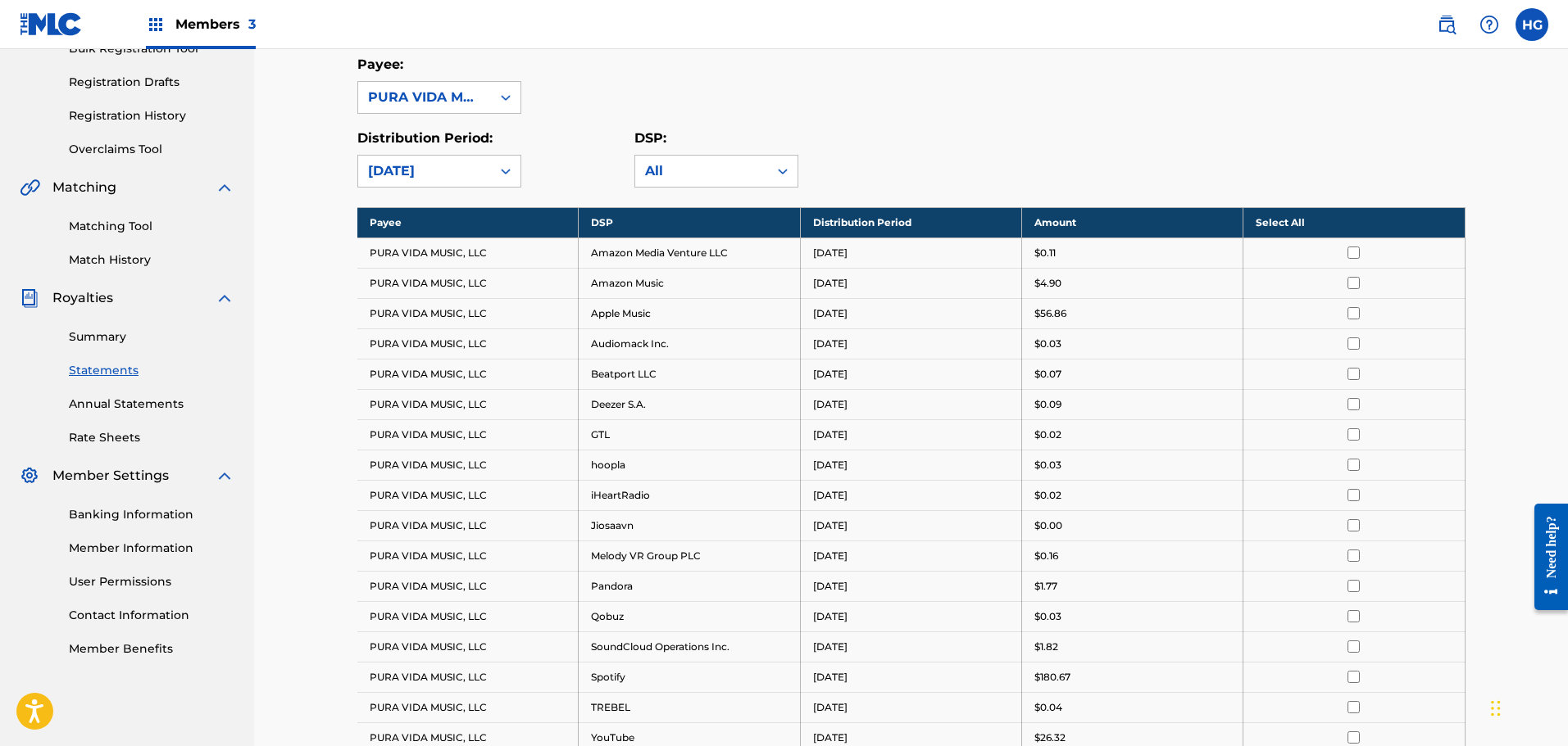
scroll to position [149, 0]
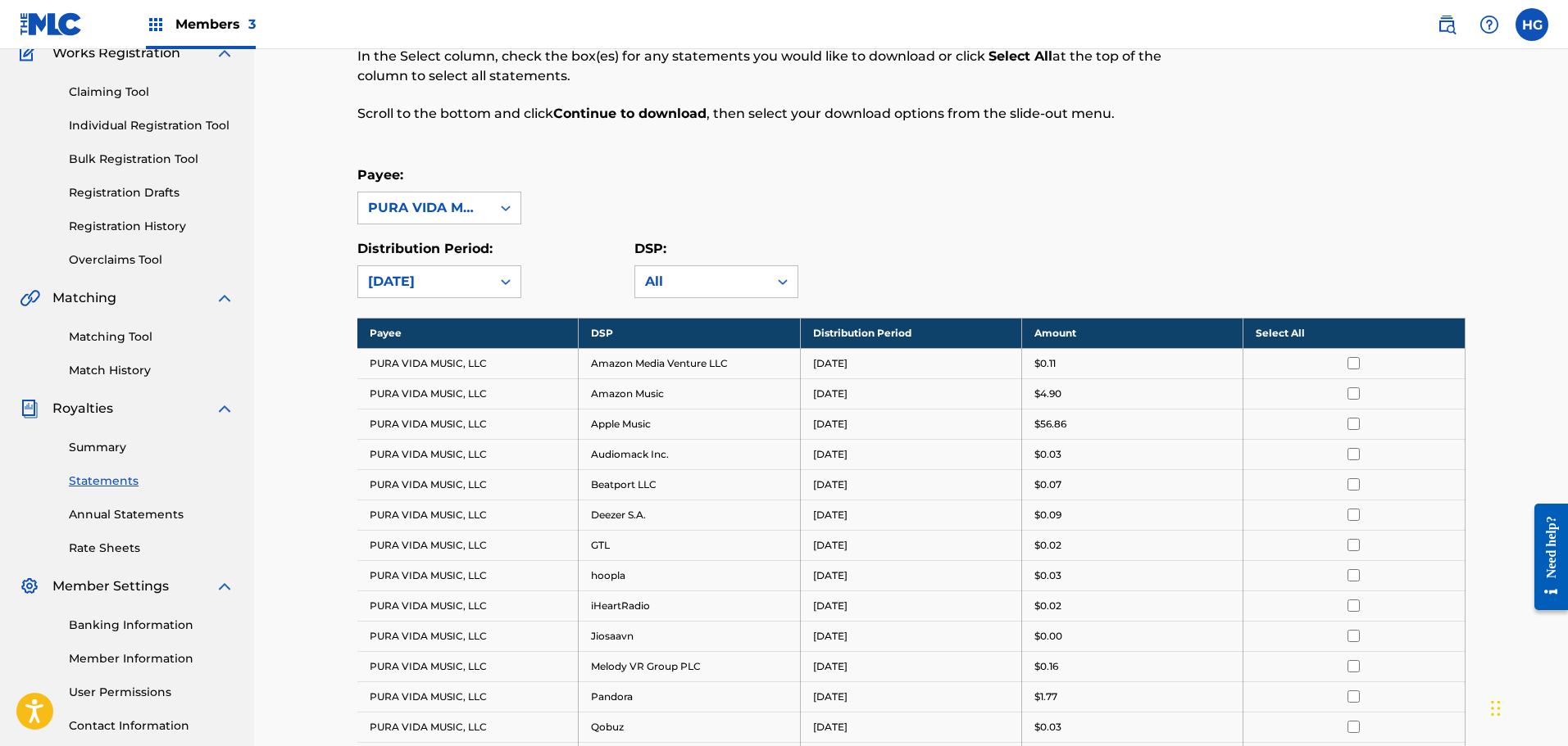
click at [1333, 323] on th "Select All" at bounding box center [1353, 333] width 221 height 31
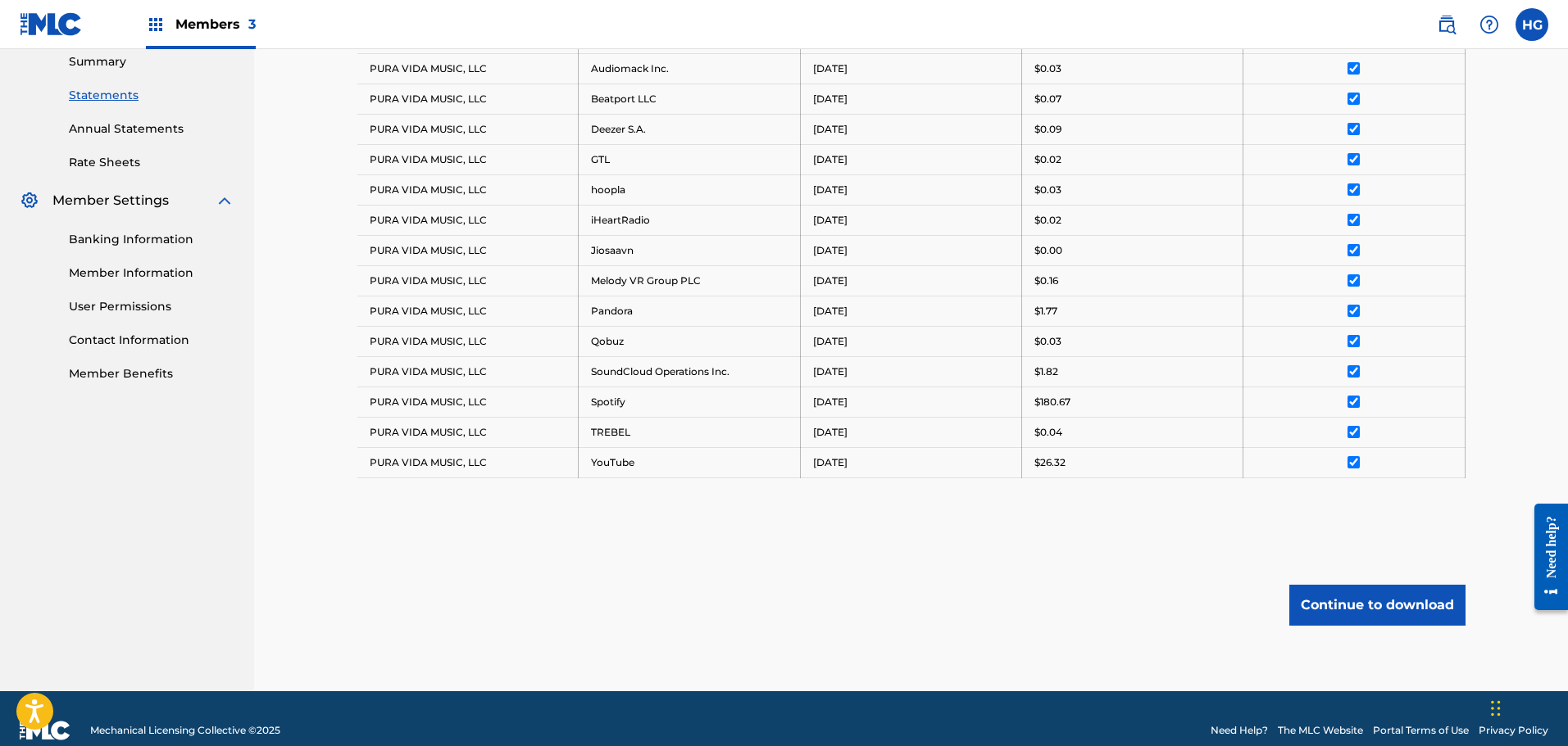
scroll to position [559, 0]
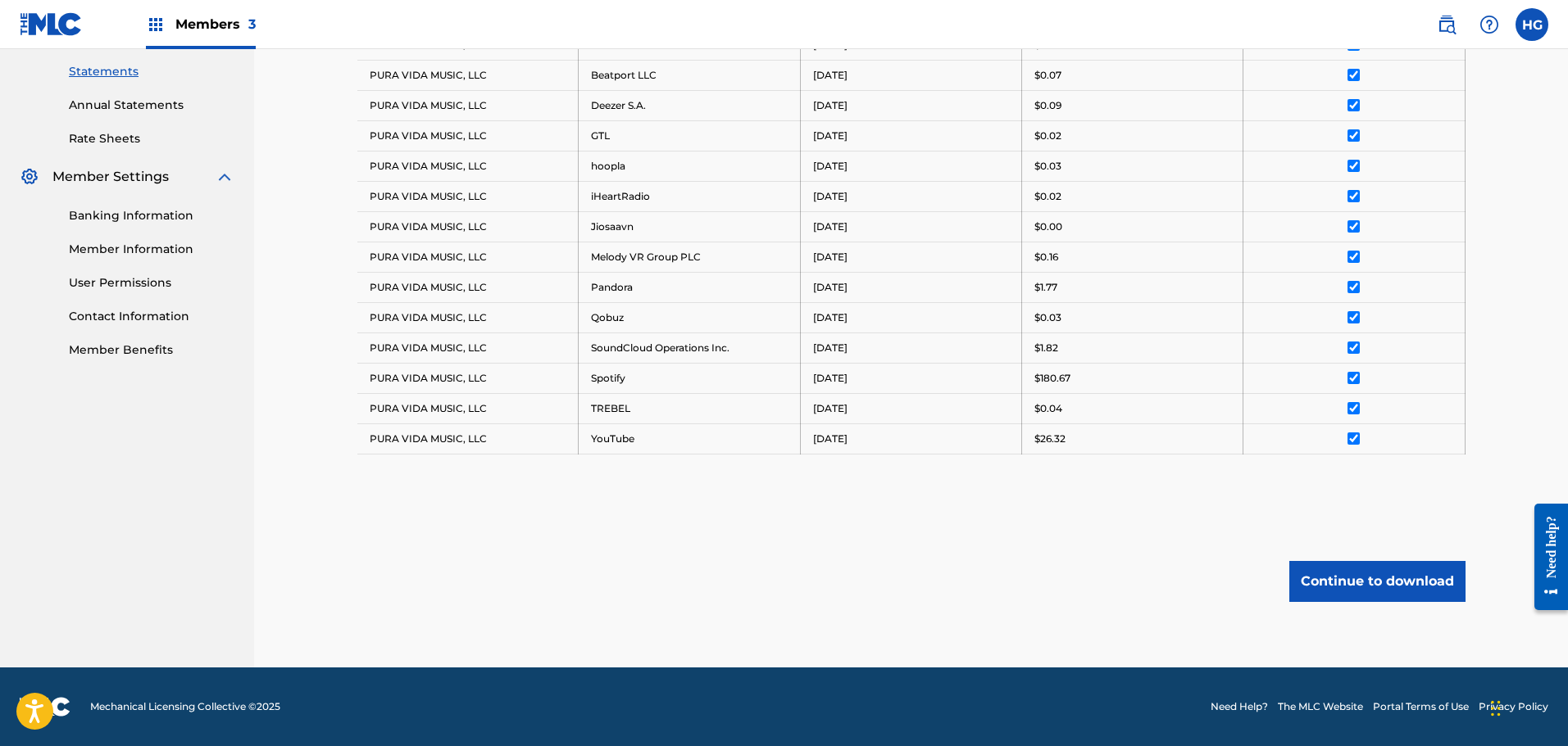
click at [1322, 584] on button "Continue to download" at bounding box center [1377, 581] width 176 height 41
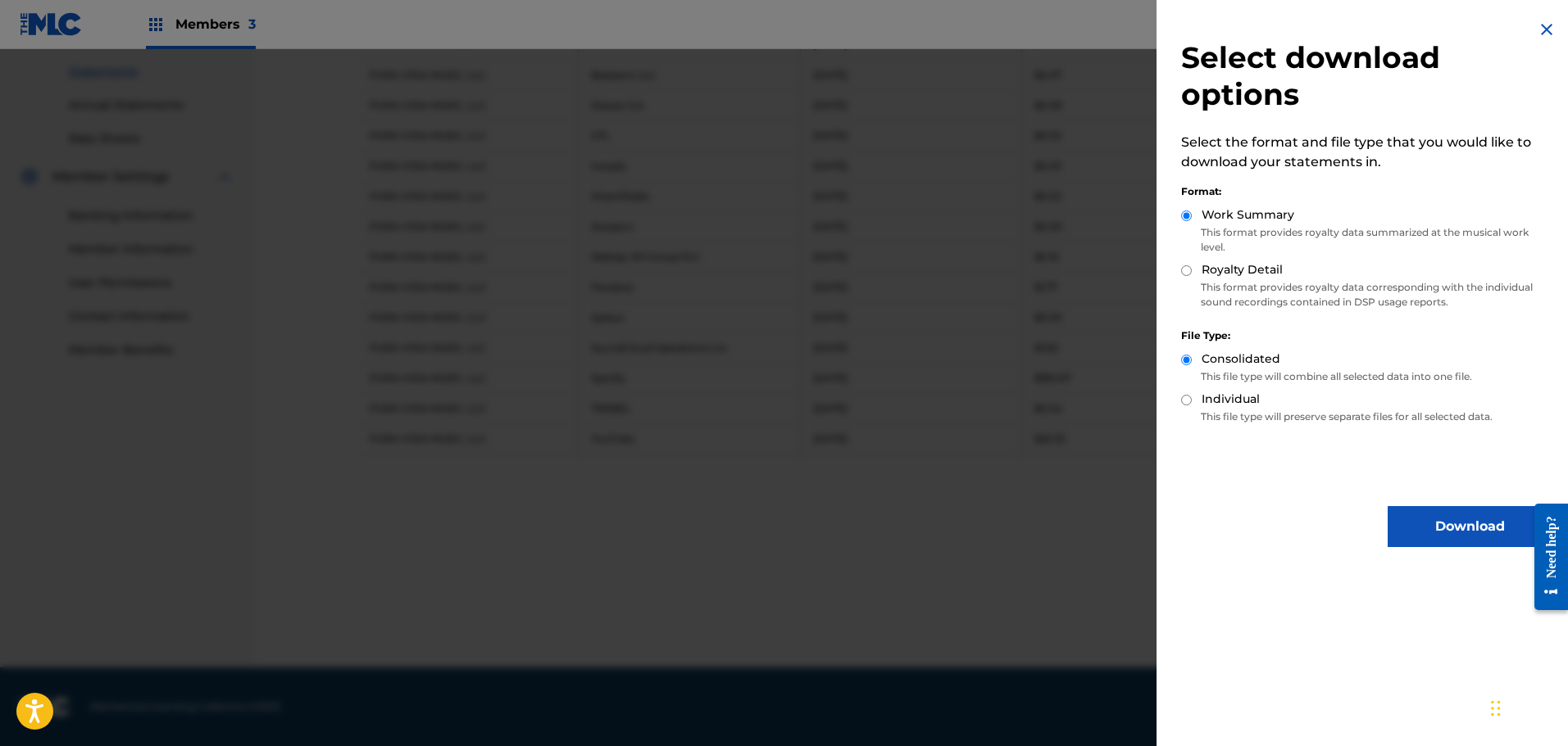
click at [1214, 277] on label "Royalty Detail" at bounding box center [1242, 270] width 81 height 17
click at [1191, 276] on input "Royalty Detail" at bounding box center [1185, 271] width 11 height 11
radio input "true"
click at [1421, 511] on button "Download" at bounding box center [1469, 526] width 164 height 41
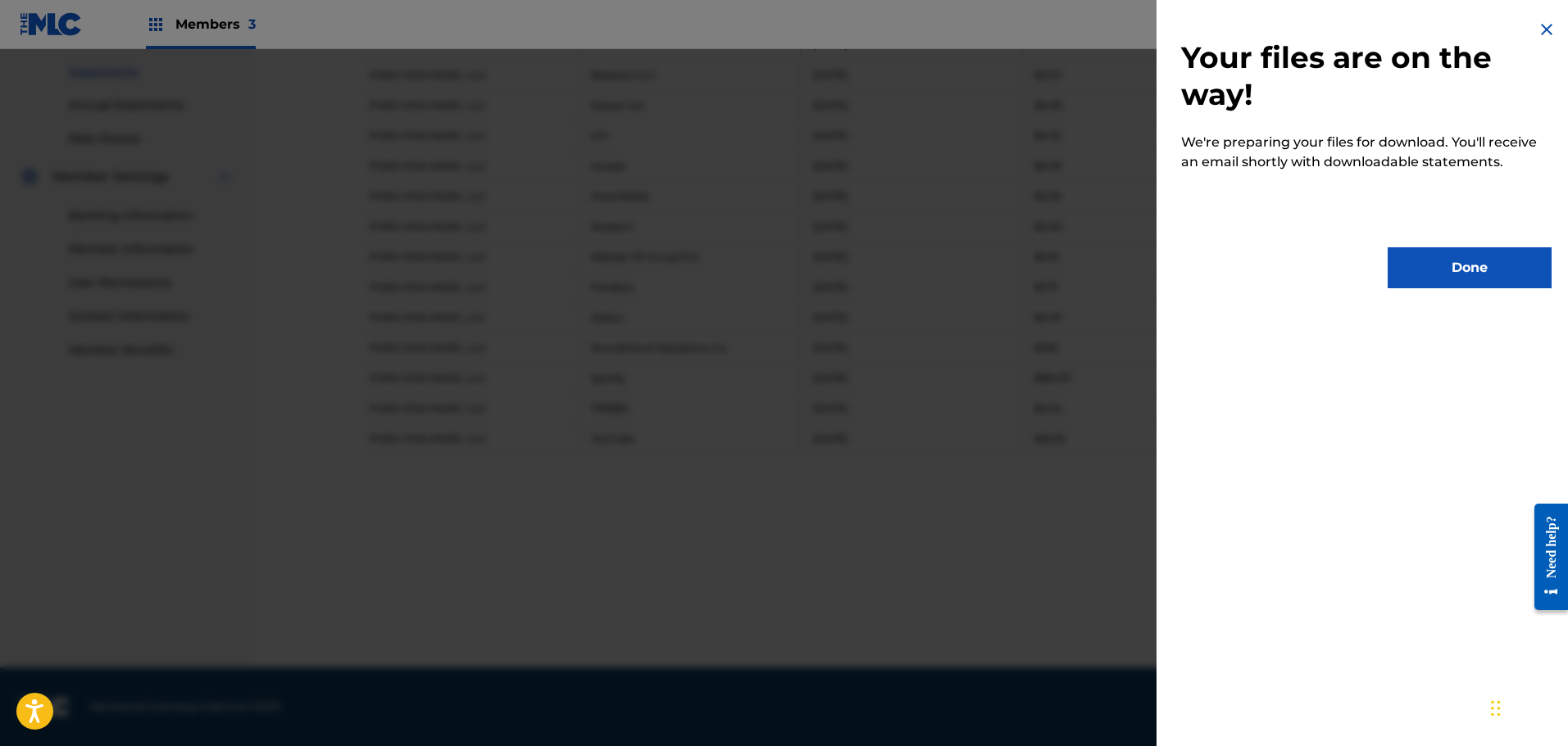
click at [1459, 260] on button "Done" at bounding box center [1469, 268] width 164 height 41
